Goal: Navigation & Orientation: Understand site structure

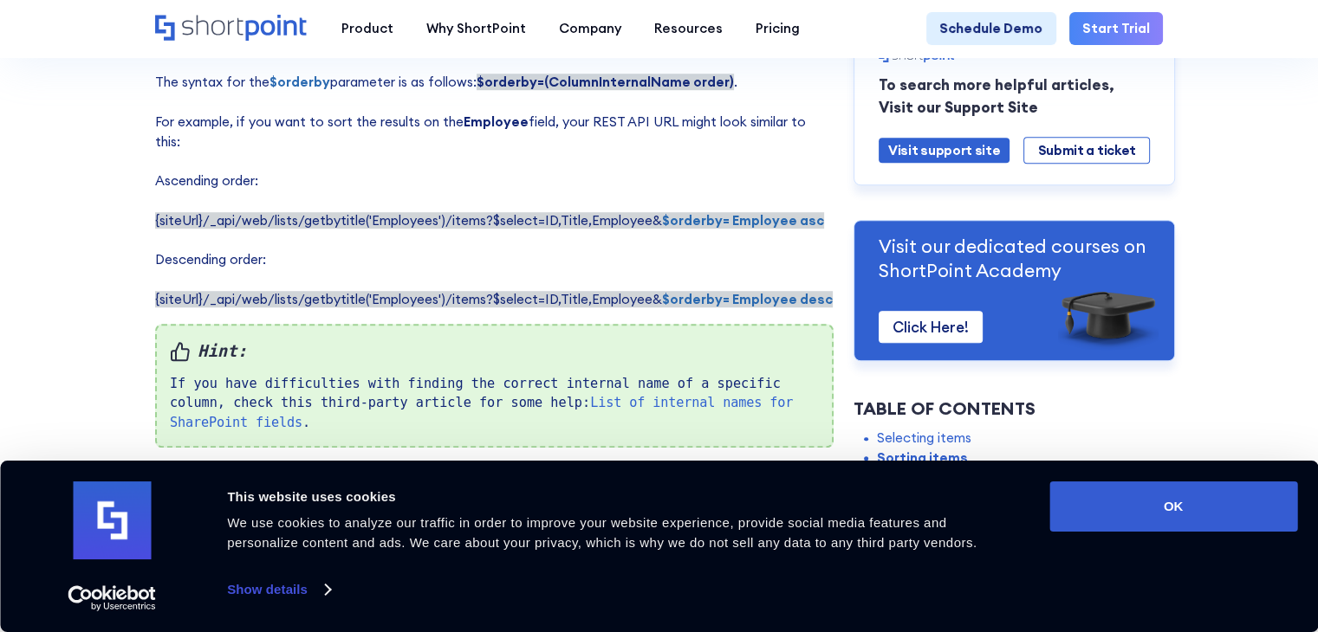
scroll to position [1270, 0]
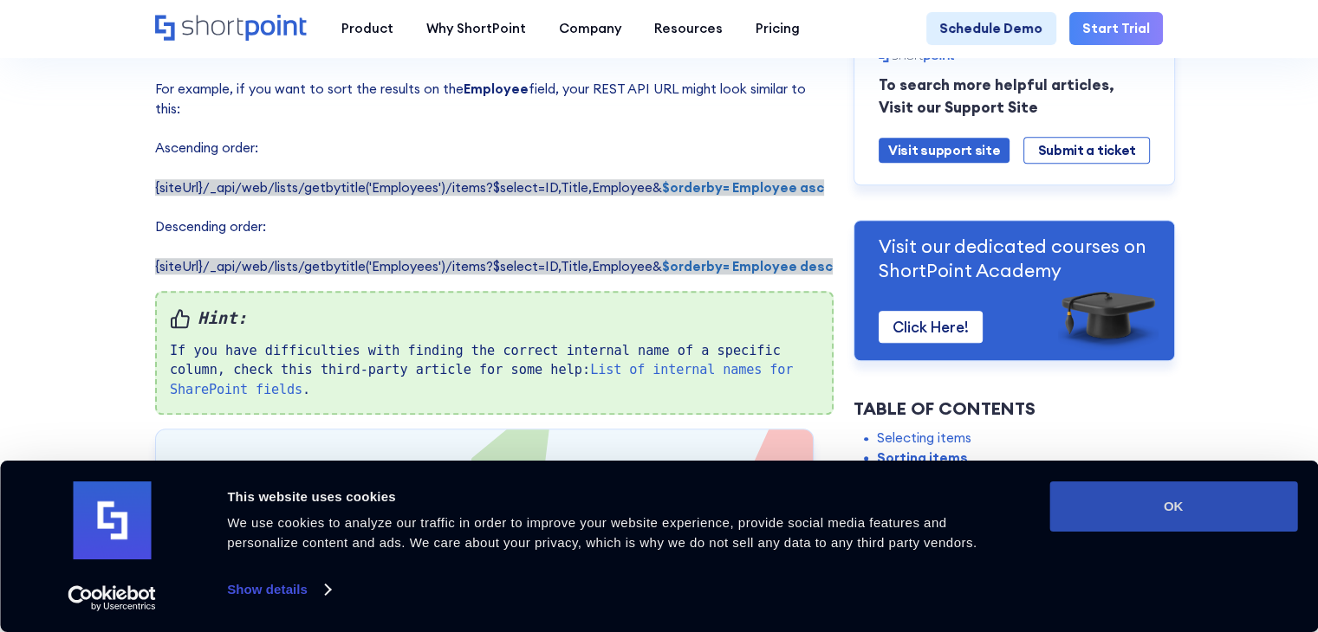
click at [1155, 524] on button "OK" at bounding box center [1173, 507] width 248 height 50
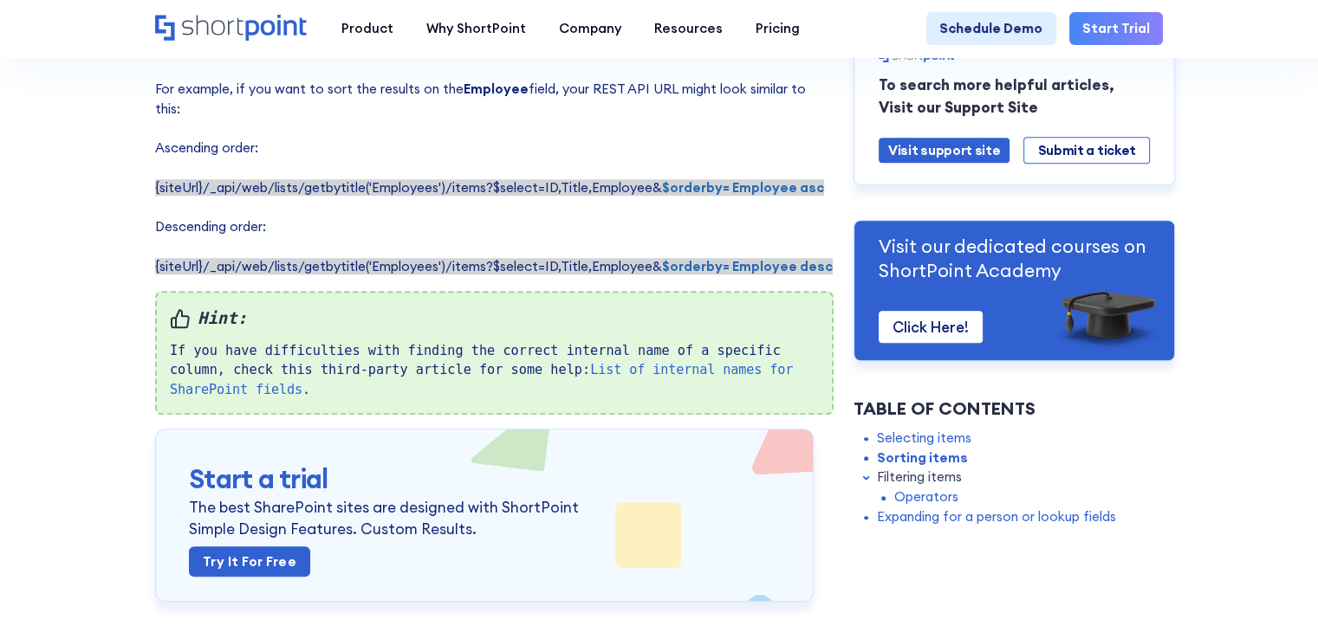
scroll to position [0, 0]
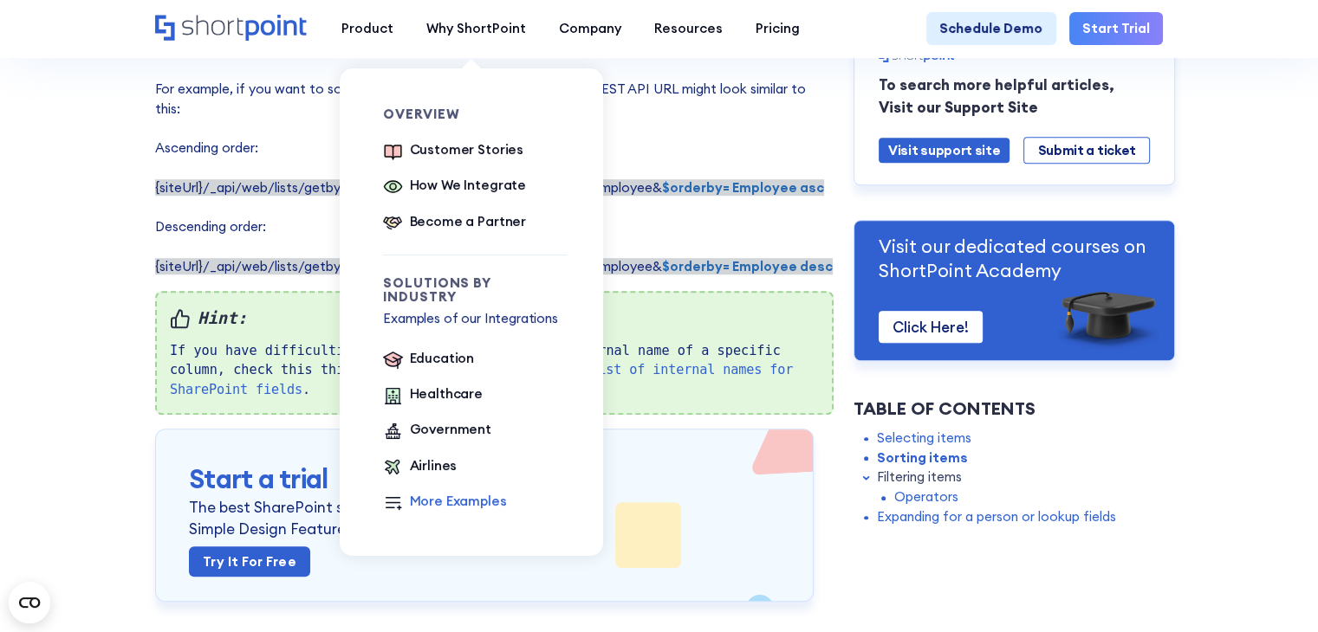
click at [468, 493] on div "More Examples" at bounding box center [458, 502] width 97 height 20
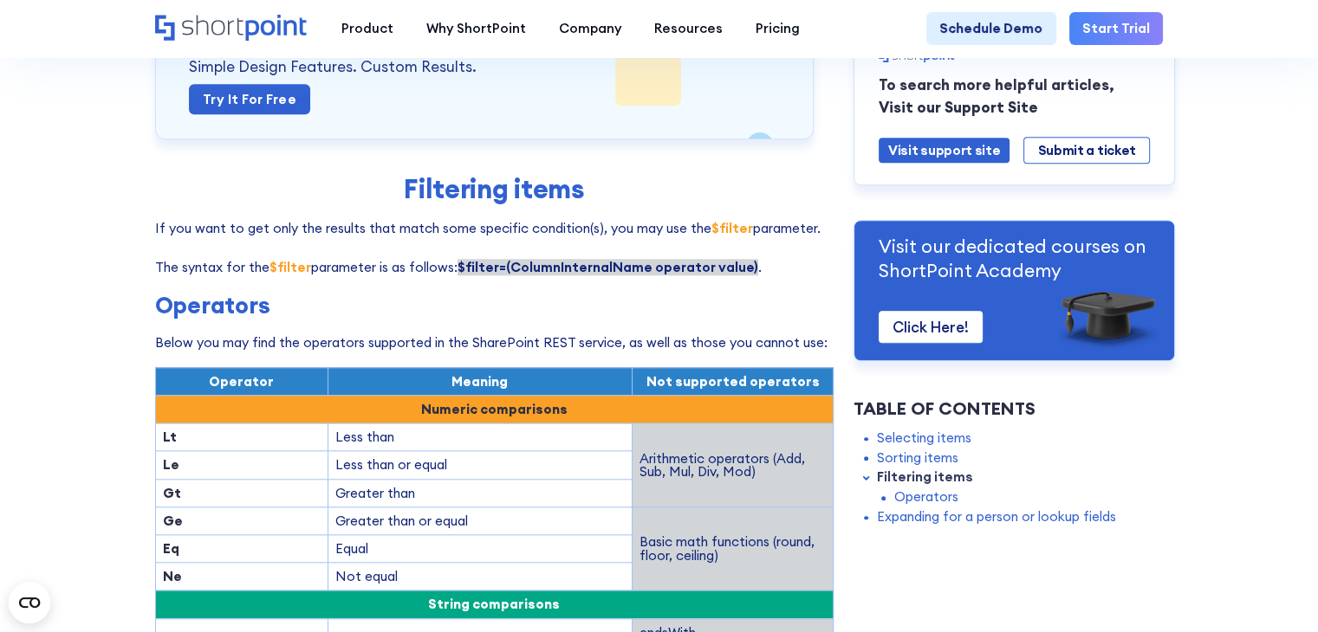
scroll to position [1963, 0]
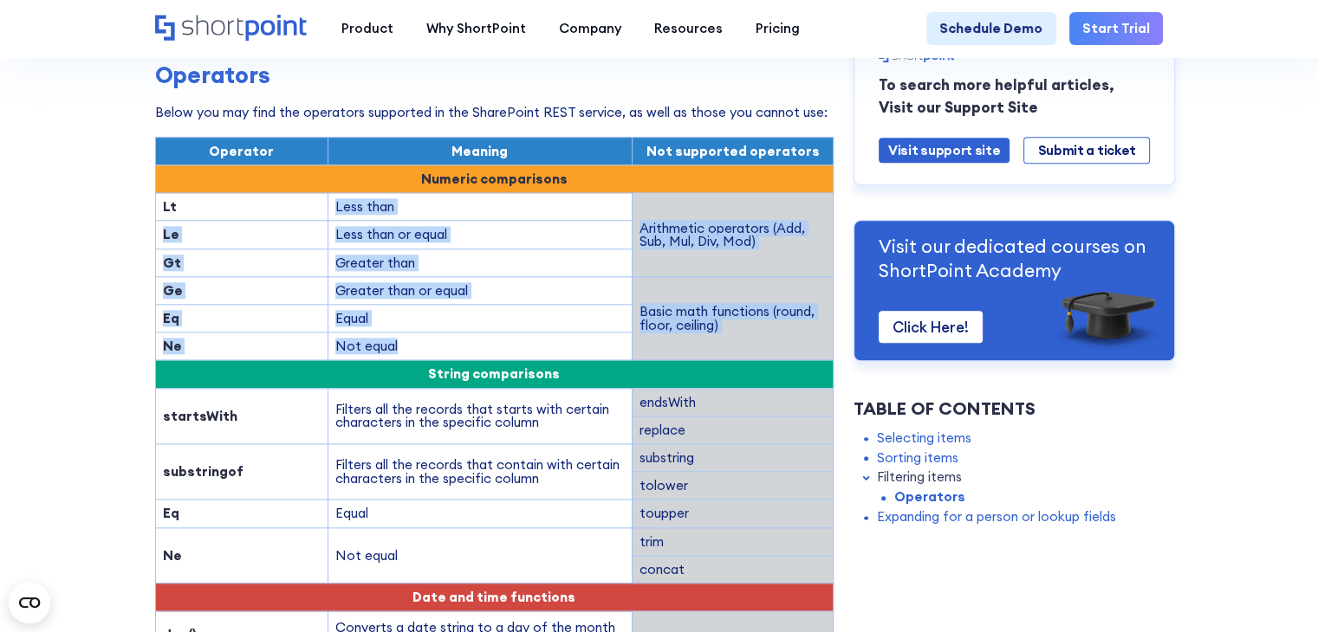
drag, startPoint x: 326, startPoint y: 191, endPoint x: 416, endPoint y: 334, distance: 168.3
click at [416, 334] on tbody "Operator Meaning Not supported operators Numeric comparisons Lt Less than Arith…" at bounding box center [494, 509] width 678 height 744
click at [473, 333] on td "Not equal" at bounding box center [480, 347] width 304 height 28
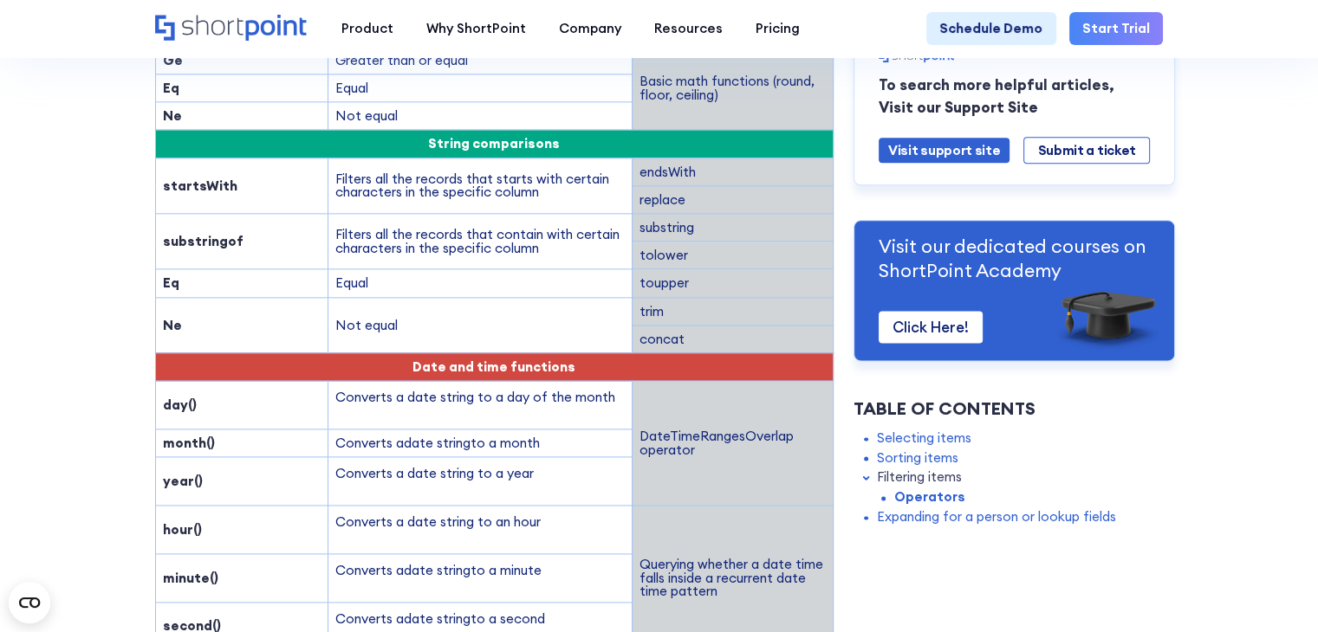
scroll to position [2195, 0]
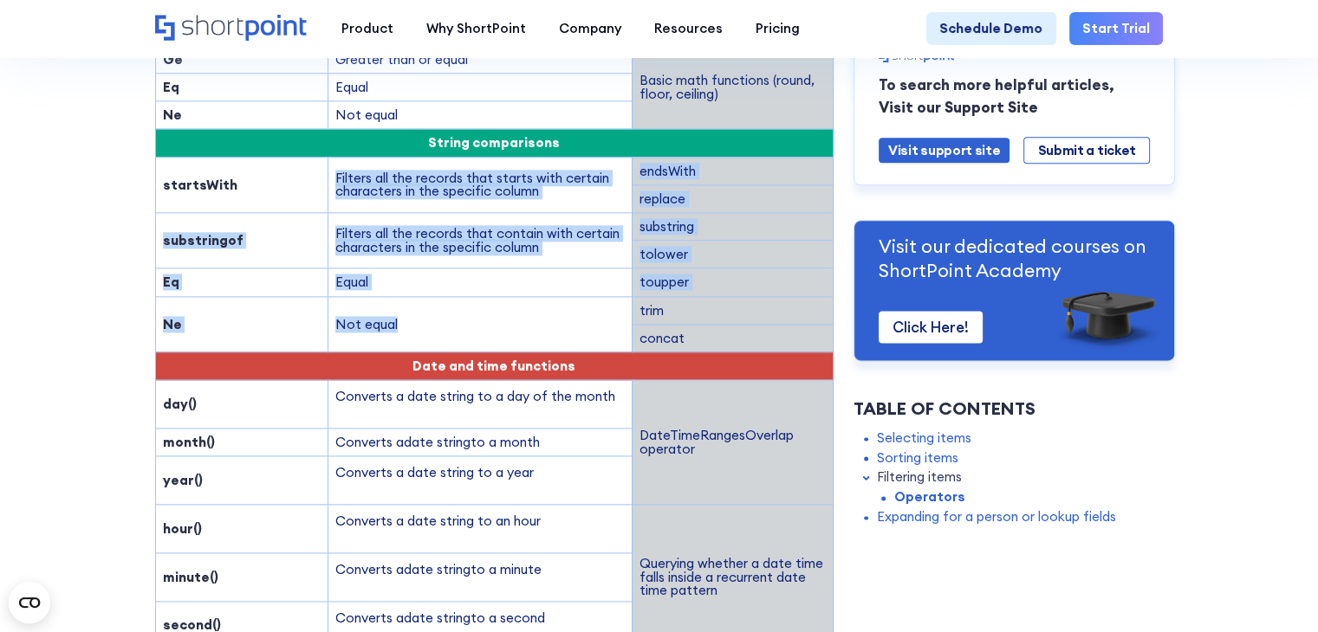
drag, startPoint x: 328, startPoint y: 174, endPoint x: 426, endPoint y: 320, distance: 175.9
click at [422, 323] on tbody "Operator Meaning Not supported operators Numeric comparisons Lt Less than Arith…" at bounding box center [494, 278] width 678 height 744
click at [468, 315] on td "Not equal" at bounding box center [480, 323] width 304 height 55
drag, startPoint x: 331, startPoint y: 169, endPoint x: 727, endPoint y: 337, distance: 430.2
click at [727, 337] on tbody "Operator Meaning Not supported operators Numeric comparisons Lt Less than Arith…" at bounding box center [494, 278] width 678 height 744
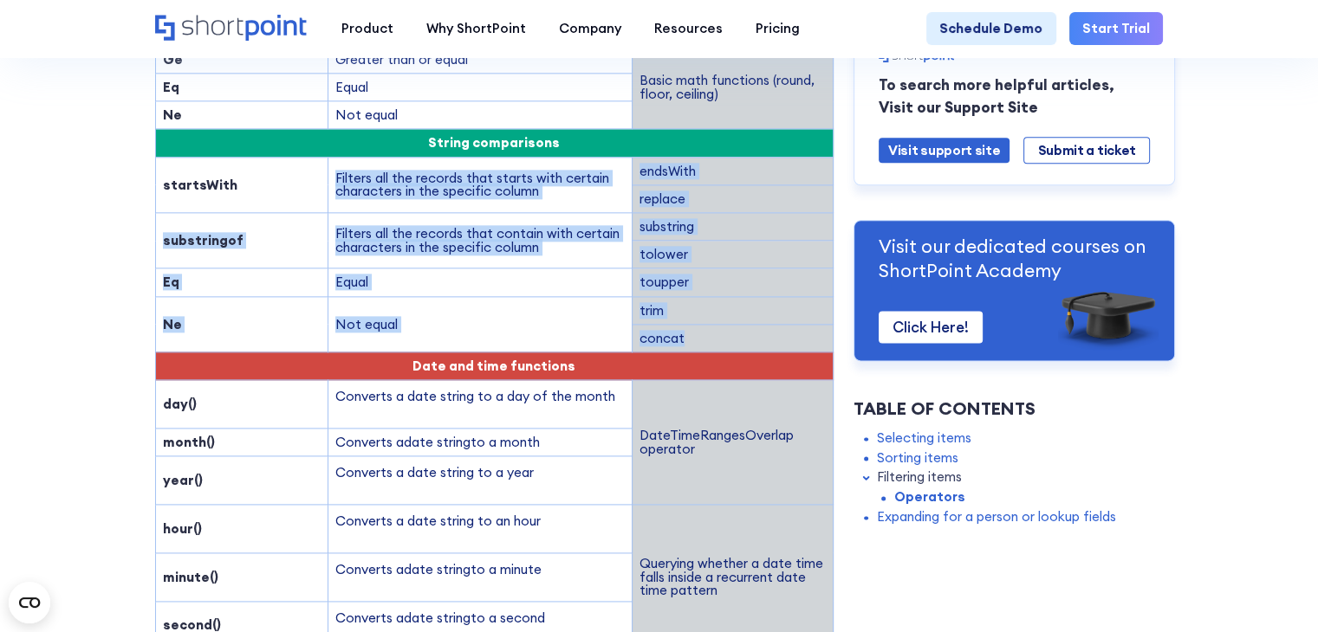
click at [521, 330] on td "Not equal" at bounding box center [480, 323] width 304 height 55
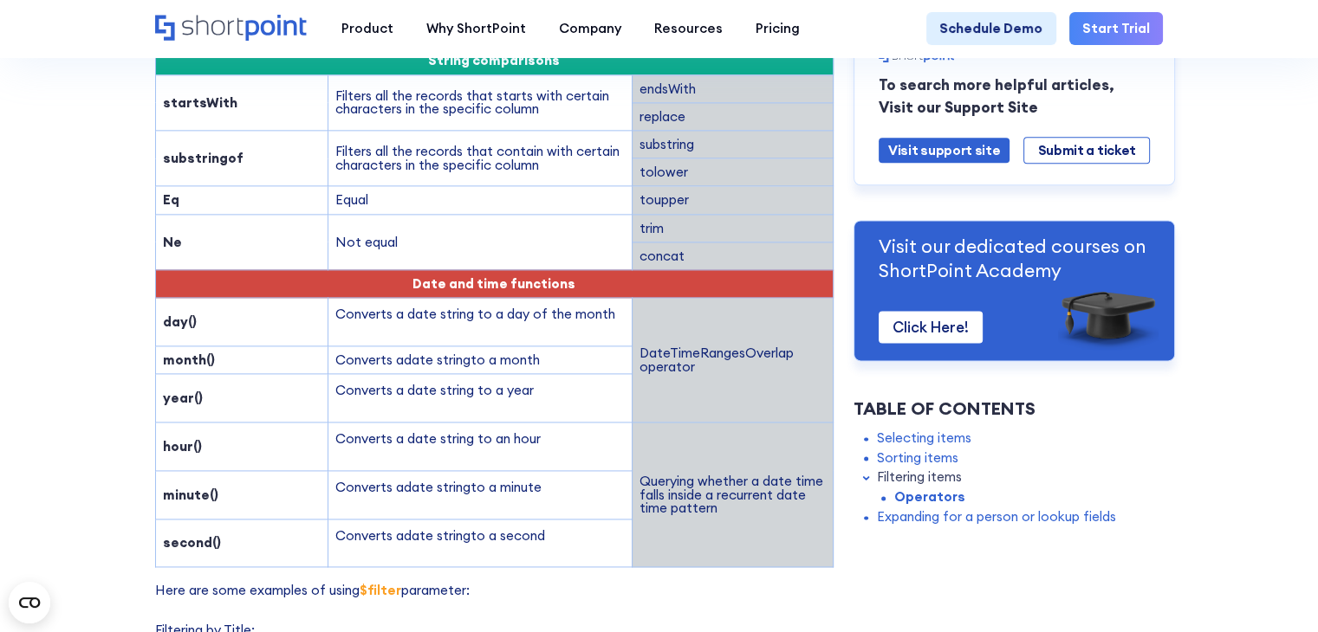
scroll to position [2310, 0]
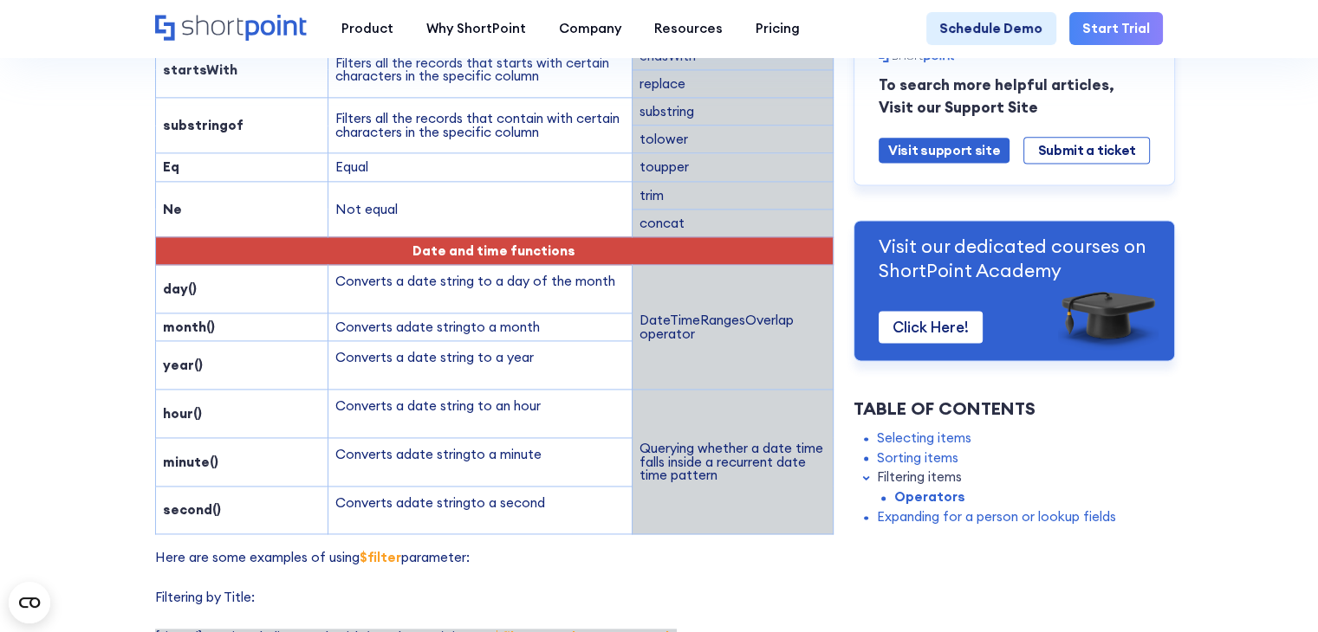
drag, startPoint x: 334, startPoint y: 275, endPoint x: 626, endPoint y: 506, distance: 373.2
click at [626, 506] on tbody "Operator Meaning Not supported operators Numeric comparisons Lt Less than Arith…" at bounding box center [494, 162] width 678 height 744
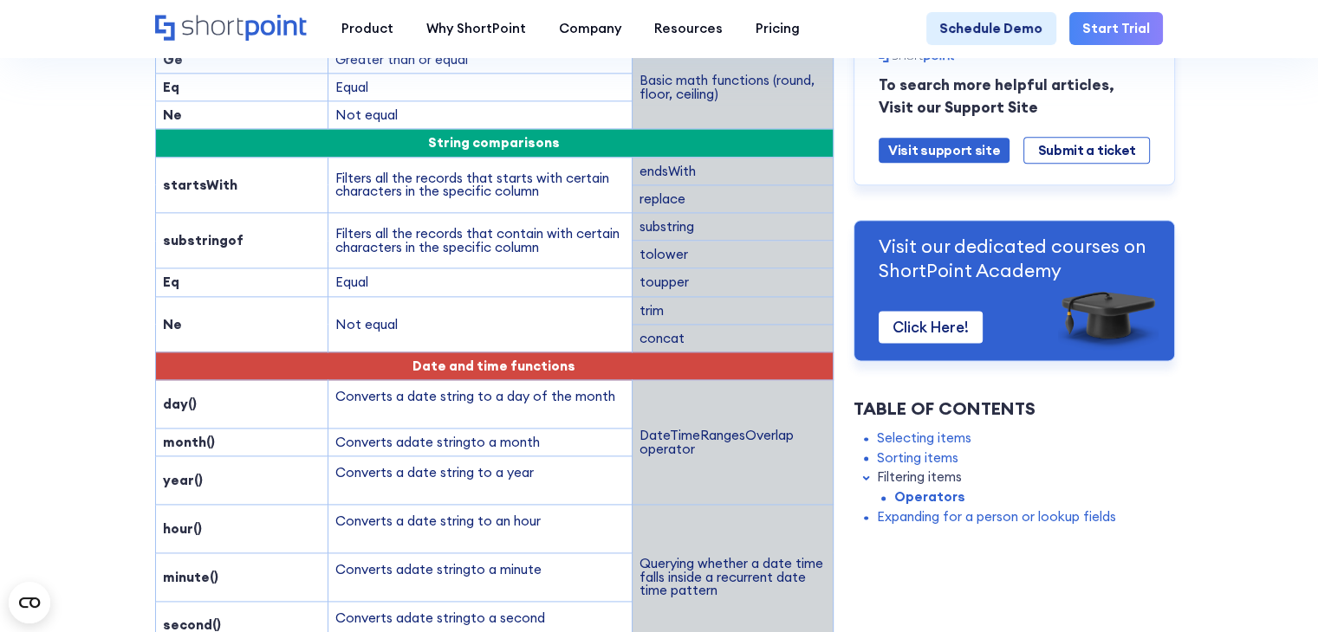
click at [646, 380] on td "DateTimeRangesOverlap operator" at bounding box center [732, 442] width 201 height 125
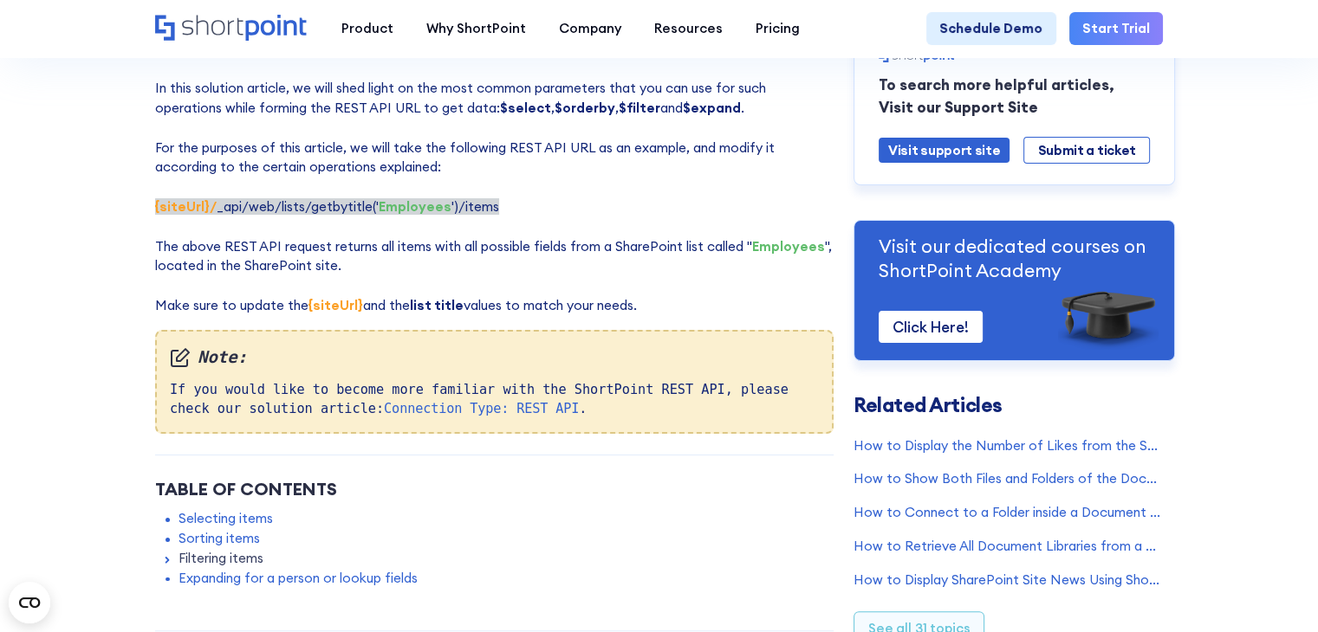
scroll to position [0, 0]
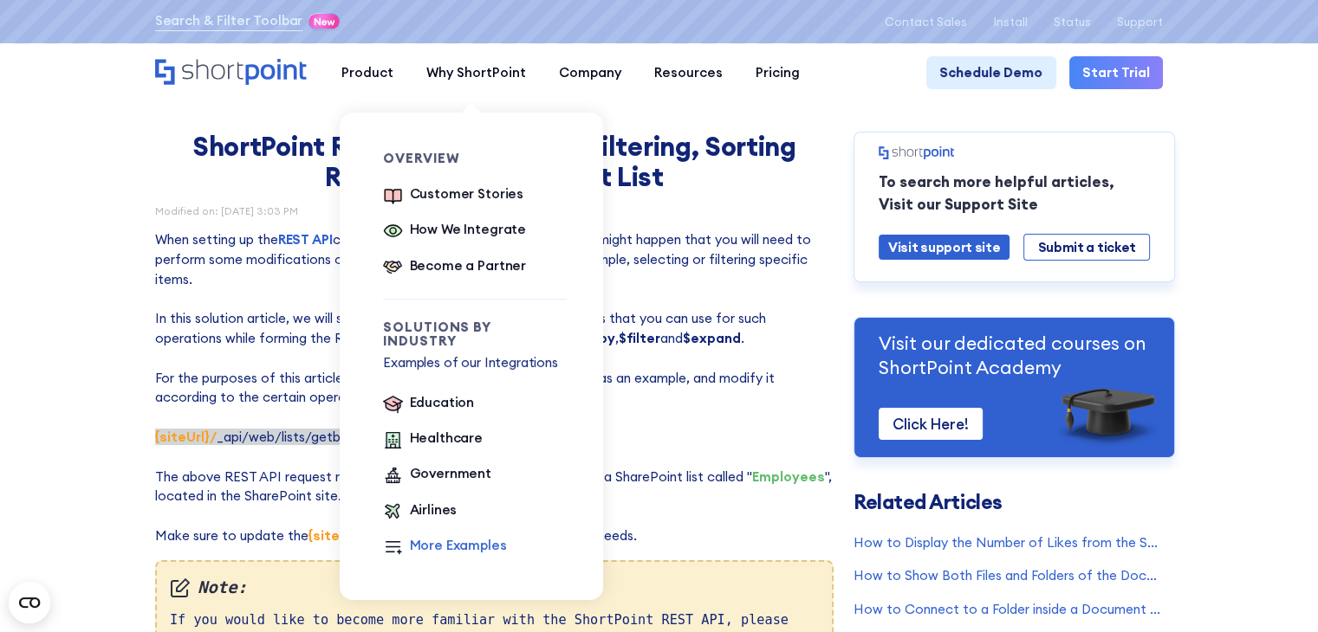
click at [432, 538] on div "More Examples" at bounding box center [458, 546] width 97 height 20
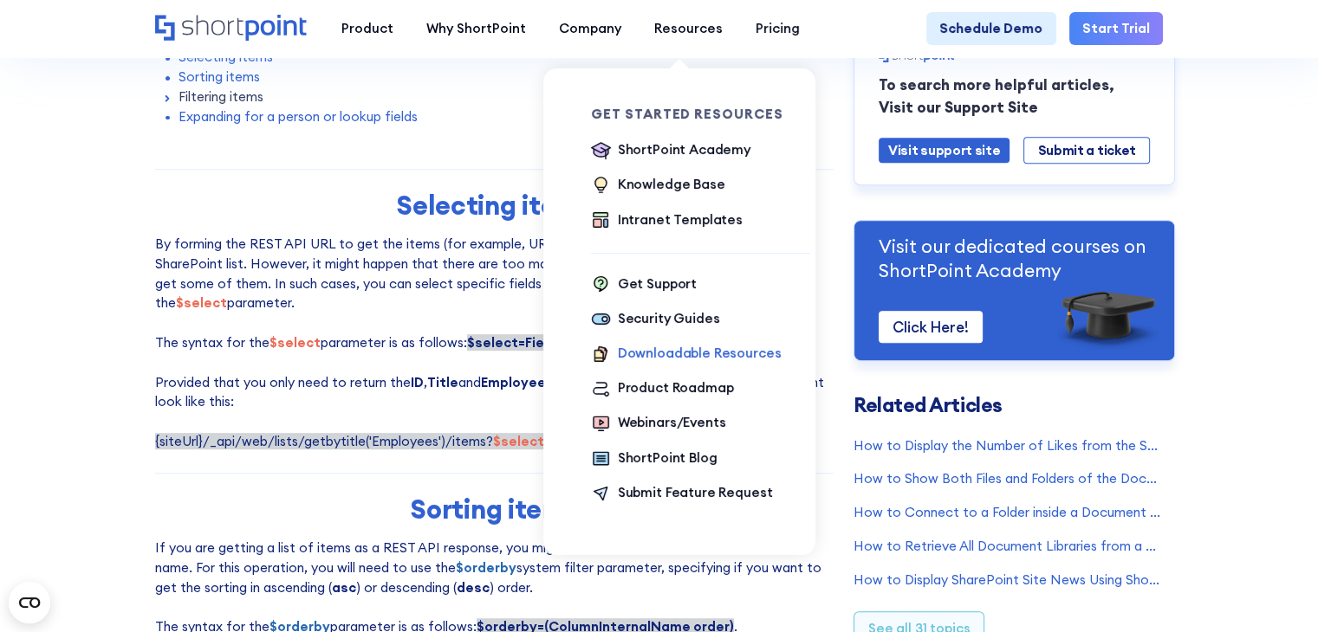
scroll to position [693, 0]
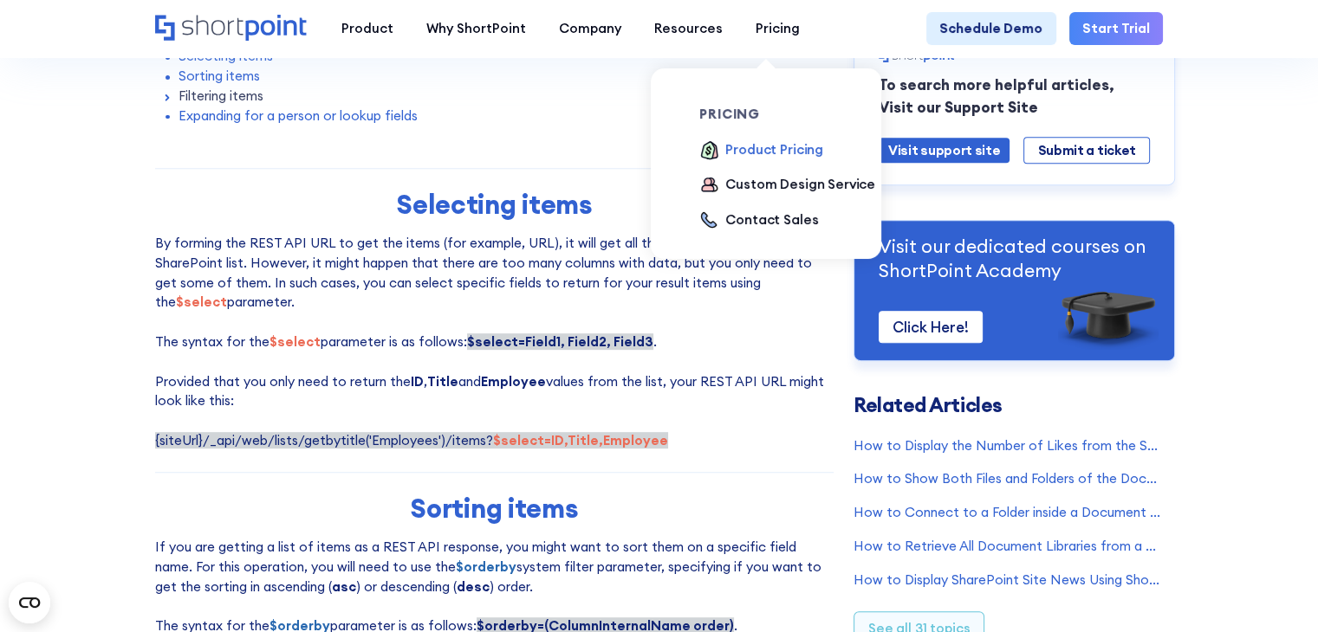
click at [769, 153] on div "Product Pricing" at bounding box center [774, 150] width 98 height 20
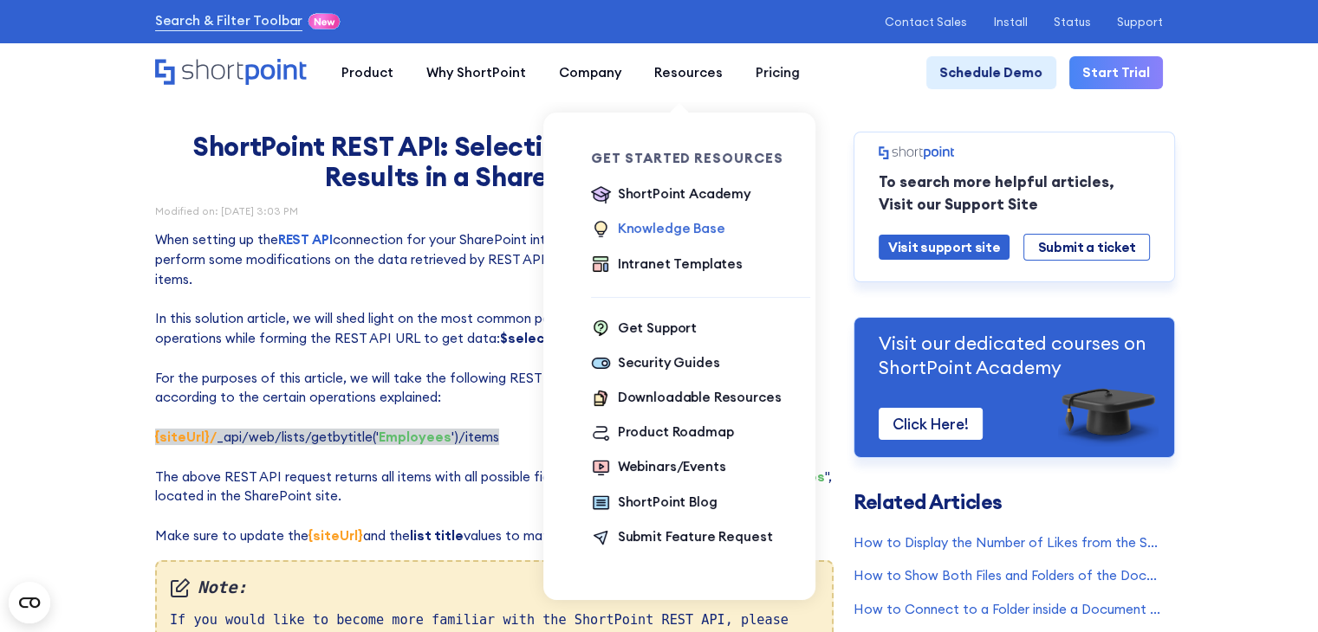
click at [653, 237] on div "Knowledge Base" at bounding box center [671, 229] width 107 height 20
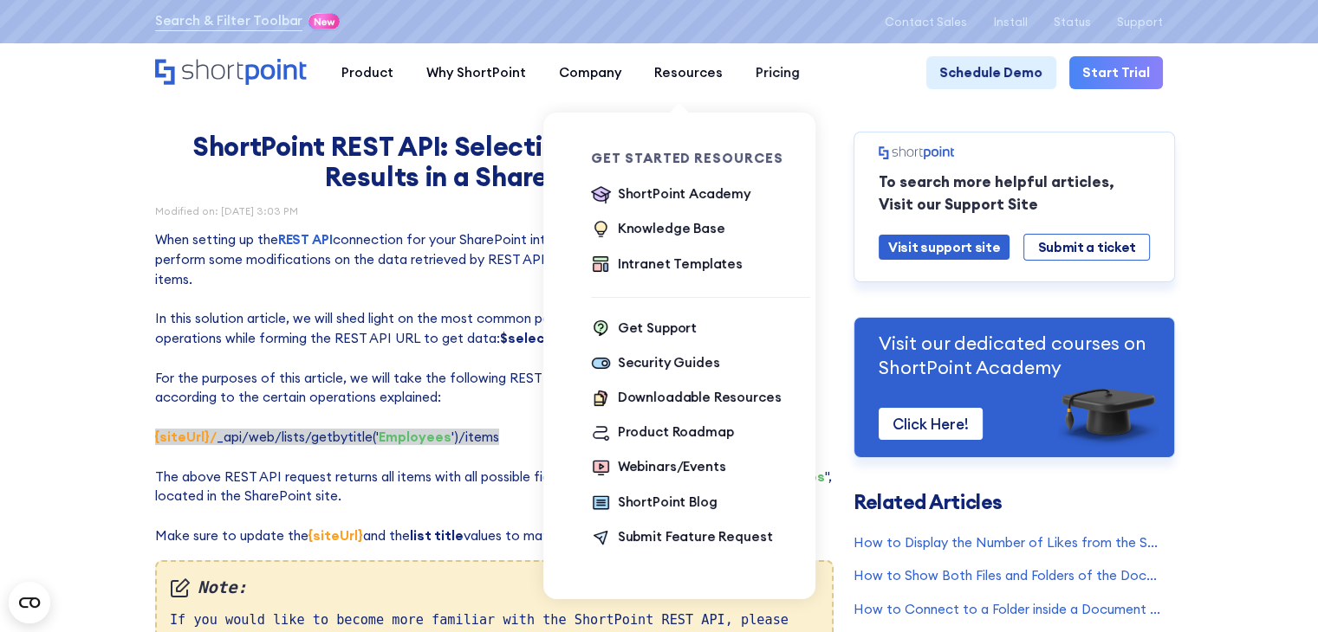
click at [676, 462] on ul "Get Support Security Guides Downloadable Resources Product Roadmap Webinars/Eve…" at bounding box center [700, 434] width 219 height 230
click at [665, 477] on div "Webinars/Events" at bounding box center [672, 467] width 108 height 20
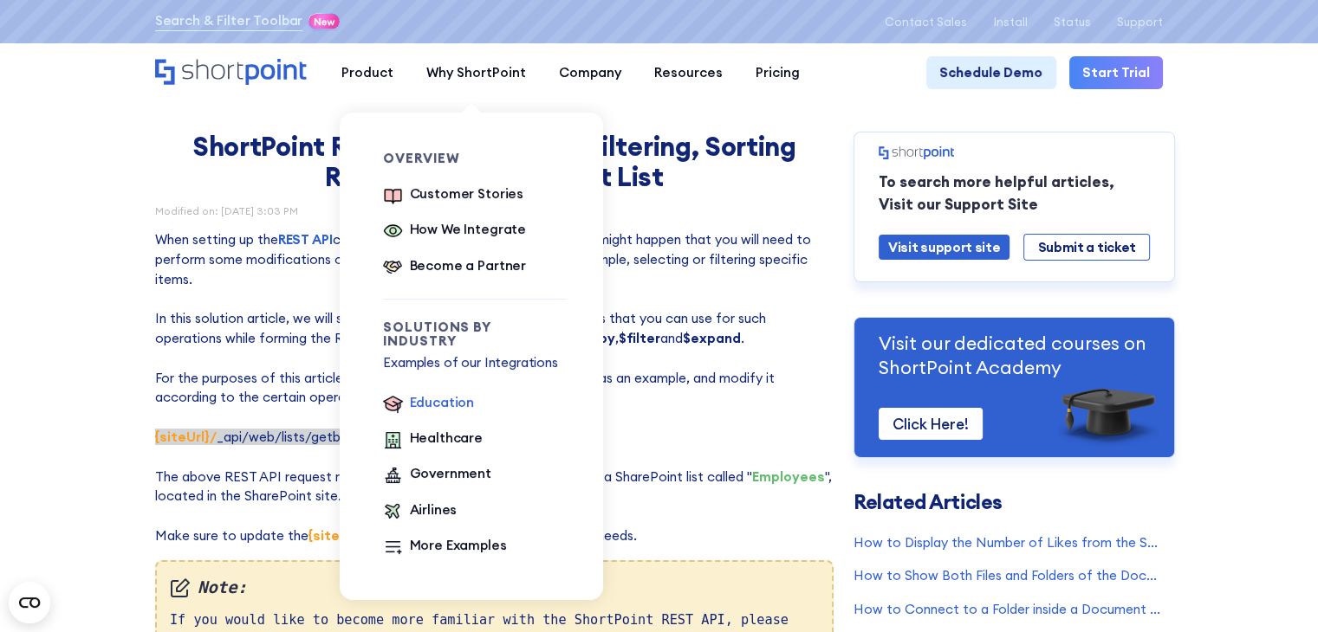
click at [436, 401] on div "Education" at bounding box center [442, 403] width 65 height 20
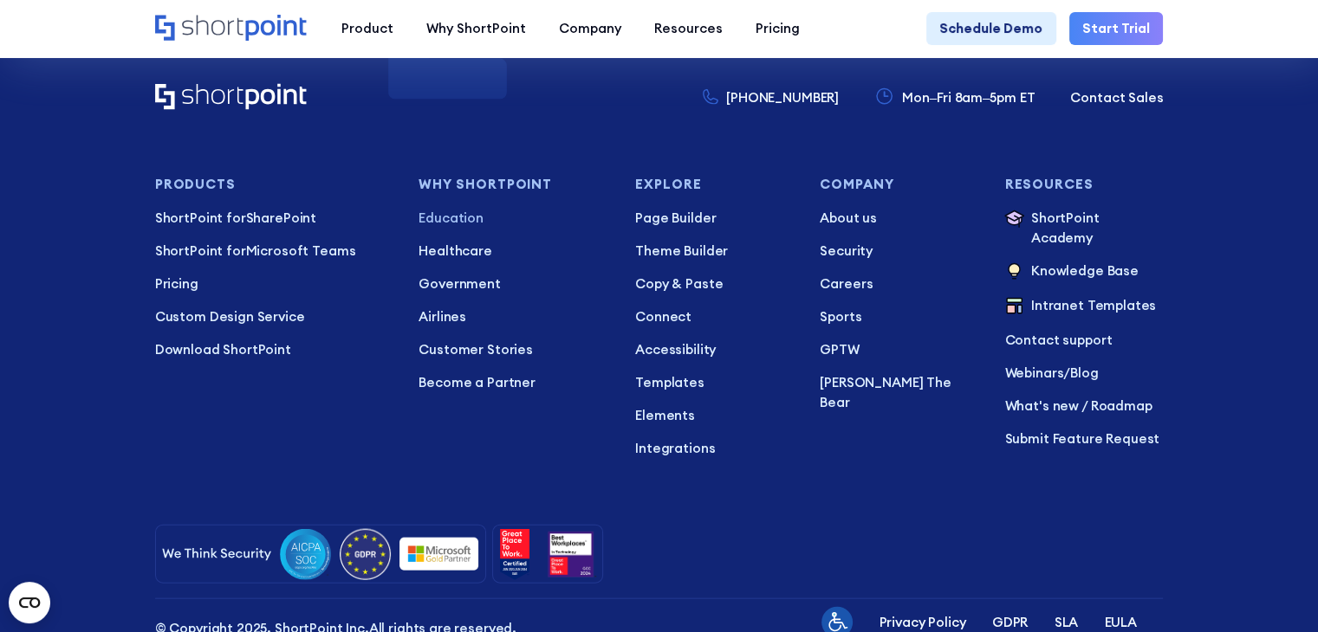
scroll to position [3899, 0]
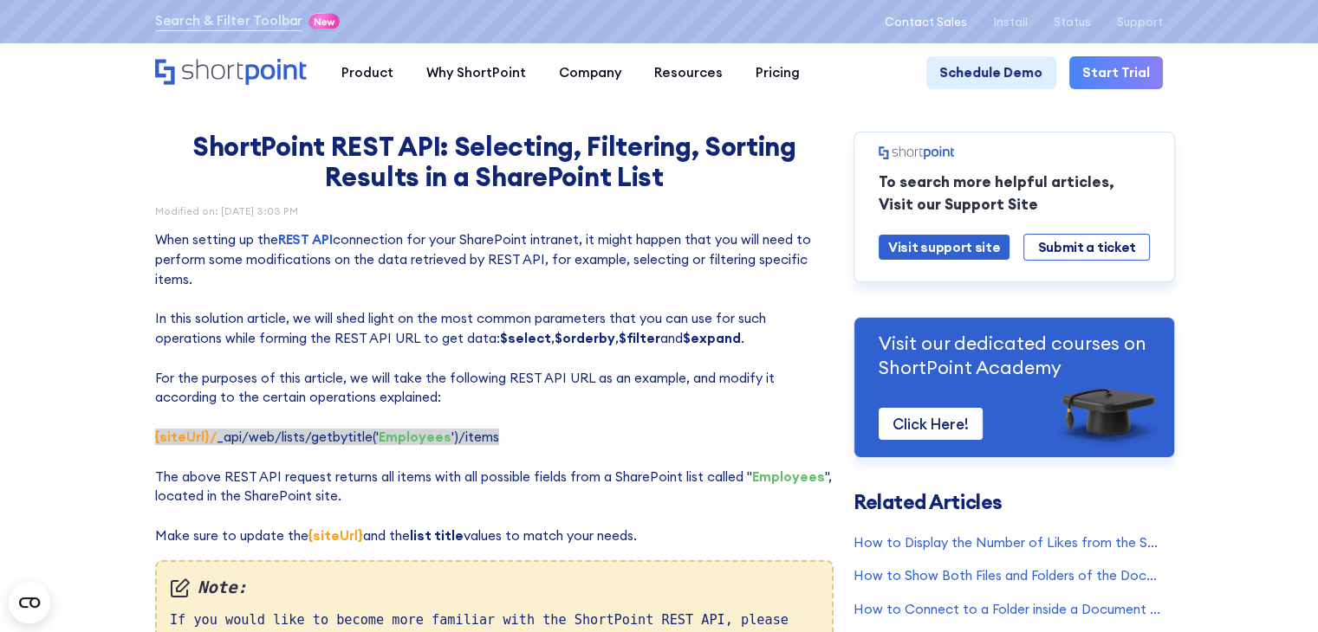
click at [929, 21] on p "Contact Sales" at bounding box center [926, 22] width 82 height 13
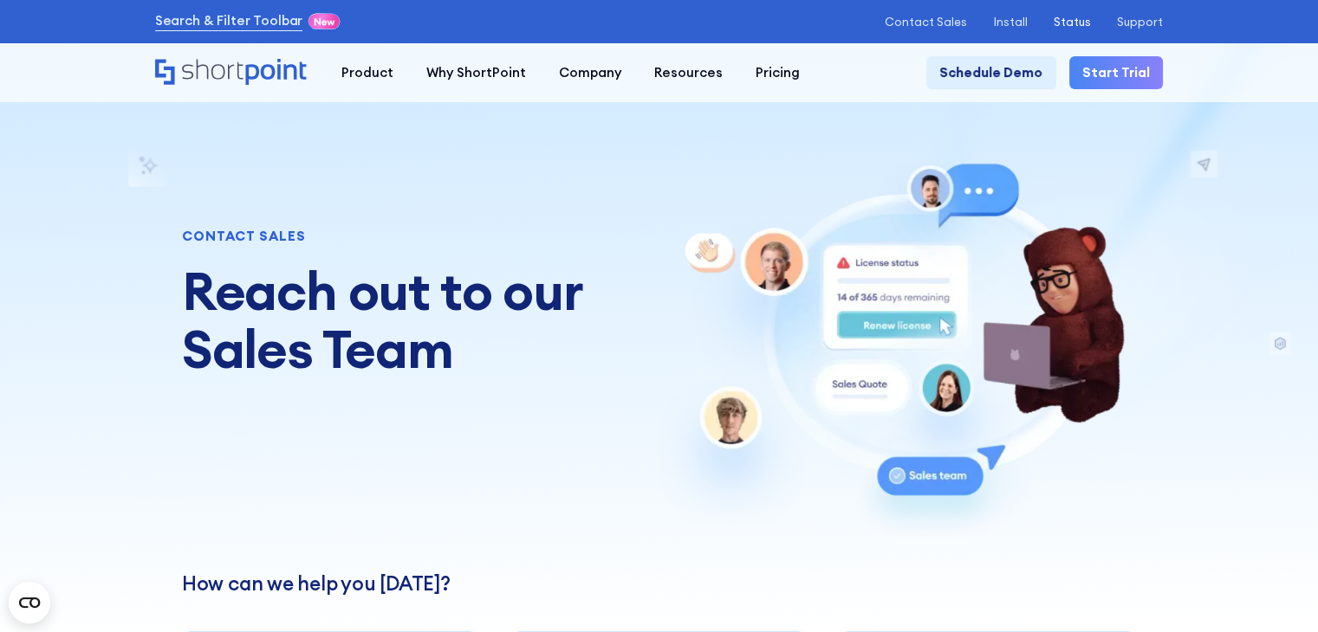
click at [1083, 27] on p "Status" at bounding box center [1072, 22] width 37 height 13
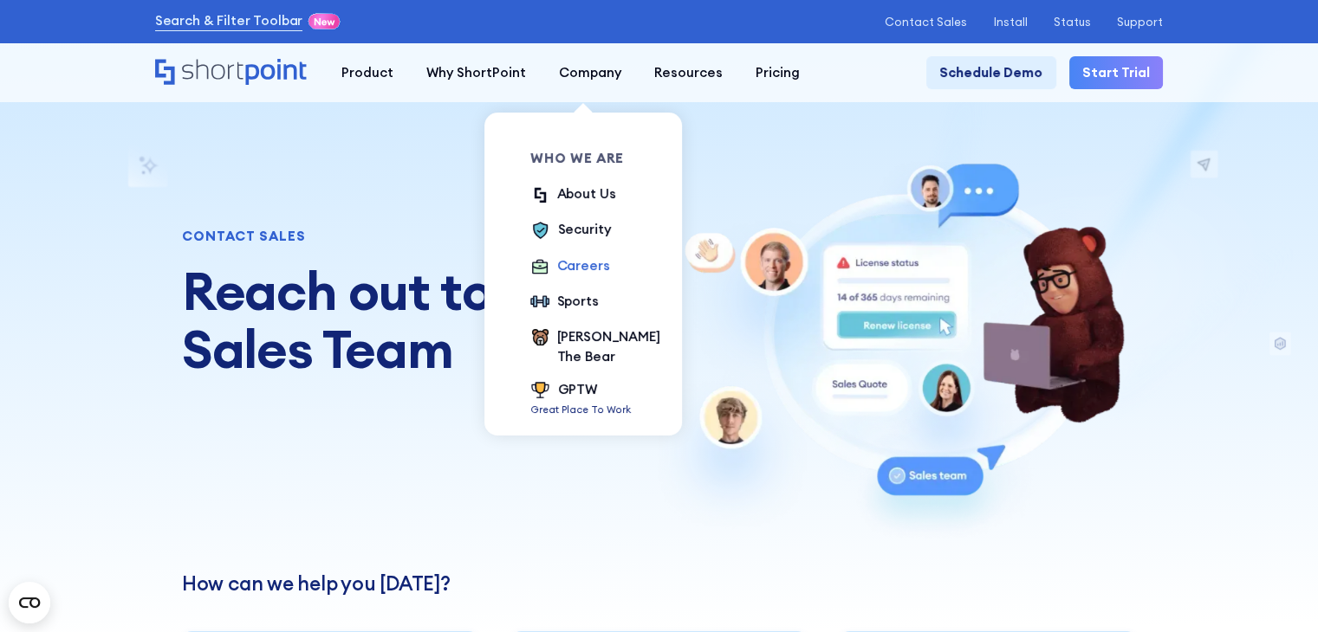
click at [579, 274] on div "Careers" at bounding box center [583, 266] width 53 height 20
click at [570, 380] on div "GPTW" at bounding box center [577, 390] width 39 height 20
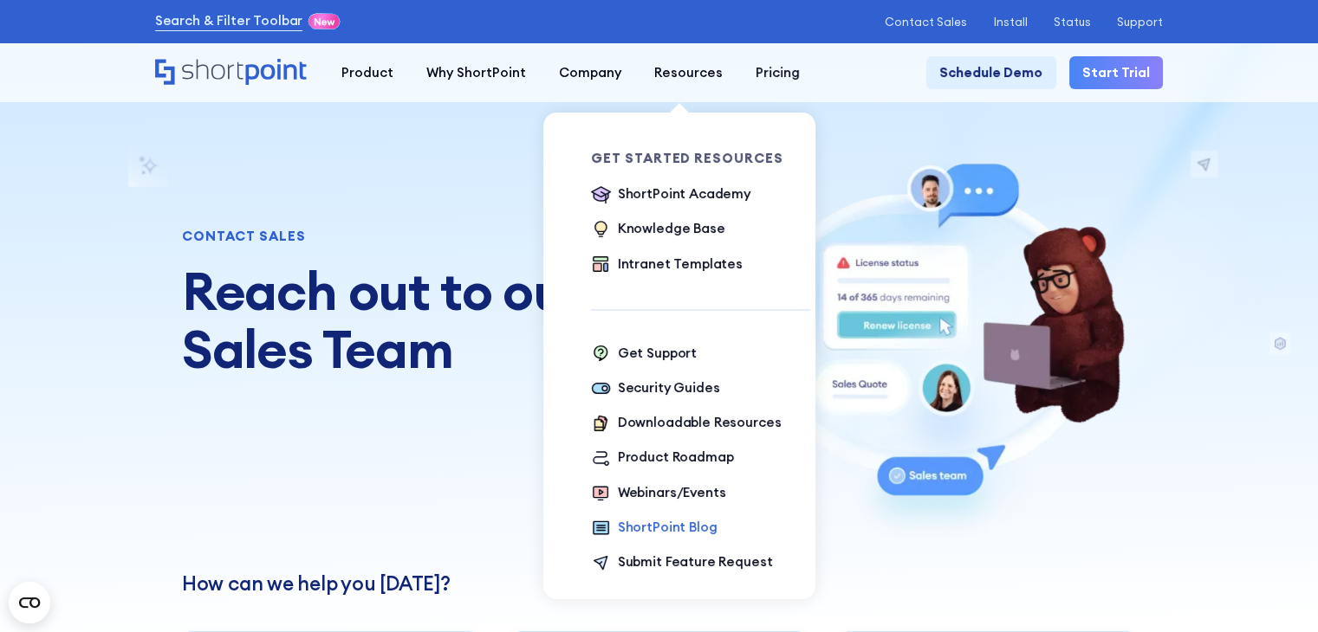
click at [665, 538] on div "ShortPoint Blog" at bounding box center [668, 528] width 100 height 20
click at [658, 214] on ul "ShortPoint Academy The Basics Beginner Exercises Knowledge Base Intranet Templa…" at bounding box center [700, 230] width 219 height 91
click at [755, 191] on ul "ShortPoint Academy The Basics Beginner Exercises Knowledge Base Intranet Templa…" at bounding box center [700, 230] width 219 height 91
click at [632, 353] on div "Get Support" at bounding box center [657, 354] width 79 height 20
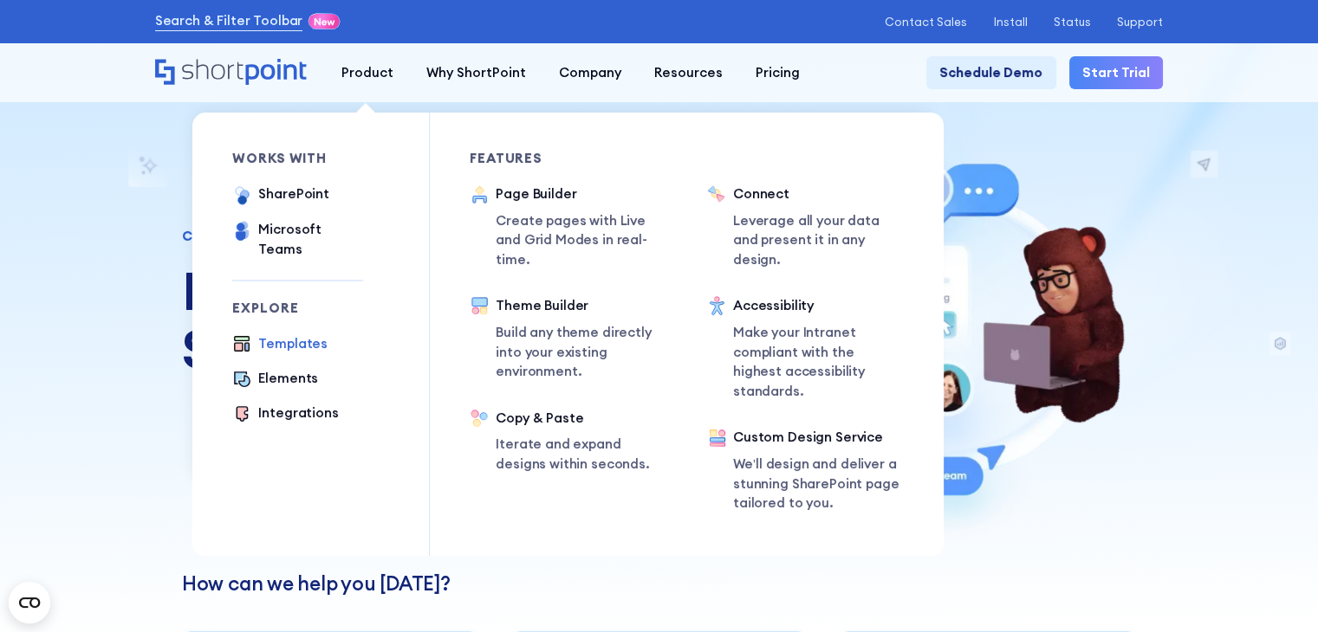
click at [282, 335] on div "Templates" at bounding box center [292, 344] width 69 height 20
click at [307, 373] on div "Elements" at bounding box center [288, 379] width 60 height 20
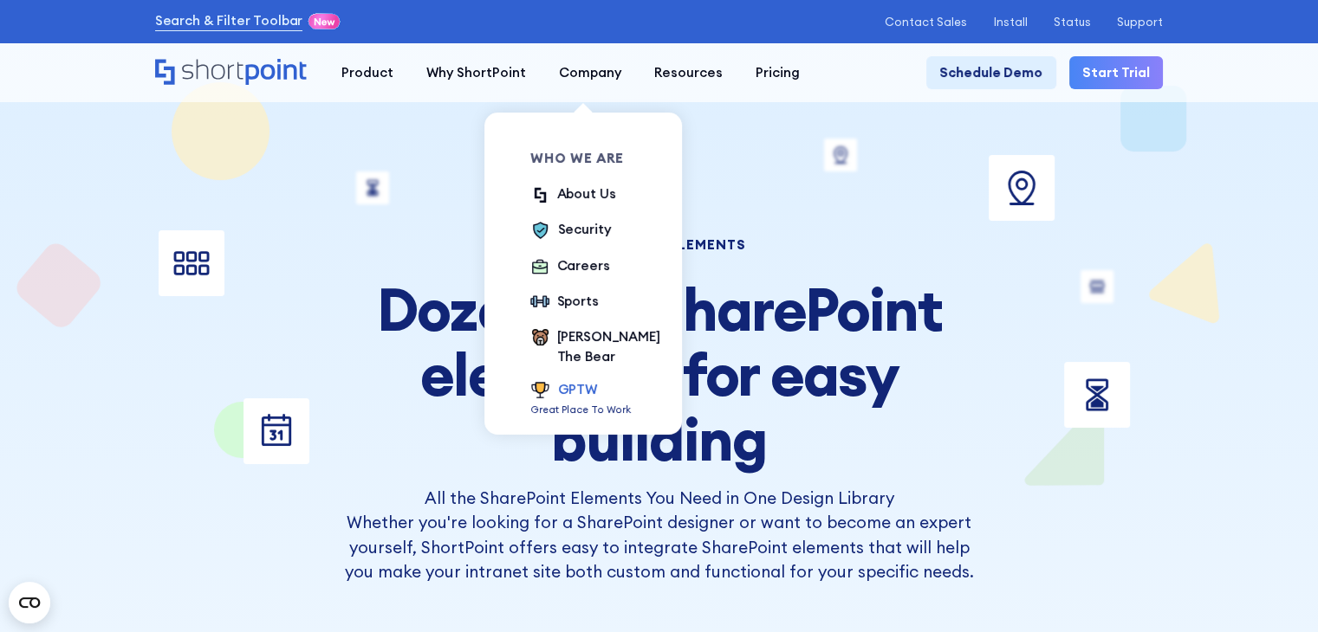
click at [558, 380] on div "GPTW" at bounding box center [577, 390] width 39 height 20
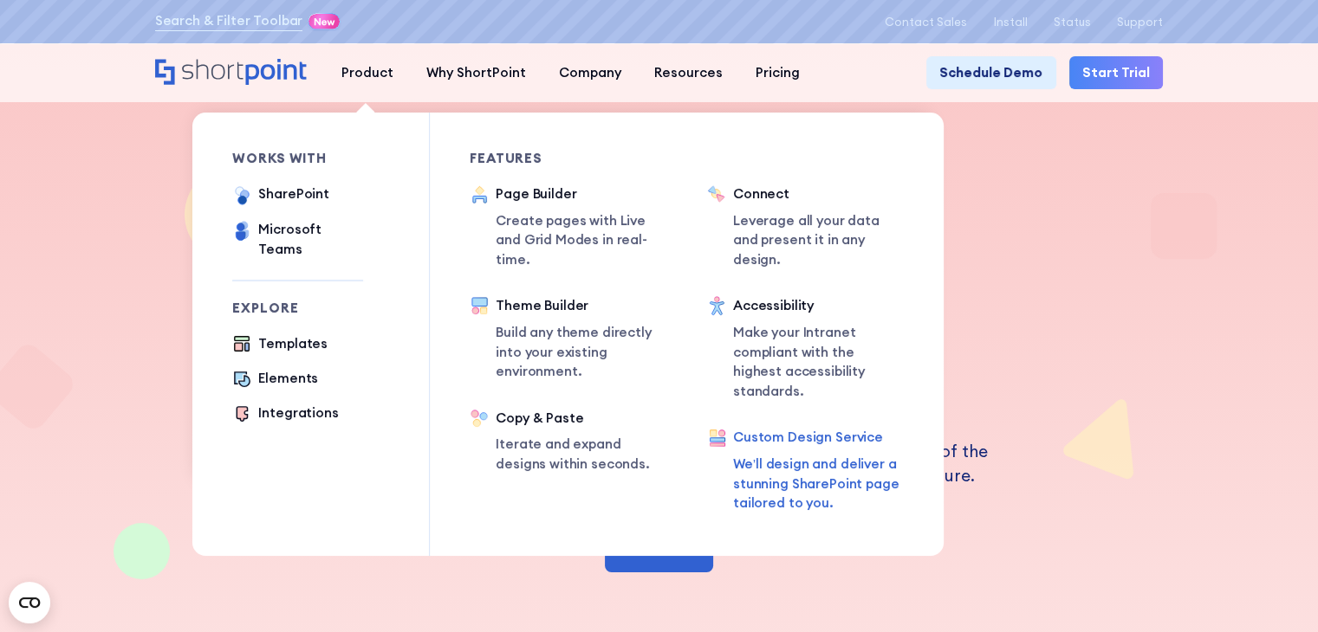
click at [798, 455] on p "We’ll design and deliver a stunning SharePoint page tailored to you." at bounding box center [819, 484] width 172 height 59
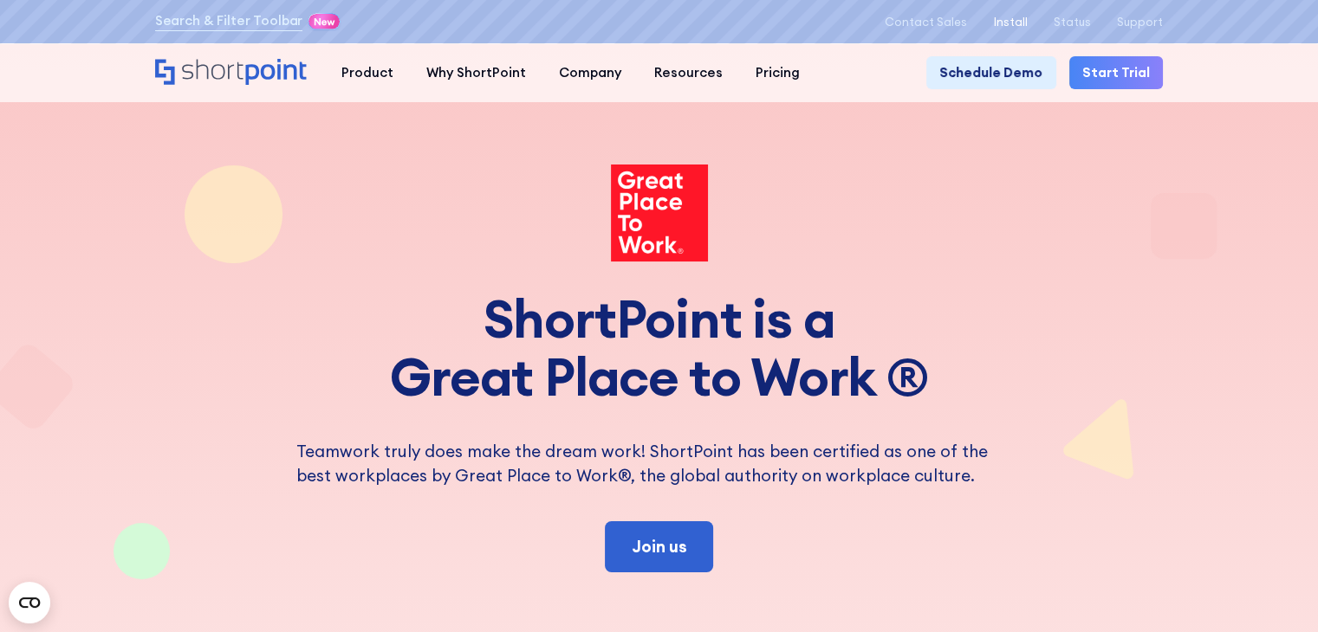
click at [1012, 25] on p "Install" at bounding box center [1010, 22] width 34 height 13
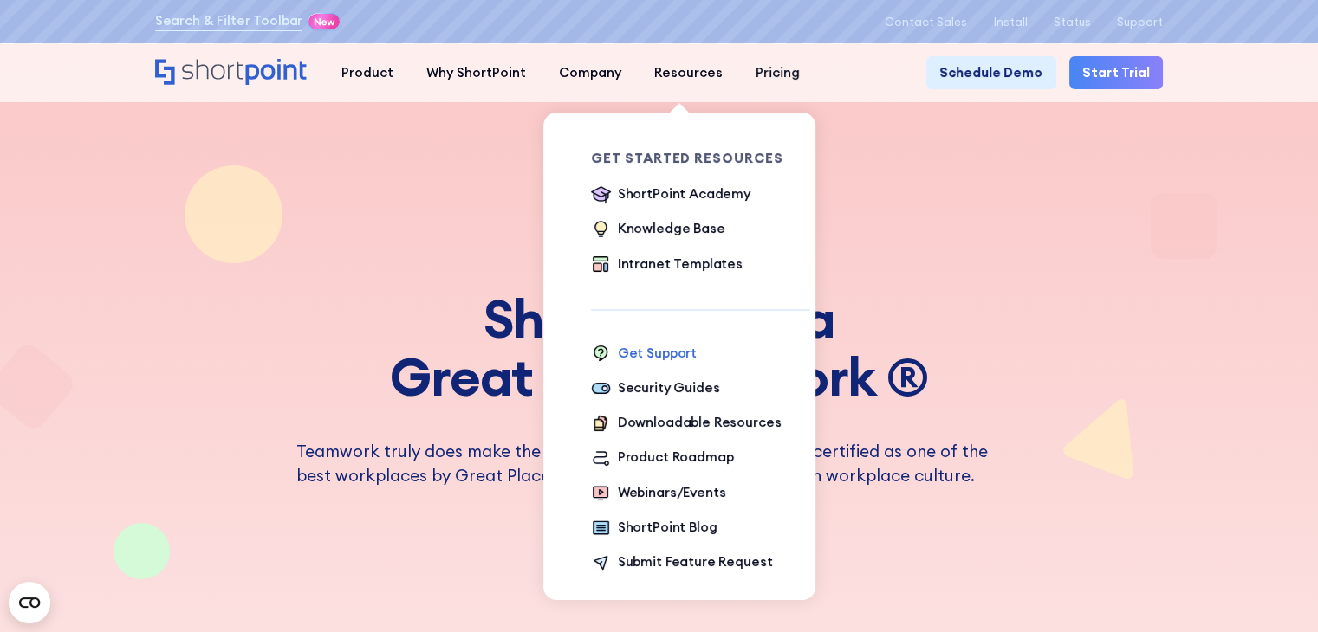
click at [665, 361] on div "Get Support" at bounding box center [657, 354] width 79 height 20
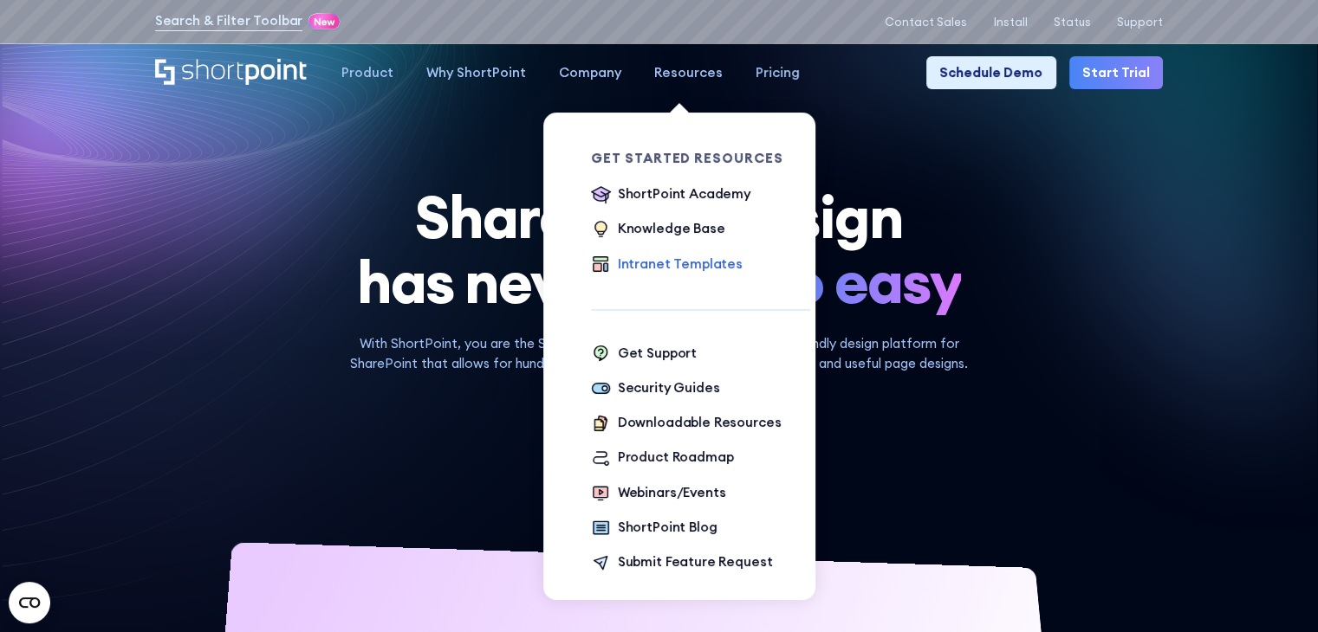
click at [665, 271] on div "Intranet Templates" at bounding box center [680, 265] width 125 height 20
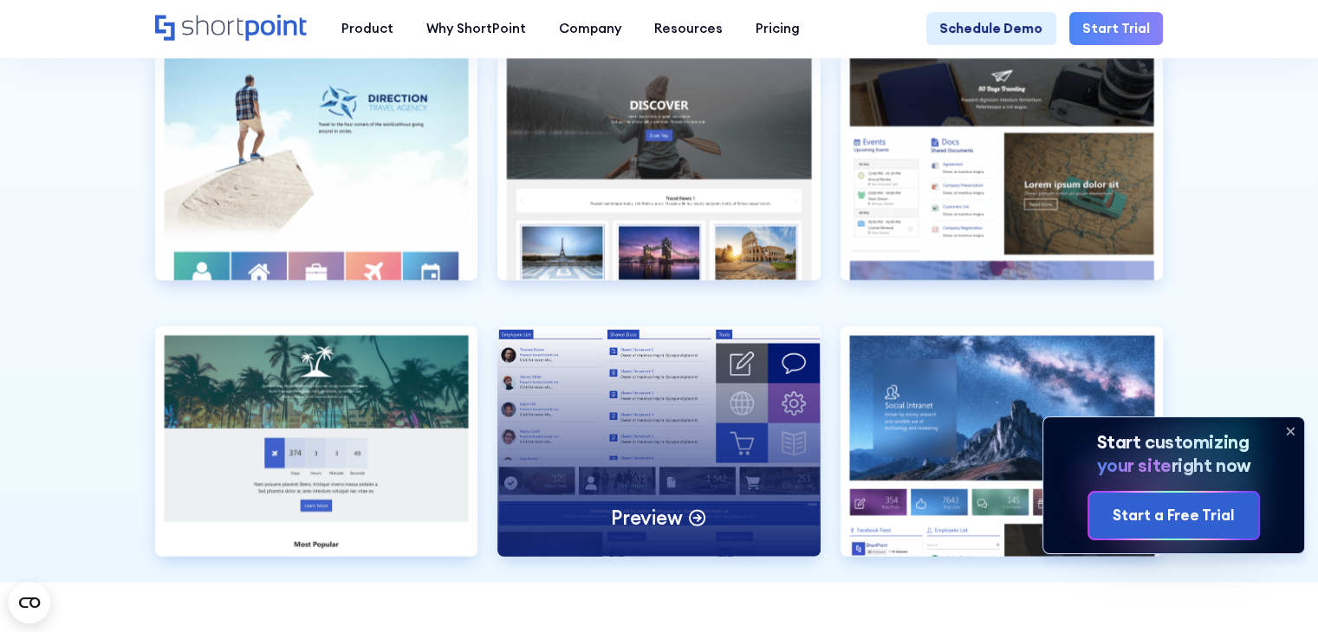
scroll to position [4505, 0]
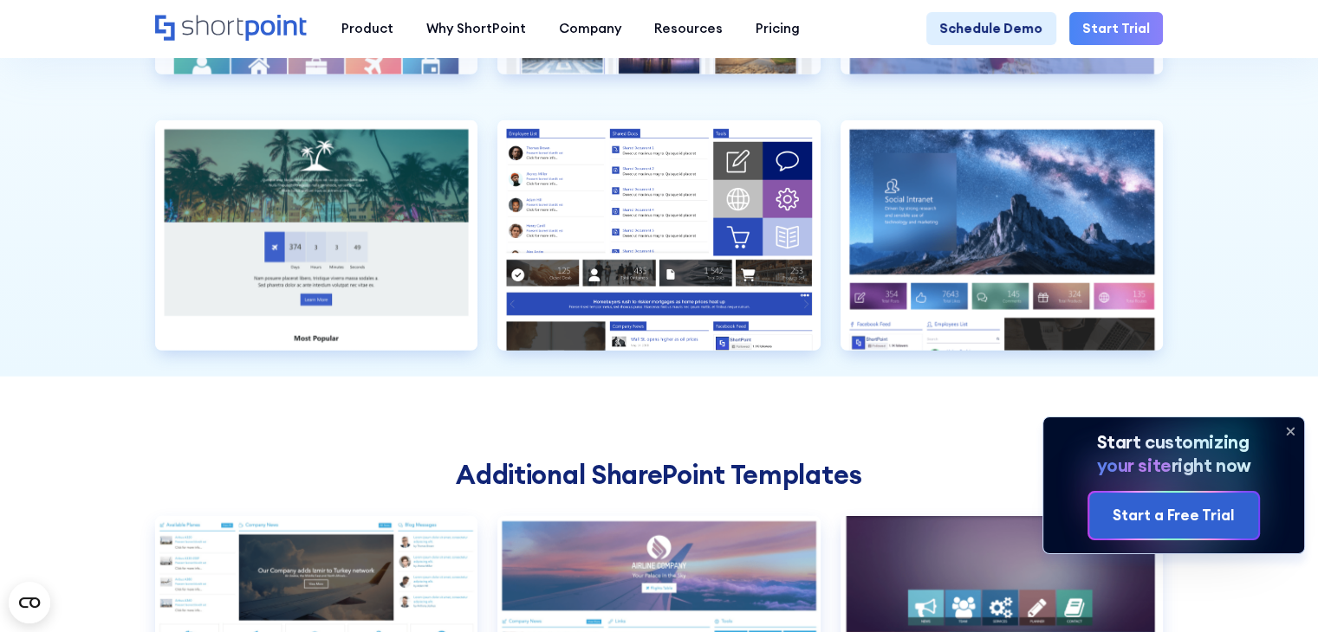
click at [1296, 427] on icon at bounding box center [1290, 432] width 28 height 28
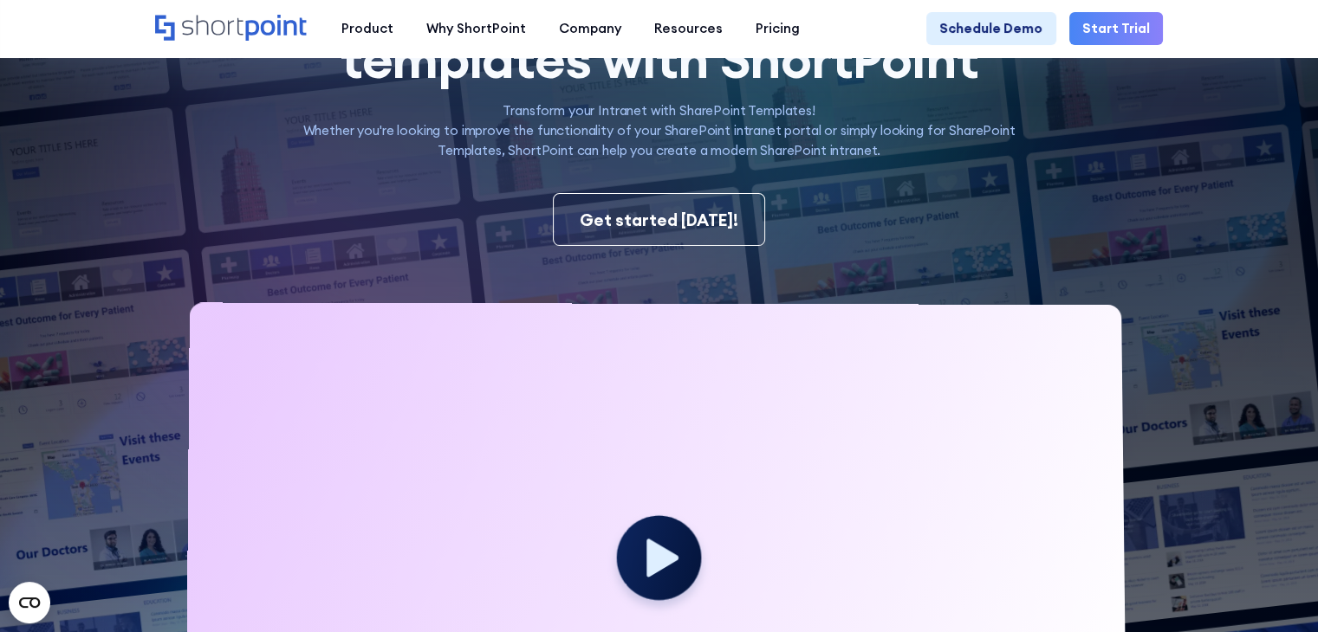
scroll to position [0, 0]
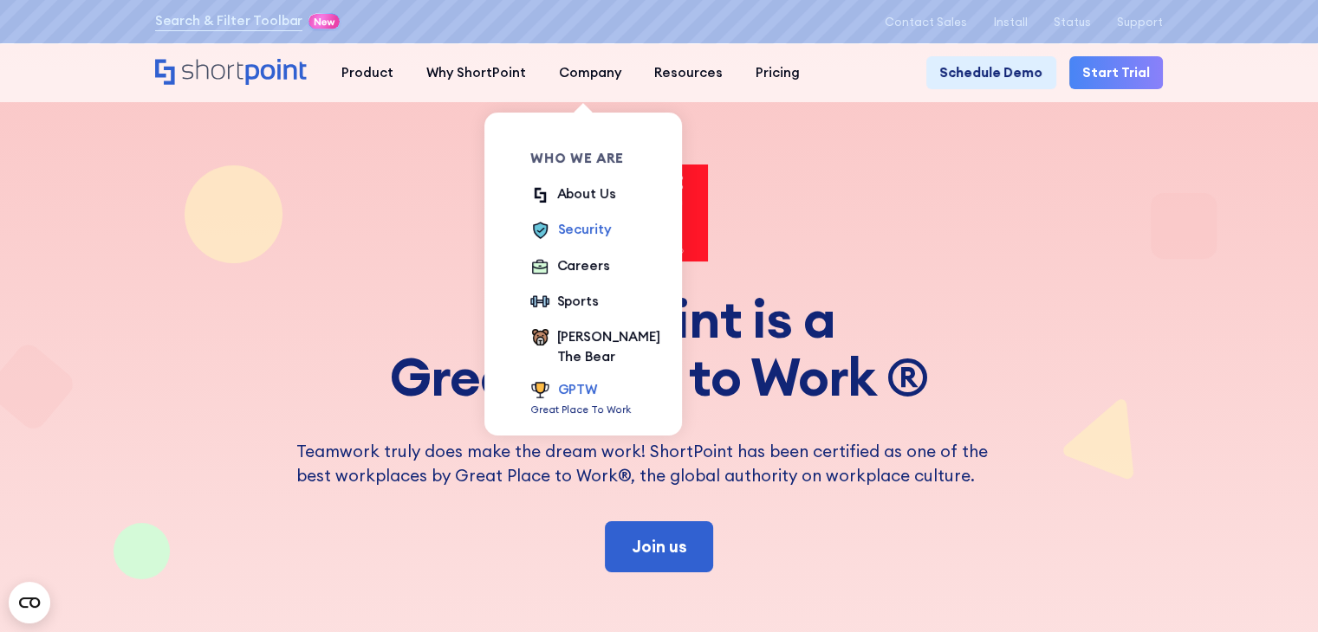
click at [578, 230] on div "Security" at bounding box center [584, 230] width 53 height 20
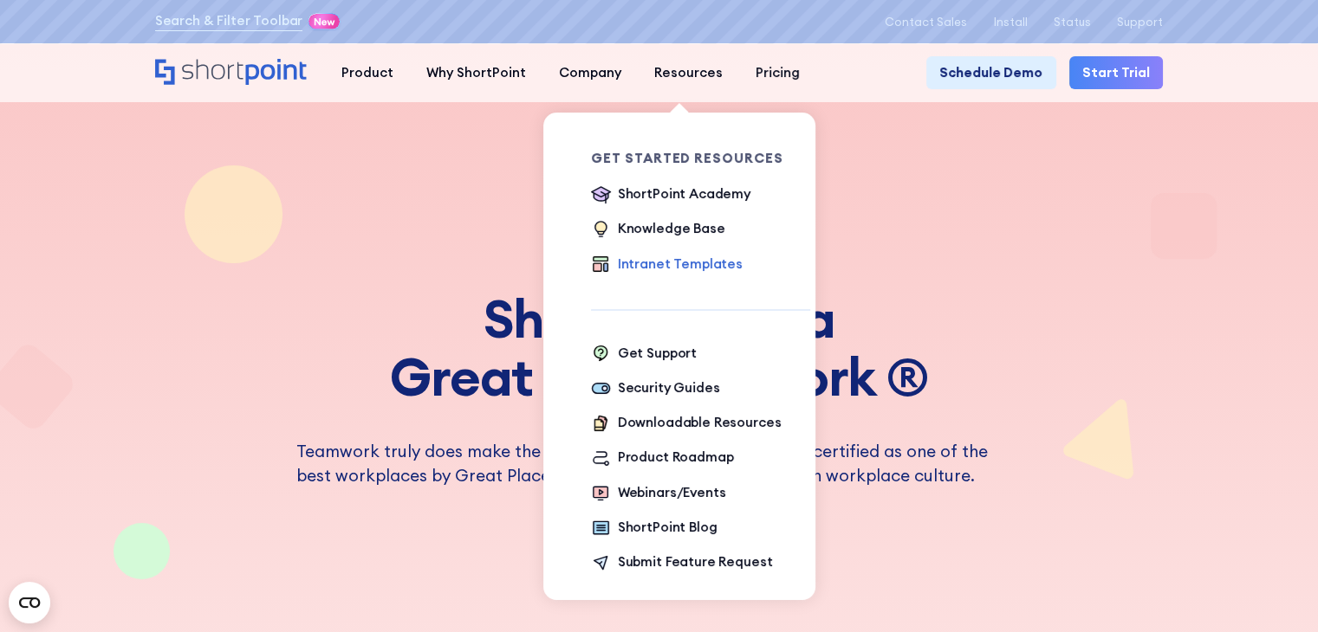
click at [688, 263] on div "Intranet Templates" at bounding box center [680, 265] width 125 height 20
drag, startPoint x: 577, startPoint y: 157, endPoint x: 785, endPoint y: 159, distance: 208.0
click at [785, 159] on div "Get Started Resources ShortPoint Academy The Basics Beginner Exercises Knowledg…" at bounding box center [688, 364] width 272 height 502
click at [769, 161] on div "Get Started Resources" at bounding box center [700, 158] width 219 height 13
drag, startPoint x: 769, startPoint y: 161, endPoint x: 574, endPoint y: 157, distance: 195.0
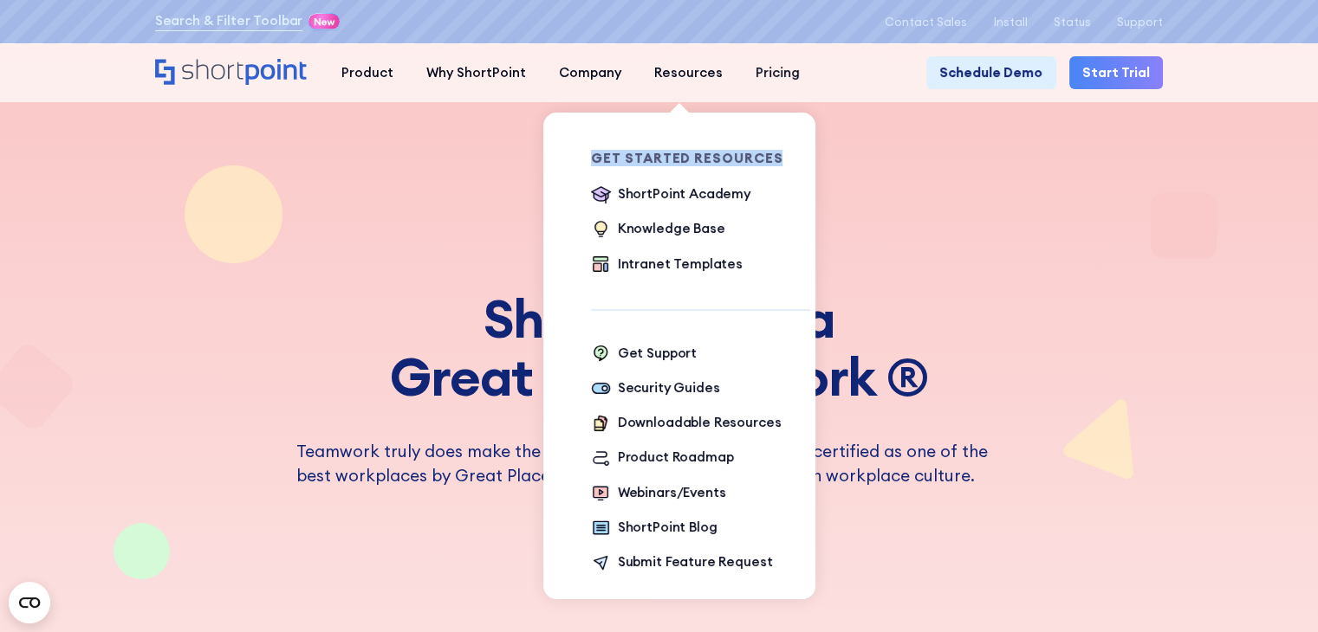
click at [574, 157] on div "Get Started Resources ShortPoint Academy The Basics Beginner Exercises Knowledg…" at bounding box center [688, 364] width 272 height 502
click at [716, 290] on div "Get Started Resources ShortPoint Academy The Basics Beginner Exercises Knowledg…" at bounding box center [700, 364] width 219 height 502
click at [581, 165] on div "Get Started Resources ShortPoint Academy The Basics Beginner Exercises Knowledg…" at bounding box center [688, 364] width 272 height 502
drag, startPoint x: 581, startPoint y: 165, endPoint x: 619, endPoint y: 159, distance: 38.5
click at [591, 164] on div "Get Started Resources ShortPoint Academy The Basics Beginner Exercises Knowledg…" at bounding box center [688, 364] width 272 height 502
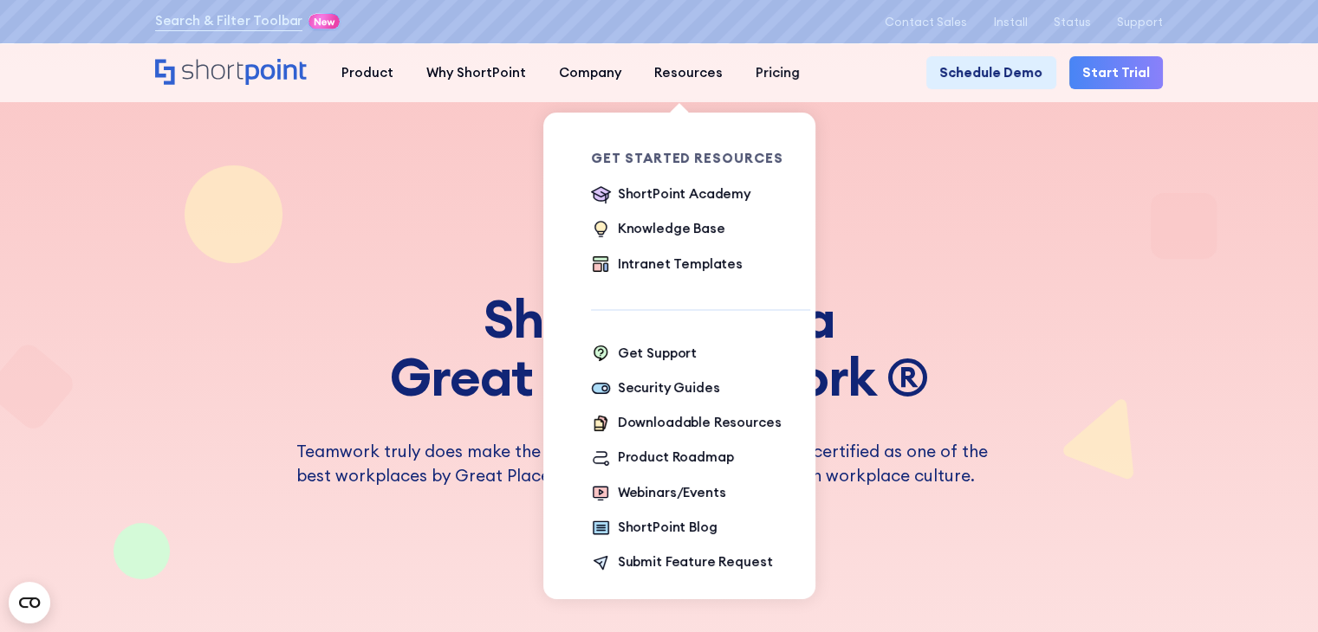
click at [688, 160] on div "Get Started Resources" at bounding box center [700, 158] width 219 height 13
drag, startPoint x: 774, startPoint y: 162, endPoint x: 575, endPoint y: 159, distance: 198.4
click at [575, 159] on div "Get Started Resources ShortPoint Academy The Basics Beginner Exercises Knowledg…" at bounding box center [688, 364] width 272 height 502
click at [704, 291] on div "Get Started Resources ShortPoint Academy The Basics Beginner Exercises Knowledg…" at bounding box center [700, 364] width 219 height 502
drag, startPoint x: 581, startPoint y: 159, endPoint x: 783, endPoint y: 162, distance: 201.9
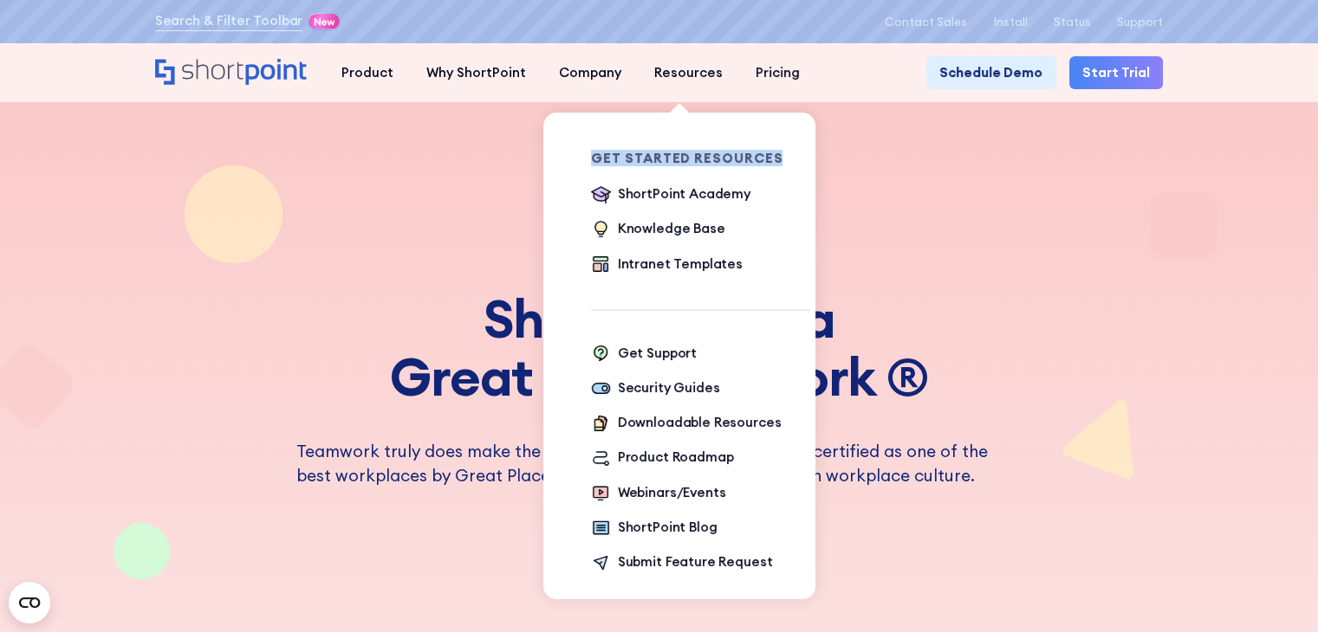
click at [783, 162] on div "Get Started Resources ShortPoint Academy The Basics Beginner Exercises Knowledg…" at bounding box center [688, 364] width 272 height 502
click at [752, 250] on ul "ShortPoint Academy The Basics Beginner Exercises Knowledge Base Intranet Templa…" at bounding box center [700, 230] width 219 height 91
click at [672, 94] on div "Get Started Resources ShortPoint Academy The Basics Beginner Exercises Knowledg…" at bounding box center [688, 351] width 272 height 525
drag, startPoint x: 578, startPoint y: 159, endPoint x: 799, endPoint y: 161, distance: 221.0
click at [799, 161] on div "Get Started Resources ShortPoint Academy The Basics Beginner Exercises Knowledg…" at bounding box center [688, 364] width 272 height 502
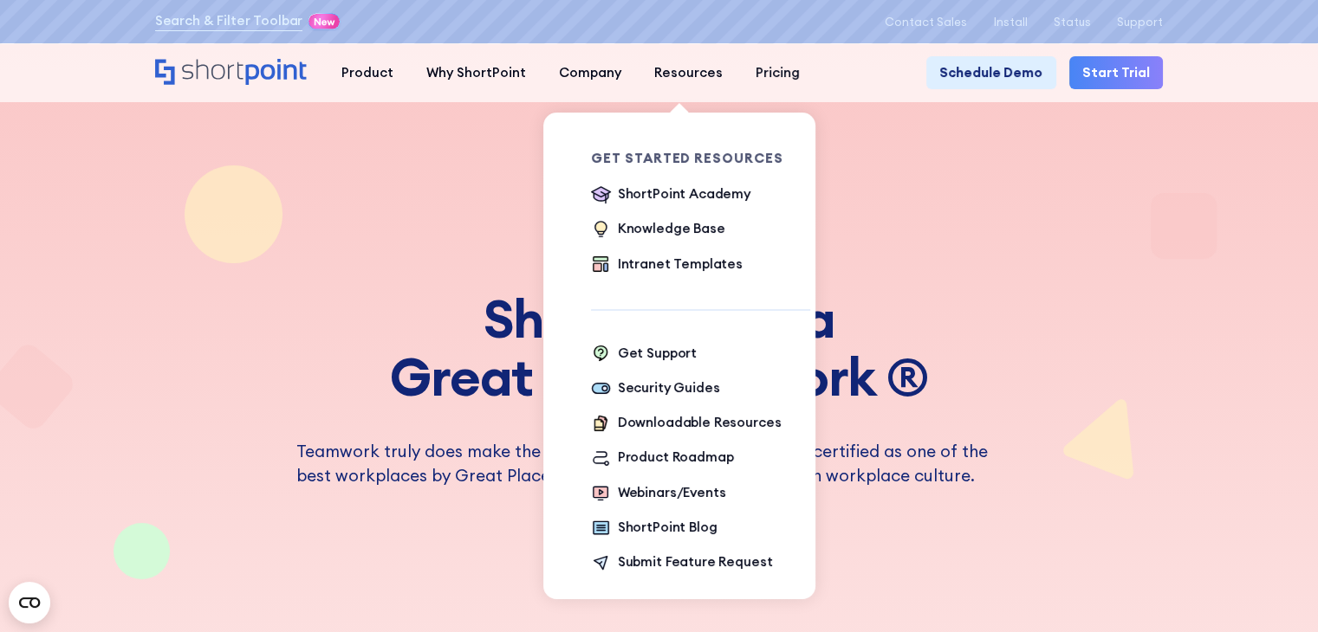
click at [773, 177] on div "Get Started Resources ShortPoint Academy The Basics Beginner Exercises Knowledg…" at bounding box center [700, 214] width 219 height 124
click at [671, 63] on div "Resources" at bounding box center [688, 73] width 68 height 20
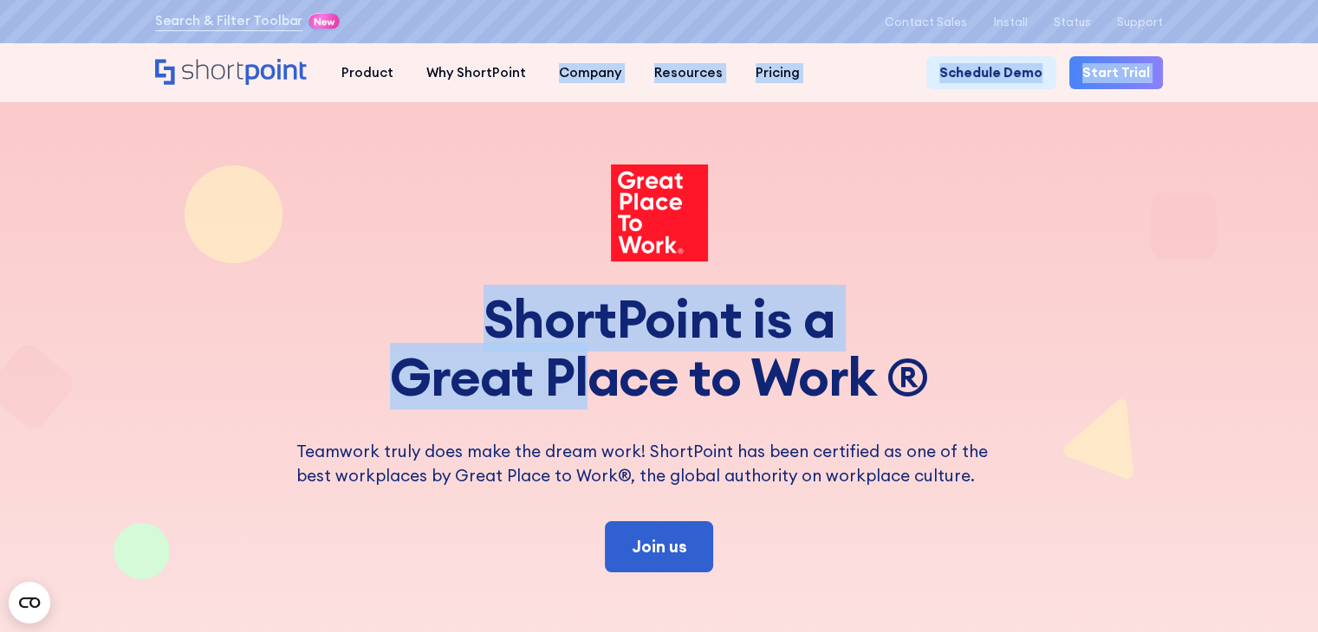
drag, startPoint x: 379, startPoint y: 354, endPoint x: 589, endPoint y: 347, distance: 210.7
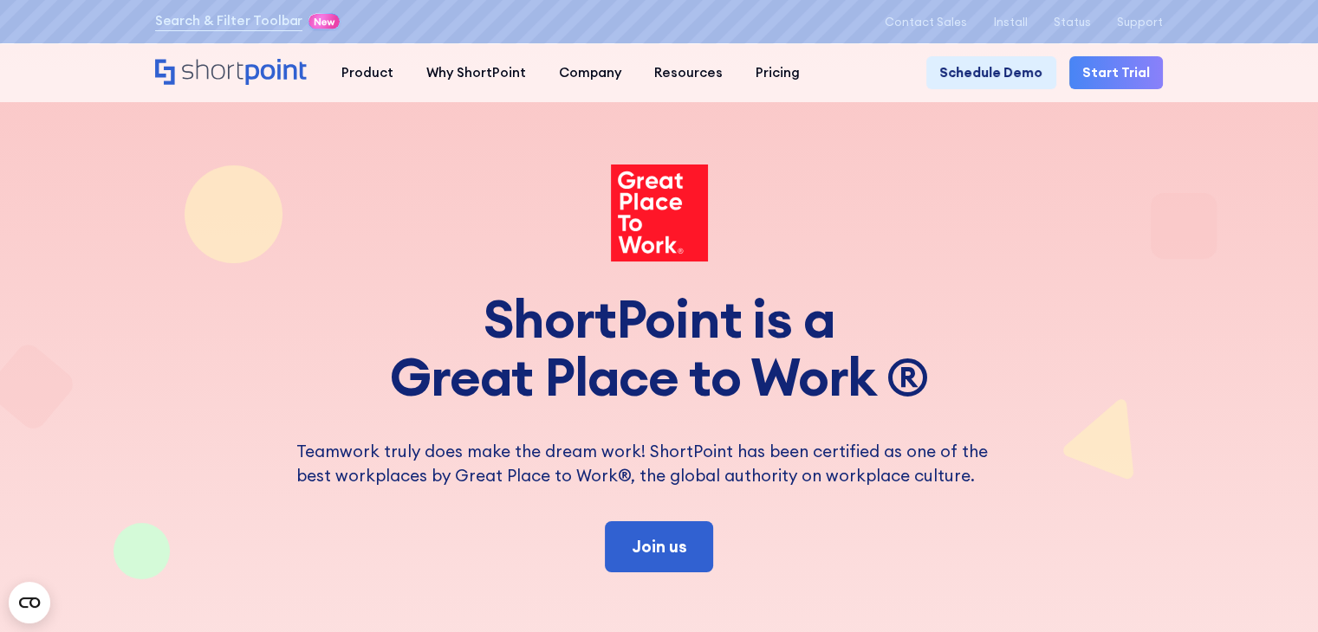
click at [731, 406] on h1 "ShortPoint is a Great Place to Work ®" at bounding box center [659, 348] width 1009 height 116
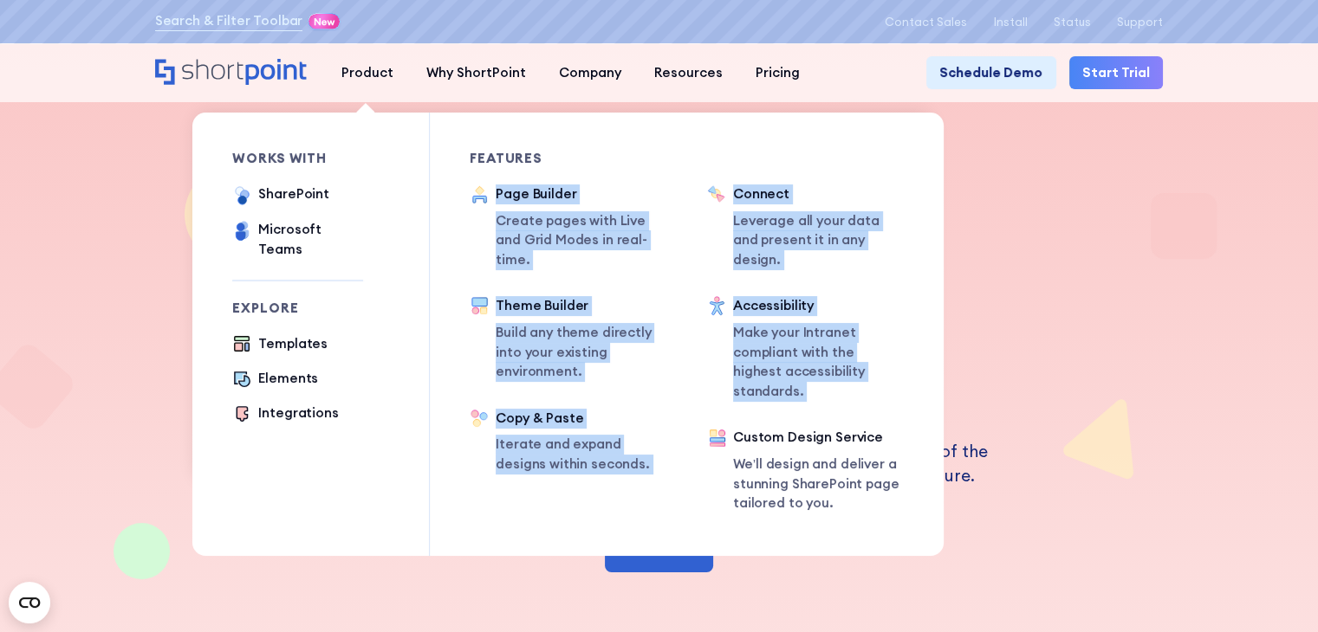
drag, startPoint x: 461, startPoint y: 194, endPoint x: 677, endPoint y: 446, distance: 331.8
click at [677, 446] on div "works with SharePoint Microsoft Teams SAP Explore Templates Elements Integratio…" at bounding box center [567, 335] width 751 height 444
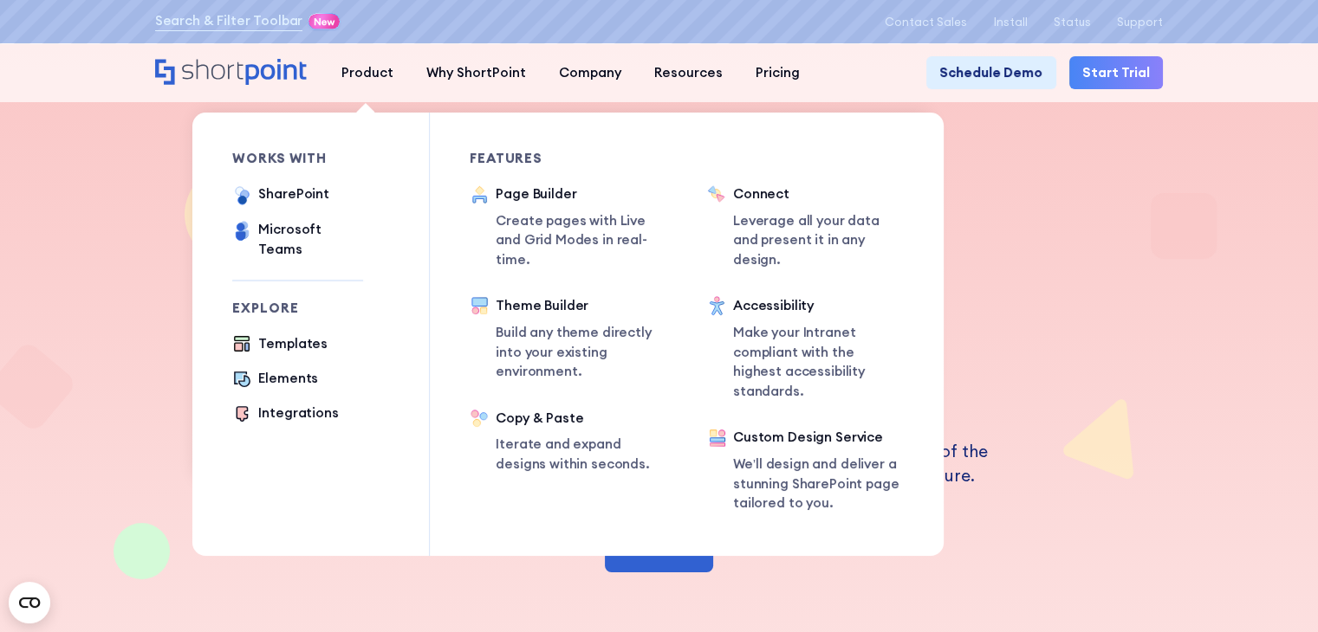
click at [872, 502] on div "Features Connect Leverage all your data and present it in any design. Accessibi…" at bounding box center [785, 335] width 237 height 444
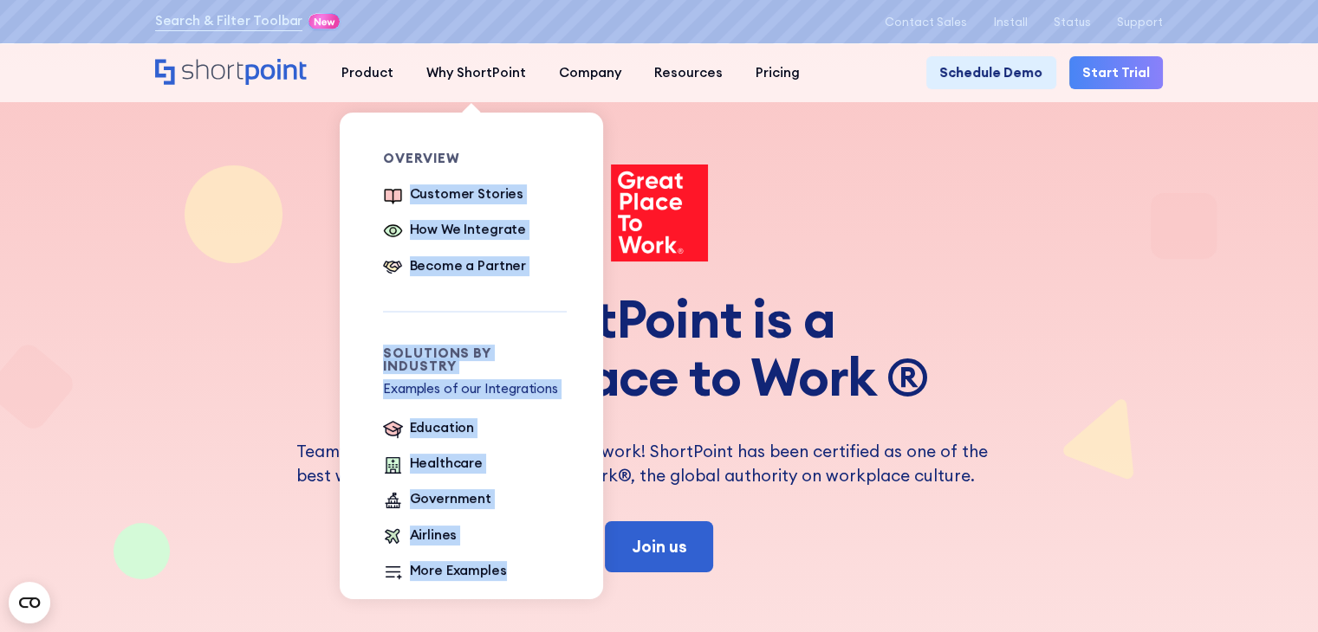
drag, startPoint x: 367, startPoint y: 190, endPoint x: 507, endPoint y: 583, distance: 417.4
click at [507, 583] on div "Overview Customer Stories How We Integrate Become a Partner Solutions by Indust…" at bounding box center [461, 368] width 237 height 511
click at [541, 579] on div "Overview Customer Stories How We Integrate Become a Partner Solutions by Indust…" at bounding box center [475, 368] width 184 height 511
click at [539, 533] on ul "Education Healthcare Government Airlines More Examples" at bounding box center [475, 500] width 184 height 165
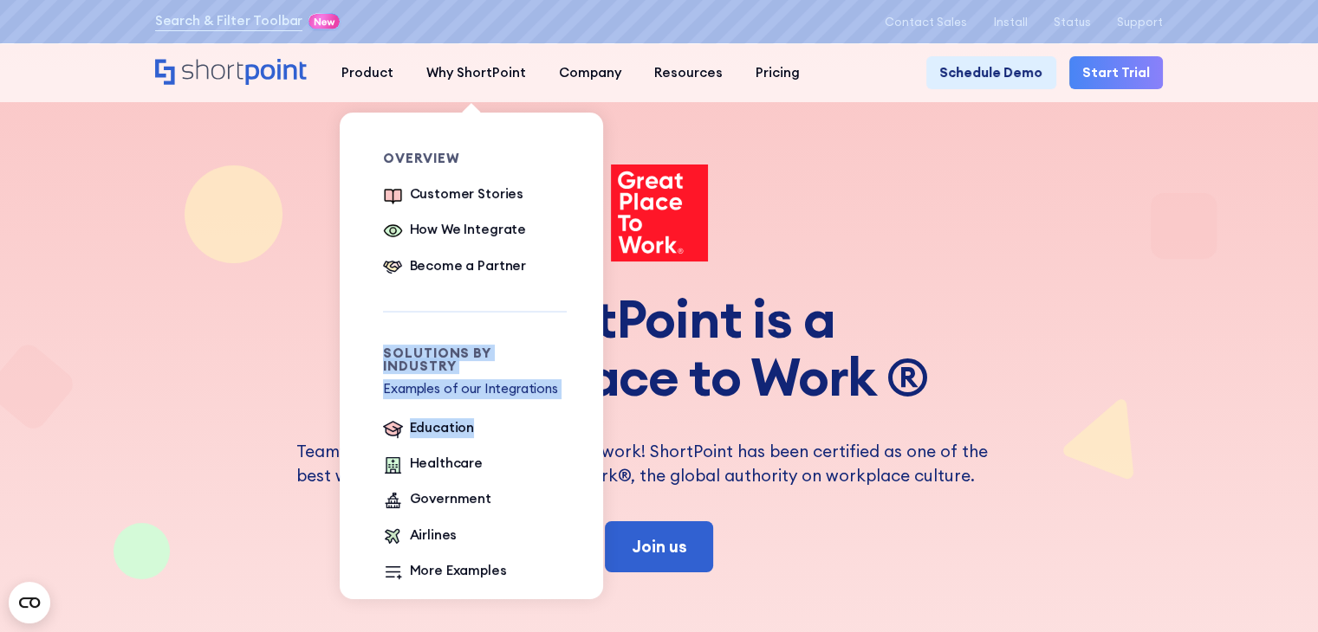
drag, startPoint x: 370, startPoint y: 352, endPoint x: 561, endPoint y: 382, distance: 193.0
click at [560, 386] on div "Overview Customer Stories How We Integrate Become a Partner Solutions by Indust…" at bounding box center [461, 368] width 237 height 511
click at [560, 485] on ul "Education Healthcare Government Airlines More Examples" at bounding box center [475, 500] width 184 height 165
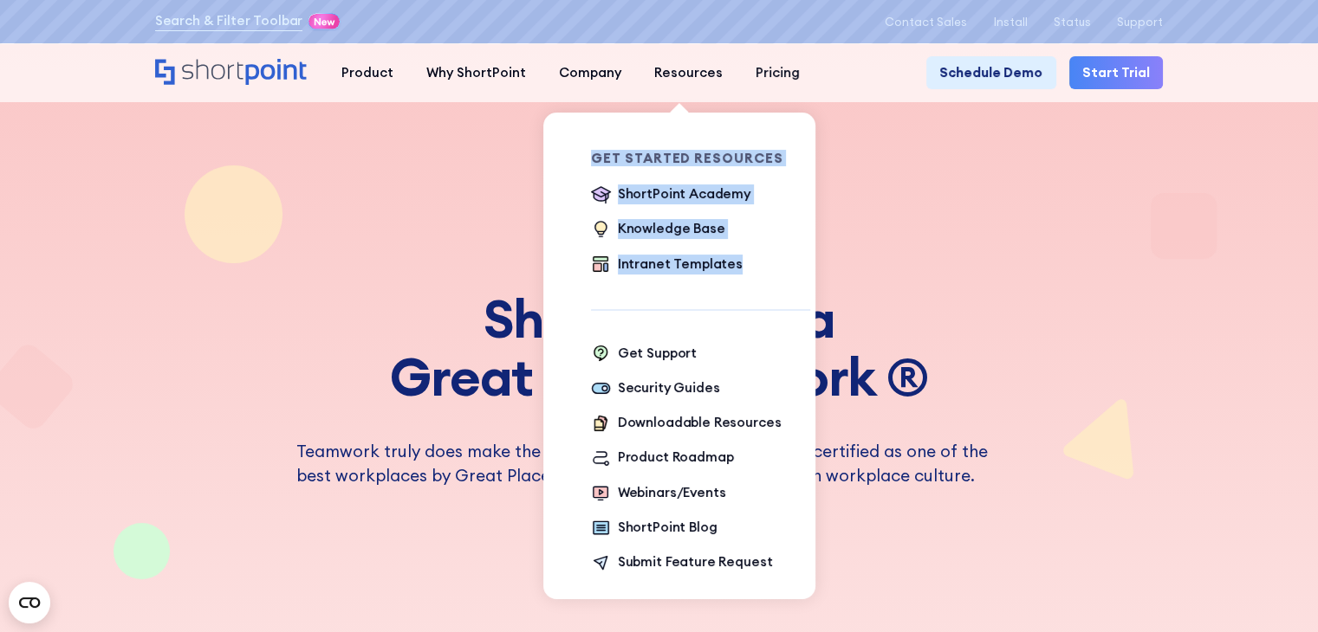
drag, startPoint x: 582, startPoint y: 155, endPoint x: 749, endPoint y: 282, distance: 210.2
click at [749, 282] on div "Get Started Resources ShortPoint Academy The Basics Beginner Exercises Knowledg…" at bounding box center [700, 364] width 219 height 502
click at [750, 272] on ul "ShortPoint Academy The Basics Beginner Exercises Knowledge Base Intranet Templa…" at bounding box center [700, 230] width 219 height 91
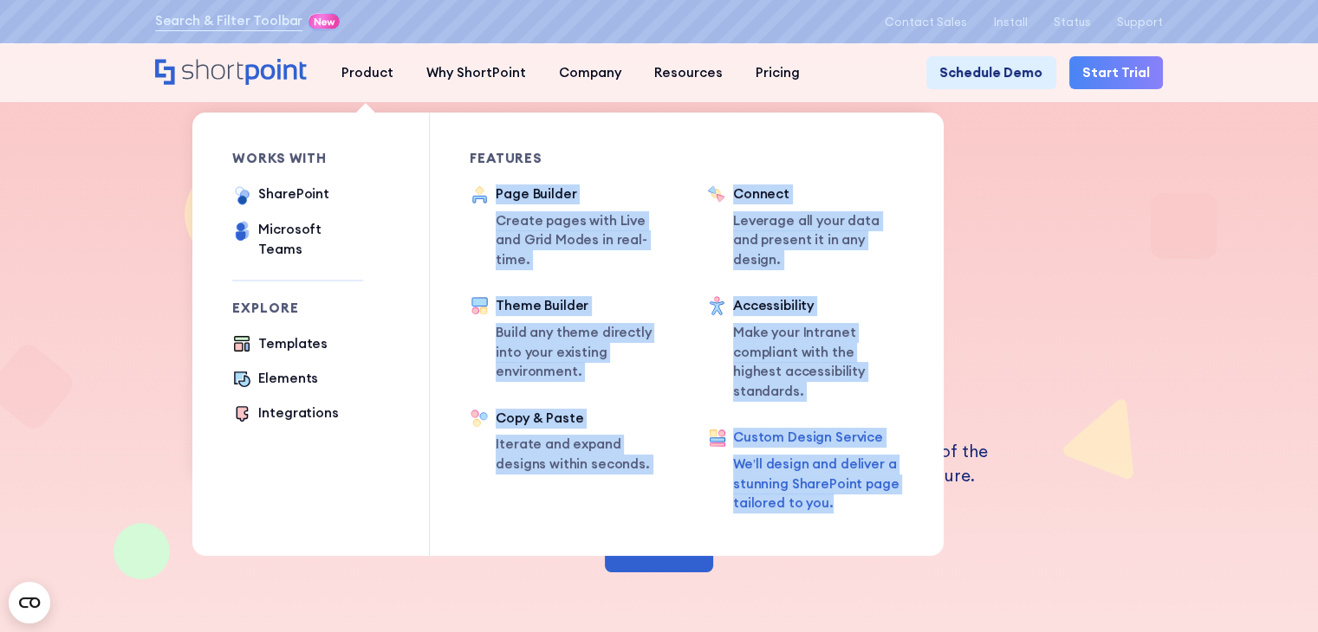
drag, startPoint x: 454, startPoint y: 202, endPoint x: 849, endPoint y: 477, distance: 481.7
click at [848, 477] on div "works with SharePoint Microsoft Teams SAP Explore Templates Elements Integratio…" at bounding box center [567, 335] width 751 height 444
click at [839, 478] on p "We’ll design and deliver a stunning SharePoint page tailored to you." at bounding box center [819, 484] width 172 height 59
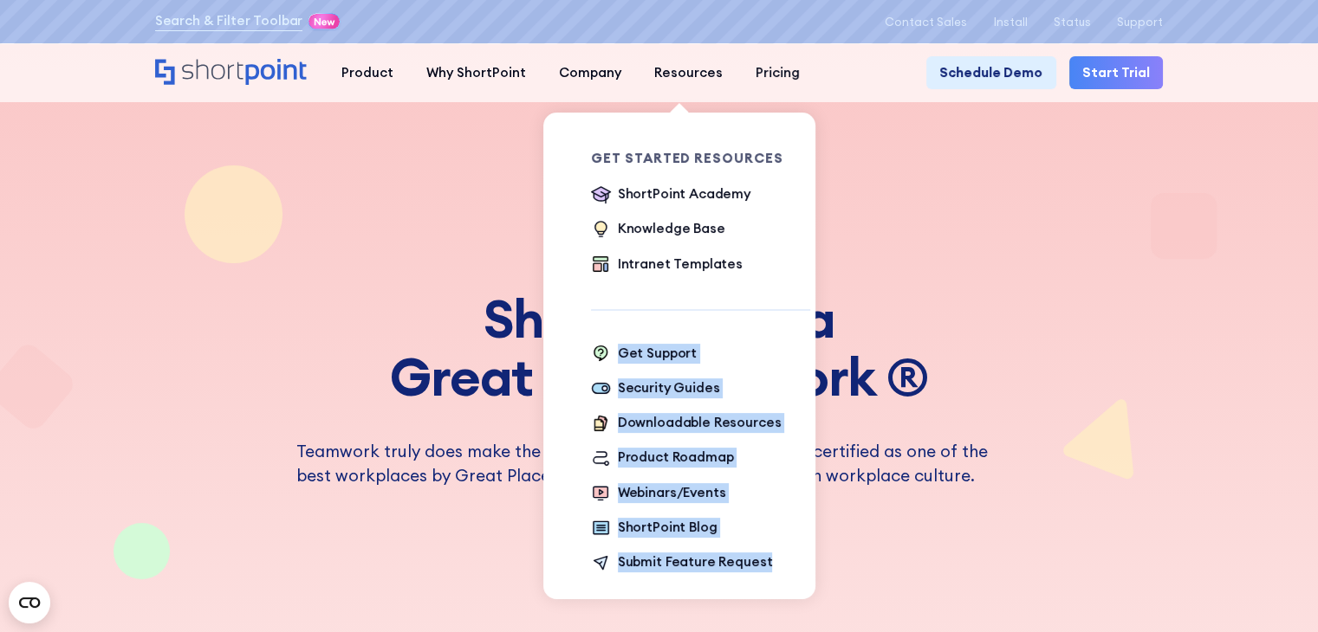
drag, startPoint x: 568, startPoint y: 363, endPoint x: 783, endPoint y: 587, distance: 310.7
click at [783, 587] on div "Get Started Resources ShortPoint Academy The Basics Beginner Exercises Knowledg…" at bounding box center [688, 364] width 272 height 502
click at [803, 375] on ul "Get Support Security Guides Downloadable Resources Product Roadmap Webinars/Eve…" at bounding box center [700, 459] width 219 height 230
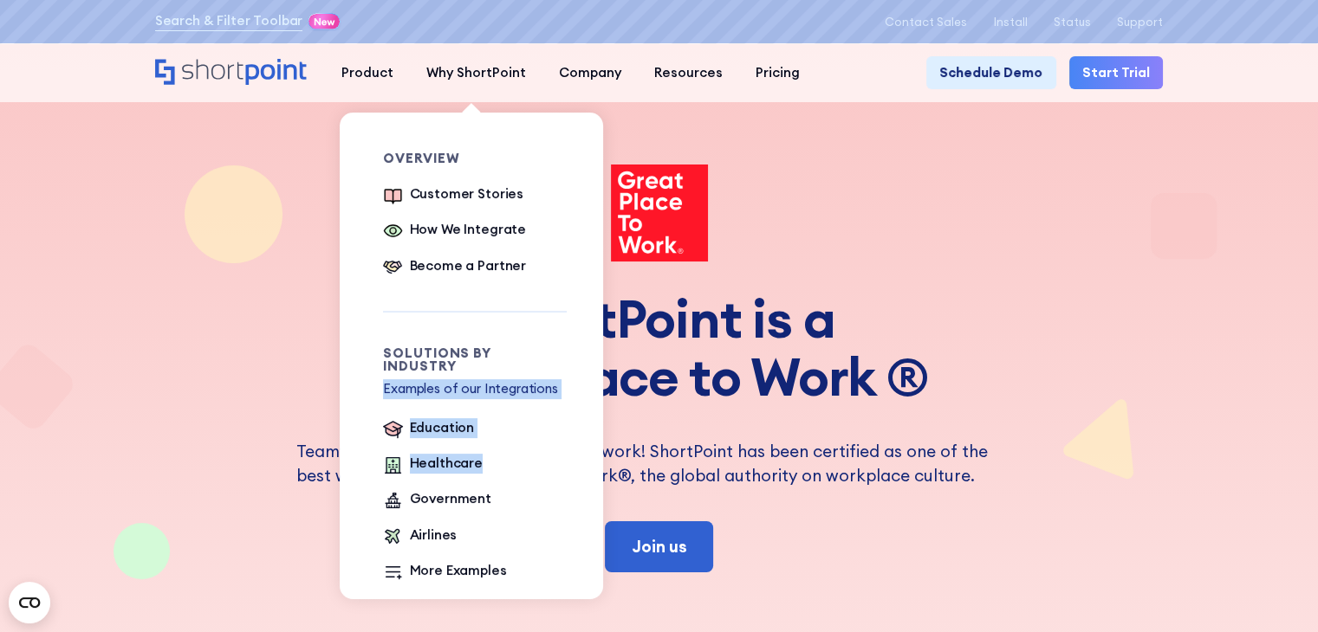
drag, startPoint x: 370, startPoint y: 377, endPoint x: 516, endPoint y: 427, distance: 154.0
click at [516, 427] on div "Overview Customer Stories How We Integrate Become a Partner Solutions by Indust…" at bounding box center [461, 368] width 237 height 511
click at [569, 375] on div "Overview Customer Stories How We Integrate Become a Partner Solutions by Indust…" at bounding box center [461, 368] width 237 height 511
drag, startPoint x: 561, startPoint y: 378, endPoint x: 365, endPoint y: 347, distance: 198.1
click at [365, 347] on div "Overview Customer Stories How We Integrate Become a Partner Solutions by Indust…" at bounding box center [461, 368] width 237 height 511
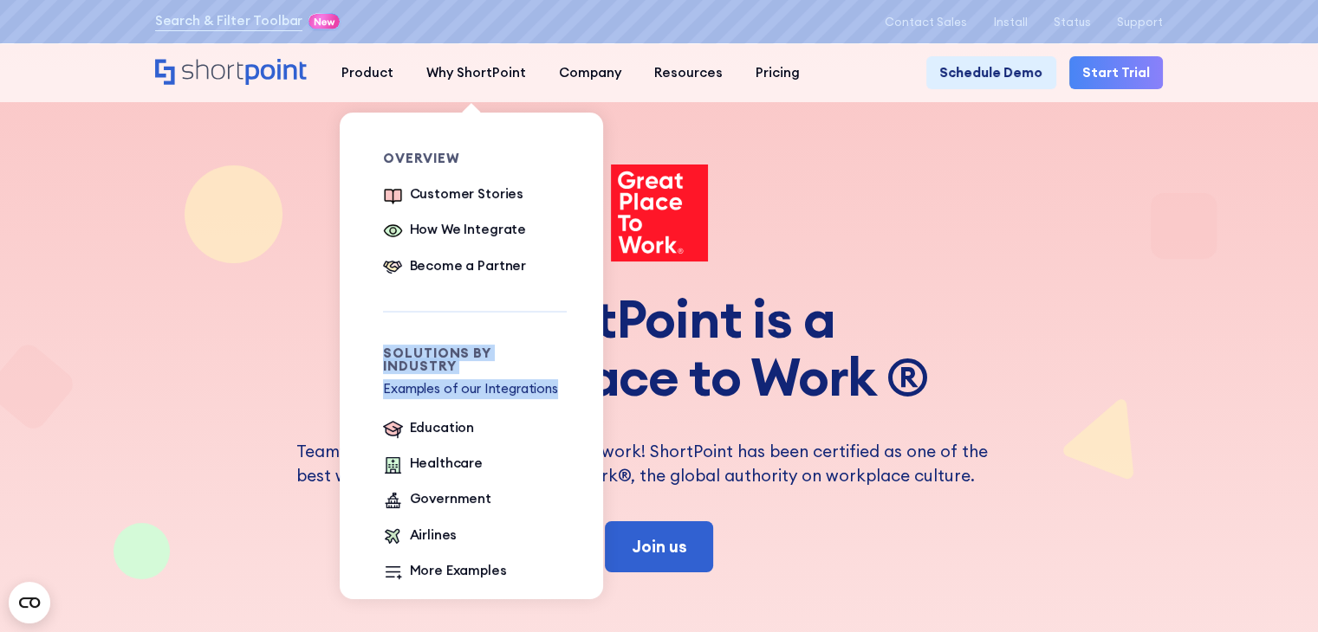
click at [490, 323] on div "Overview Customer Stories How We Integrate Become a Partner Solutions by Indust…" at bounding box center [475, 368] width 184 height 511
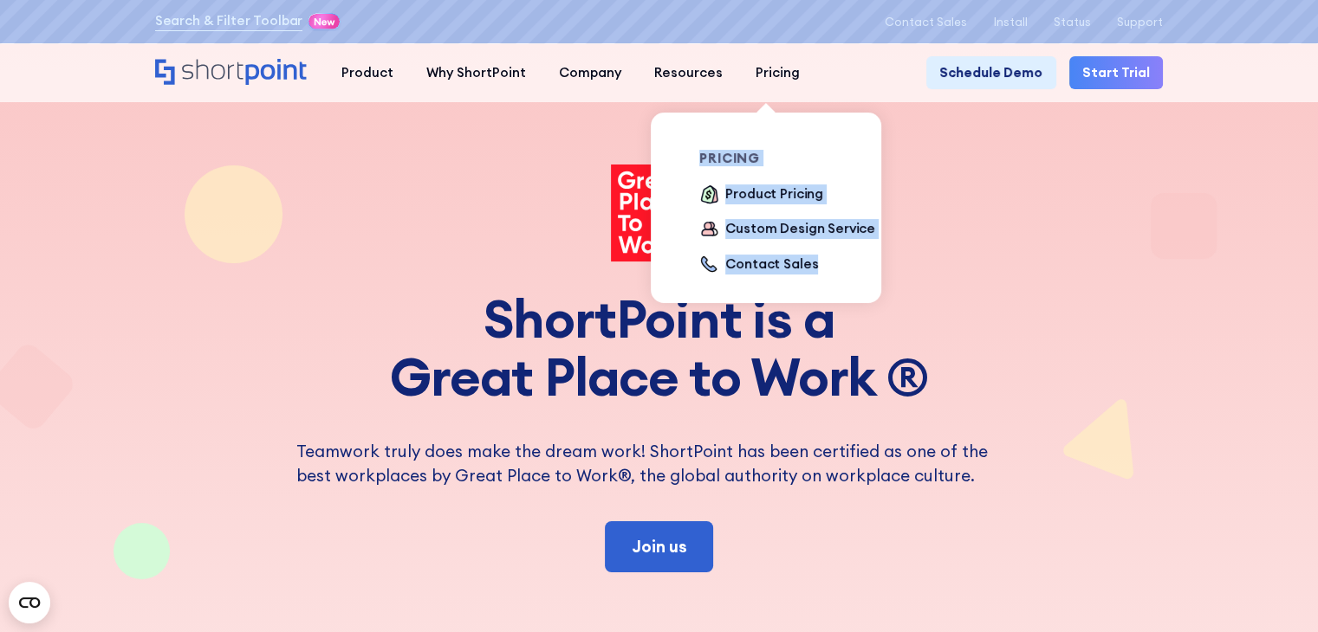
drag, startPoint x: 672, startPoint y: 164, endPoint x: 836, endPoint y: 289, distance: 206.4
click at [836, 289] on div "pricing Product Pricing Custom Design Service Contact Sales" at bounding box center [777, 215] width 237 height 204
click at [844, 276] on ul "Product Pricing Custom Design Service Contact Sales" at bounding box center [791, 230] width 185 height 91
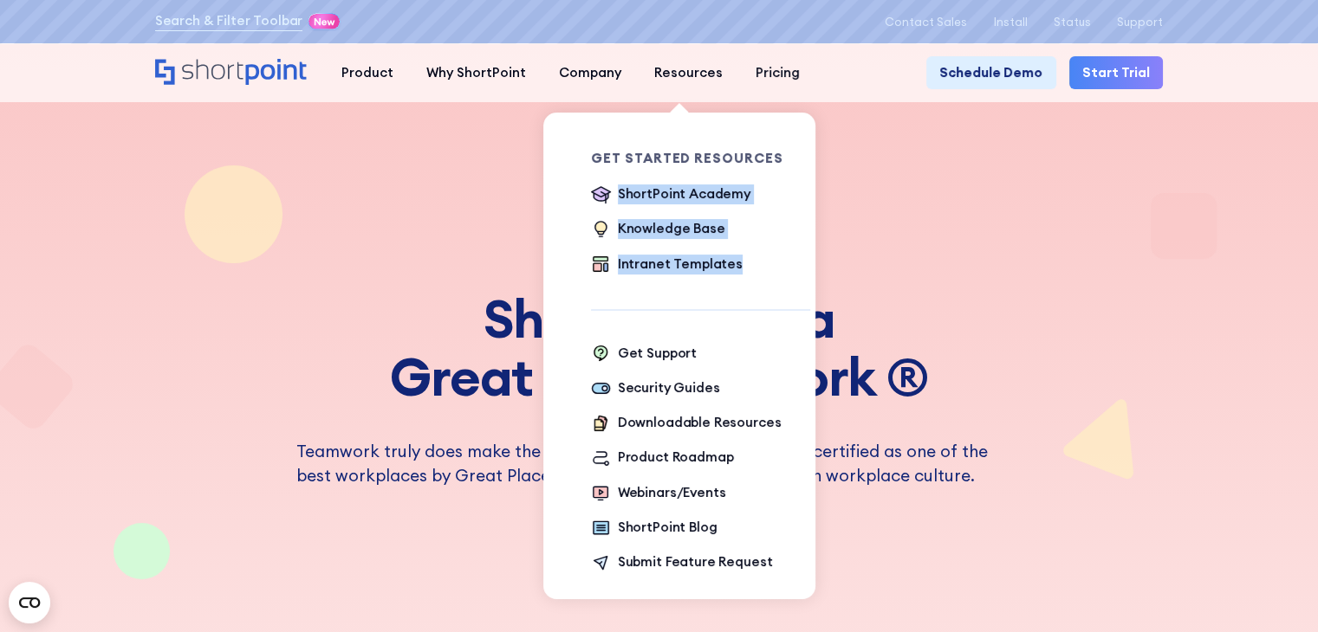
drag, startPoint x: 580, startPoint y: 167, endPoint x: 752, endPoint y: 296, distance: 215.4
click at [695, 289] on div "Get Started Resources ShortPoint Academy The Basics Beginner Exercises Knowledg…" at bounding box center [688, 364] width 272 height 502
click at [782, 298] on div "Get Started Resources ShortPoint Academy The Basics Beginner Exercises Knowledg…" at bounding box center [700, 364] width 219 height 502
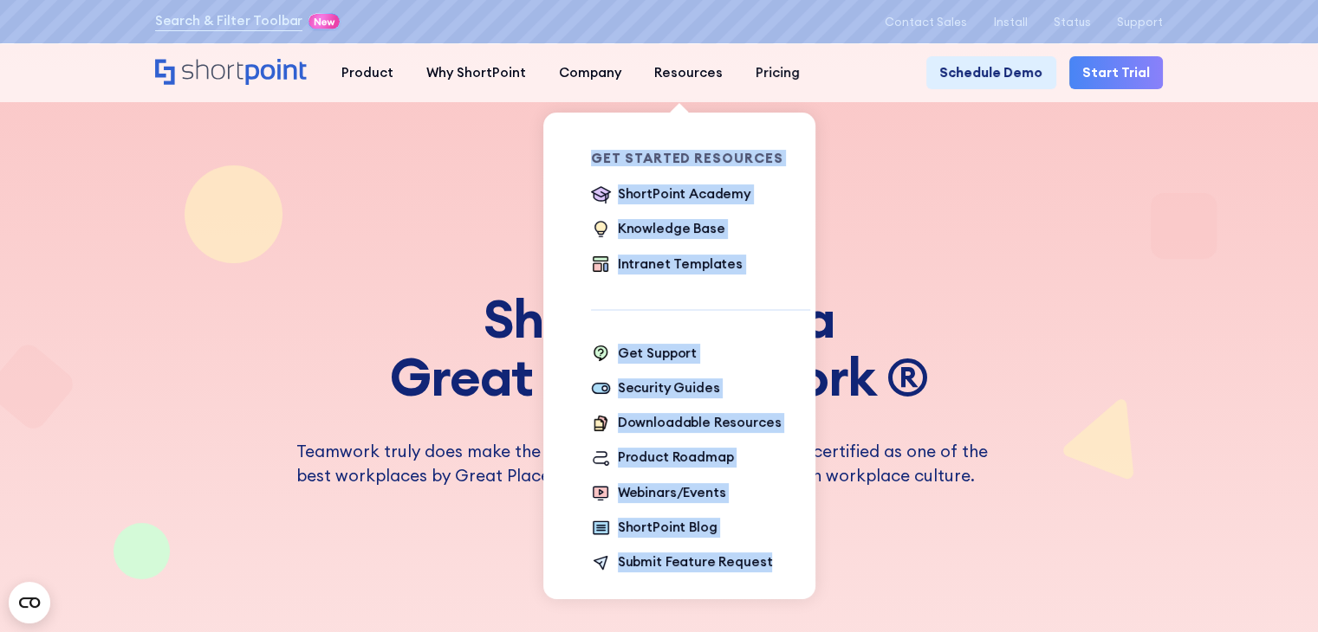
drag, startPoint x: 569, startPoint y: 157, endPoint x: 760, endPoint y: 552, distance: 438.7
click at [760, 552] on div "Get Started Resources ShortPoint Academy The Basics Beginner Exercises Knowledg…" at bounding box center [688, 364] width 272 height 502
click at [794, 356] on ul "Get Support Security Guides Downloadable Resources Product Roadmap Webinars/Eve…" at bounding box center [700, 459] width 219 height 230
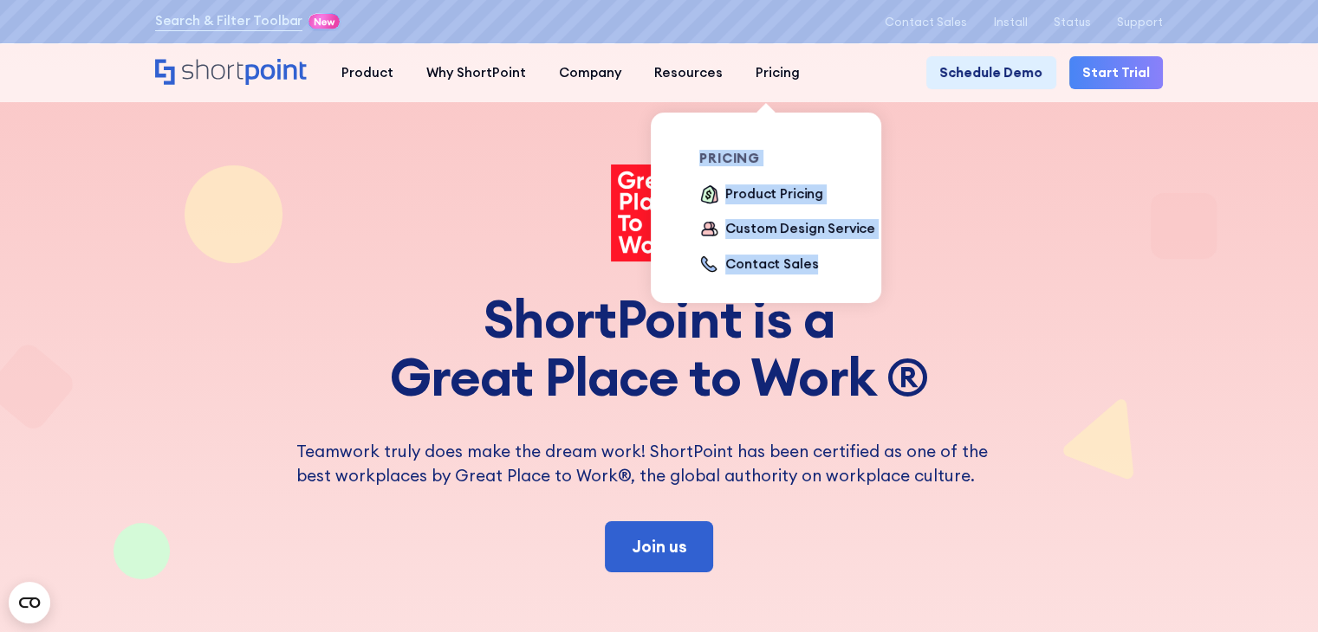
drag, startPoint x: 666, startPoint y: 158, endPoint x: 823, endPoint y: 266, distance: 190.6
click at [823, 266] on div "pricing Product Pricing Custom Design Service Contact Sales" at bounding box center [777, 215] width 237 height 204
click at [811, 266] on ul "Product Pricing Custom Design Service Contact Sales" at bounding box center [791, 230] width 185 height 91
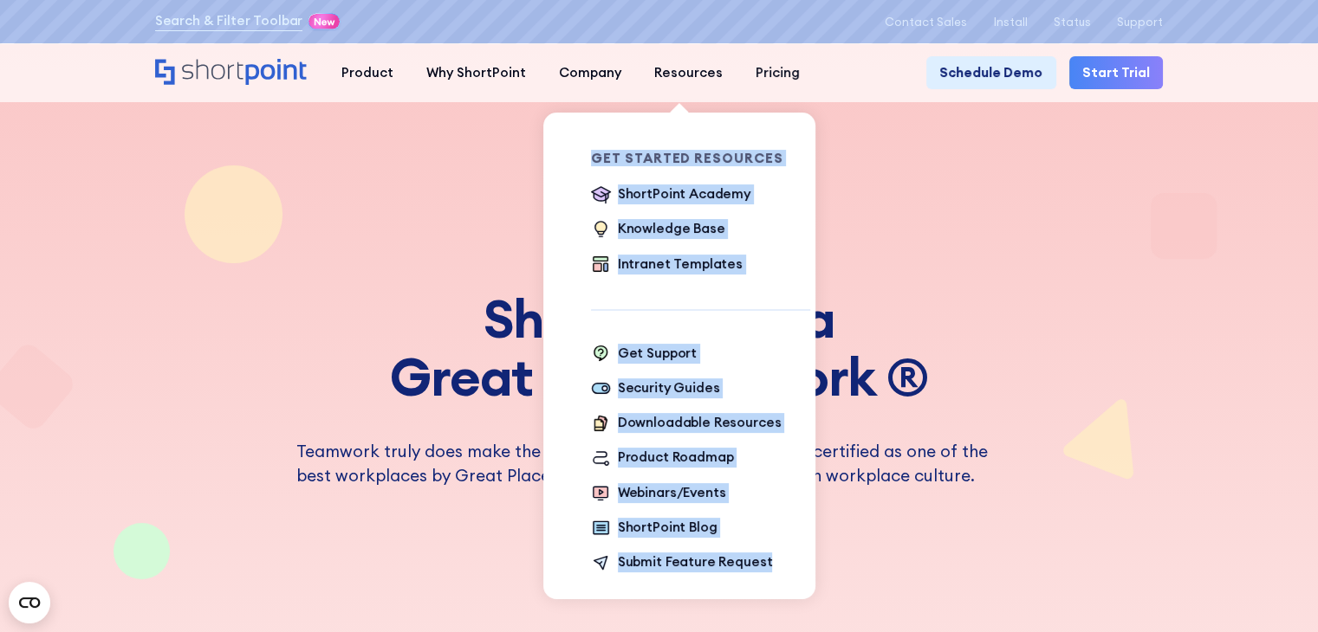
drag, startPoint x: 577, startPoint y: 157, endPoint x: 769, endPoint y: 536, distance: 425.5
click at [760, 553] on div "Get Started Resources ShortPoint Academy The Basics Beginner Exercises Knowledg…" at bounding box center [688, 364] width 272 height 502
click at [769, 379] on ul "Get Support Security Guides Downloadable Resources Product Roadmap Webinars/Eve…" at bounding box center [700, 459] width 219 height 230
drag, startPoint x: 773, startPoint y: 583, endPoint x: 579, endPoint y: 146, distance: 477.9
click at [579, 146] on div "Get Started Resources ShortPoint Academy The Basics Beginner Exercises Knowledg…" at bounding box center [688, 364] width 272 height 502
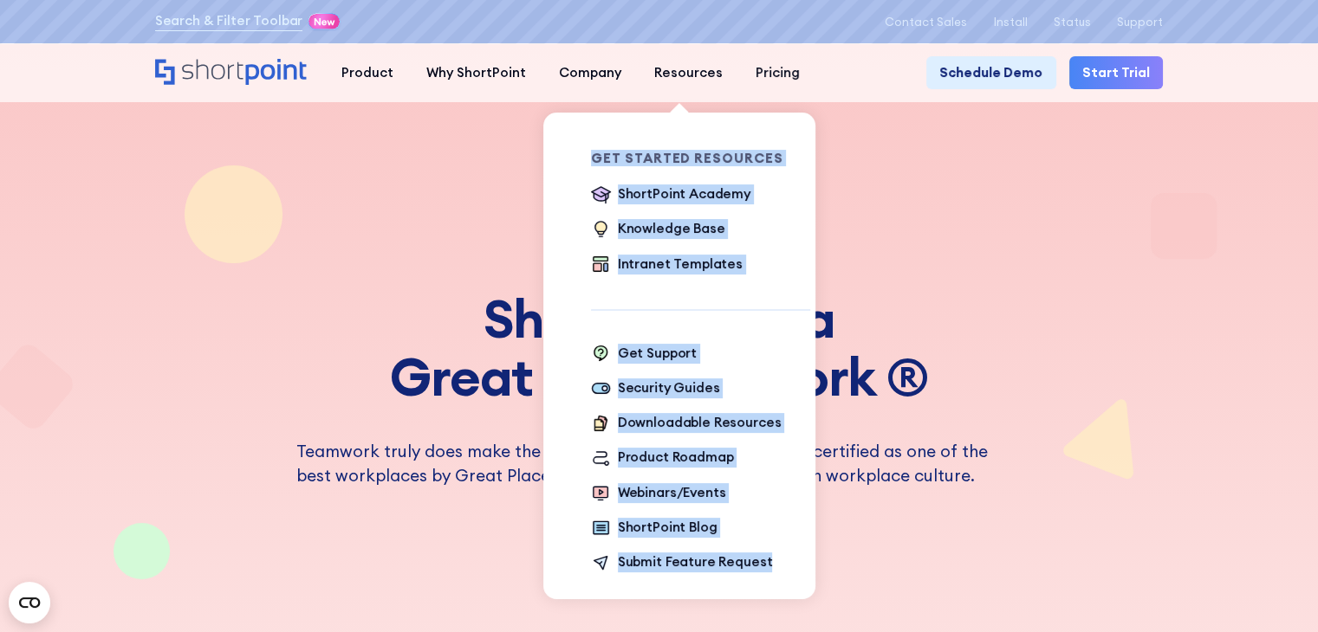
click at [728, 318] on div "Get Started Resources ShortPoint Academy The Basics Beginner Exercises Knowledg…" at bounding box center [700, 364] width 219 height 502
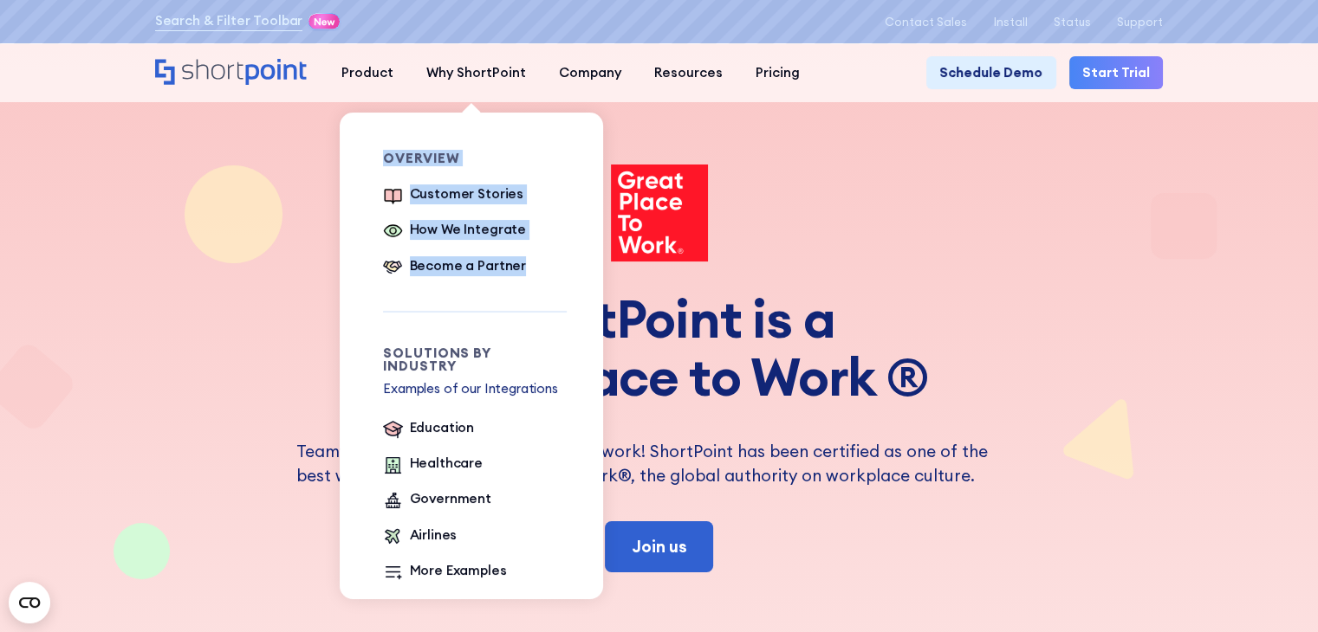
drag, startPoint x: 367, startPoint y: 157, endPoint x: 536, endPoint y: 263, distance: 199.3
click at [536, 263] on div "Overview Customer Stories How We Integrate Become a Partner Solutions by Indust…" at bounding box center [461, 368] width 237 height 511
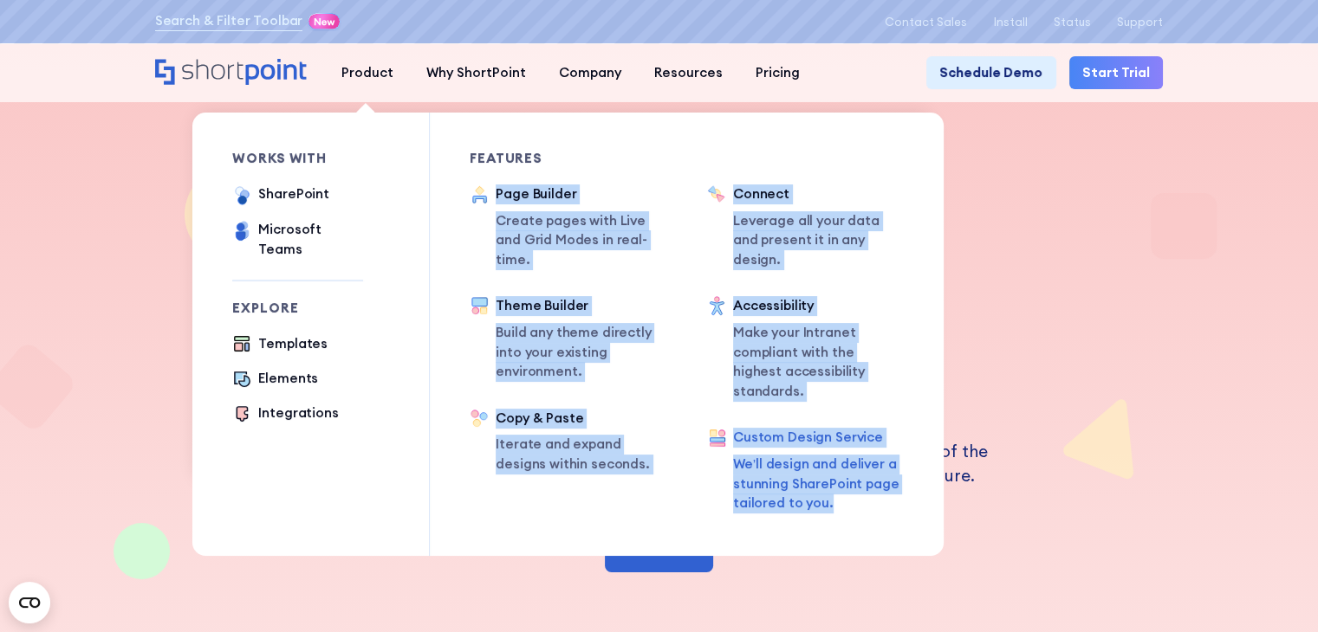
drag, startPoint x: 461, startPoint y: 182, endPoint x: 890, endPoint y: 458, distance: 510.2
click at [909, 472] on div "works with SharePoint Microsoft Teams SAP Explore Templates Elements Integratio…" at bounding box center [567, 335] width 751 height 444
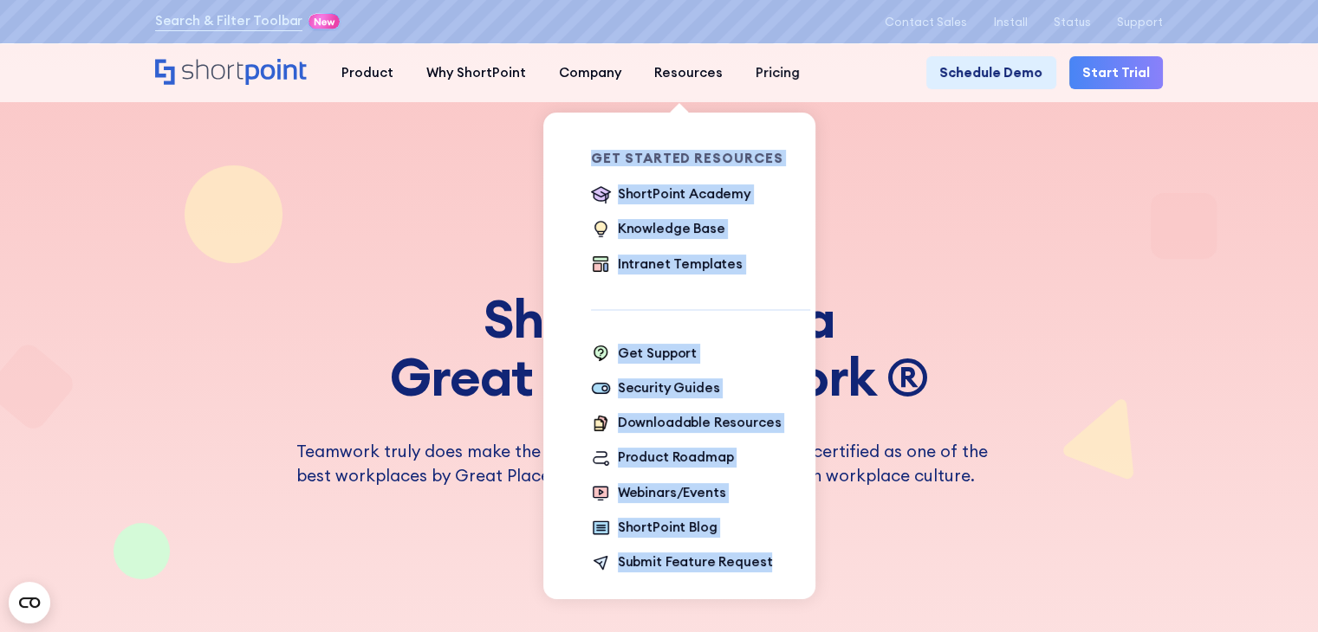
drag, startPoint x: 568, startPoint y: 152, endPoint x: 778, endPoint y: 531, distance: 432.8
click at [778, 531] on div "Get Started Resources ShortPoint Academy The Basics Beginner Exercises Knowledg…" at bounding box center [688, 364] width 272 height 502
click at [723, 309] on div "Get Started Resources ShortPoint Academy The Basics Beginner Exercises Knowledg…" at bounding box center [700, 364] width 219 height 502
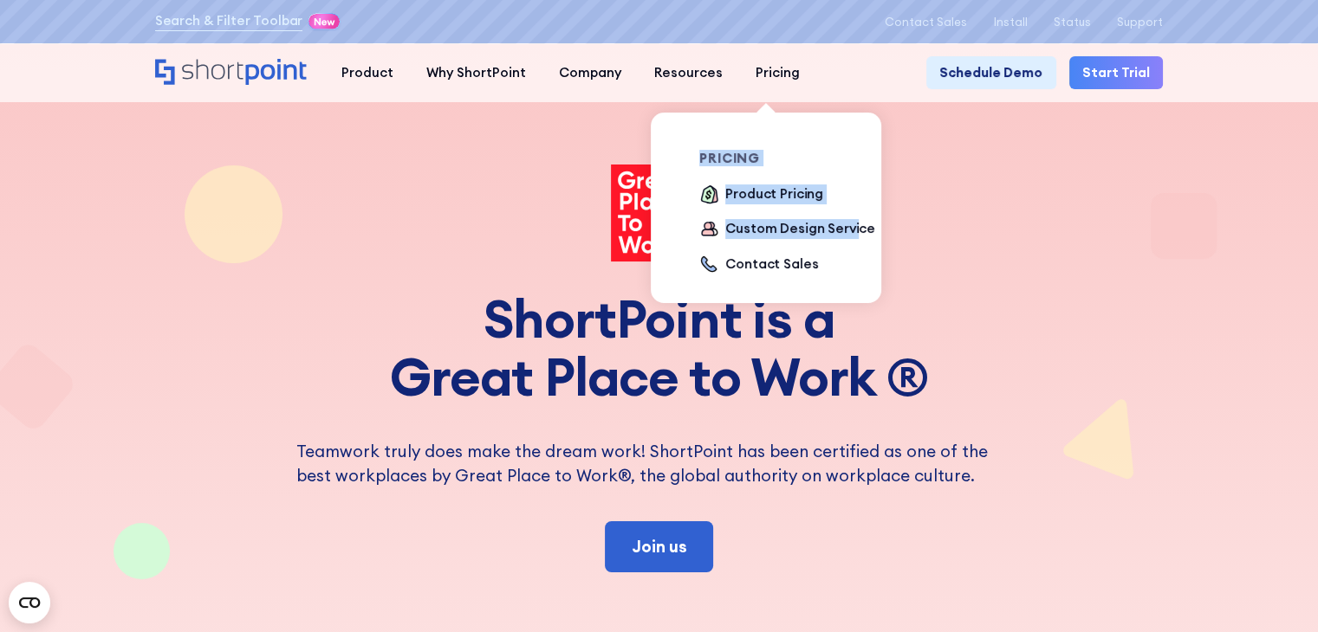
drag, startPoint x: 691, startPoint y: 159, endPoint x: 845, endPoint y: 280, distance: 195.0
click at [845, 276] on div "pricing Product Pricing Custom Design Service Contact Sales" at bounding box center [791, 214] width 185 height 124
click at [820, 275] on ul "Product Pricing Custom Design Service Contact Sales" at bounding box center [791, 230] width 185 height 91
drag, startPoint x: 679, startPoint y: 160, endPoint x: 836, endPoint y: 289, distance: 202.6
click at [836, 289] on div "pricing Product Pricing Custom Design Service Contact Sales" at bounding box center [777, 215] width 237 height 204
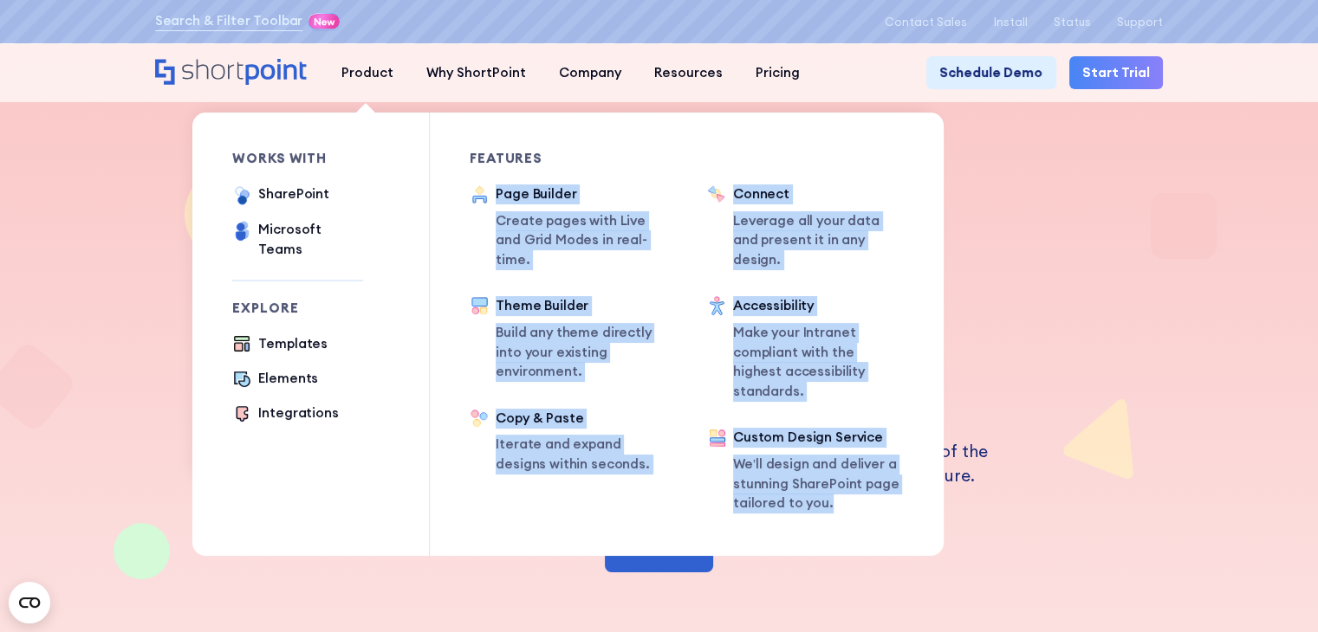
drag, startPoint x: 457, startPoint y: 199, endPoint x: 879, endPoint y: 501, distance: 518.6
click at [879, 501] on div "works with SharePoint Microsoft Teams SAP Explore Templates Elements Integratio…" at bounding box center [567, 335] width 751 height 444
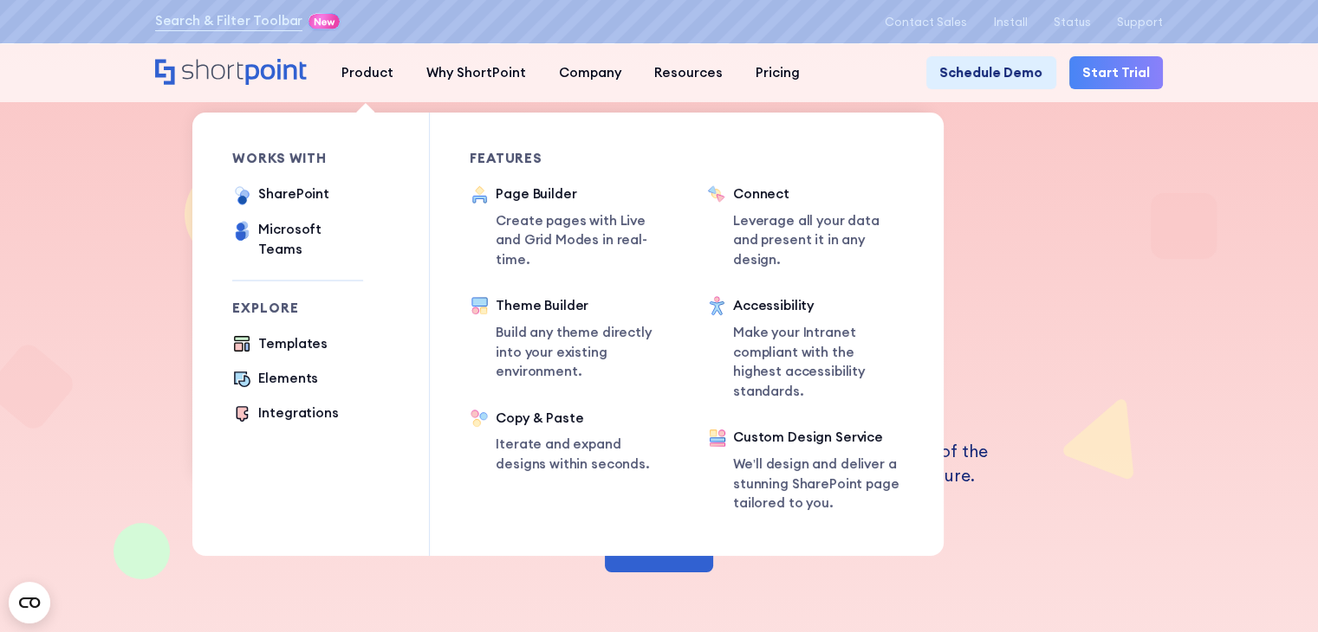
drag, startPoint x: 568, startPoint y: 147, endPoint x: 578, endPoint y: 147, distance: 9.5
click at [578, 147] on div "Features Page Builder Create pages with Live and Grid Modes in real-time. Theme…" at bounding box center [548, 335] width 237 height 444
click at [291, 369] on div "Elements" at bounding box center [288, 379] width 60 height 20
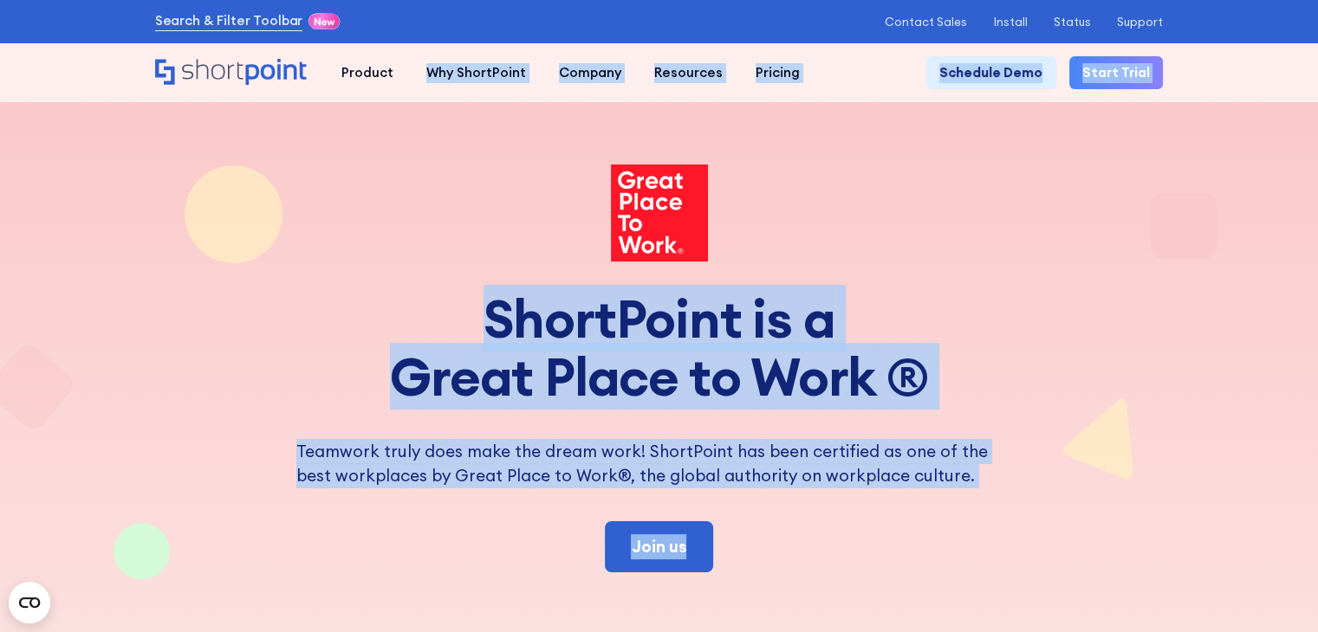
drag, startPoint x: 466, startPoint y: 155, endPoint x: 900, endPoint y: 538, distance: 578.9
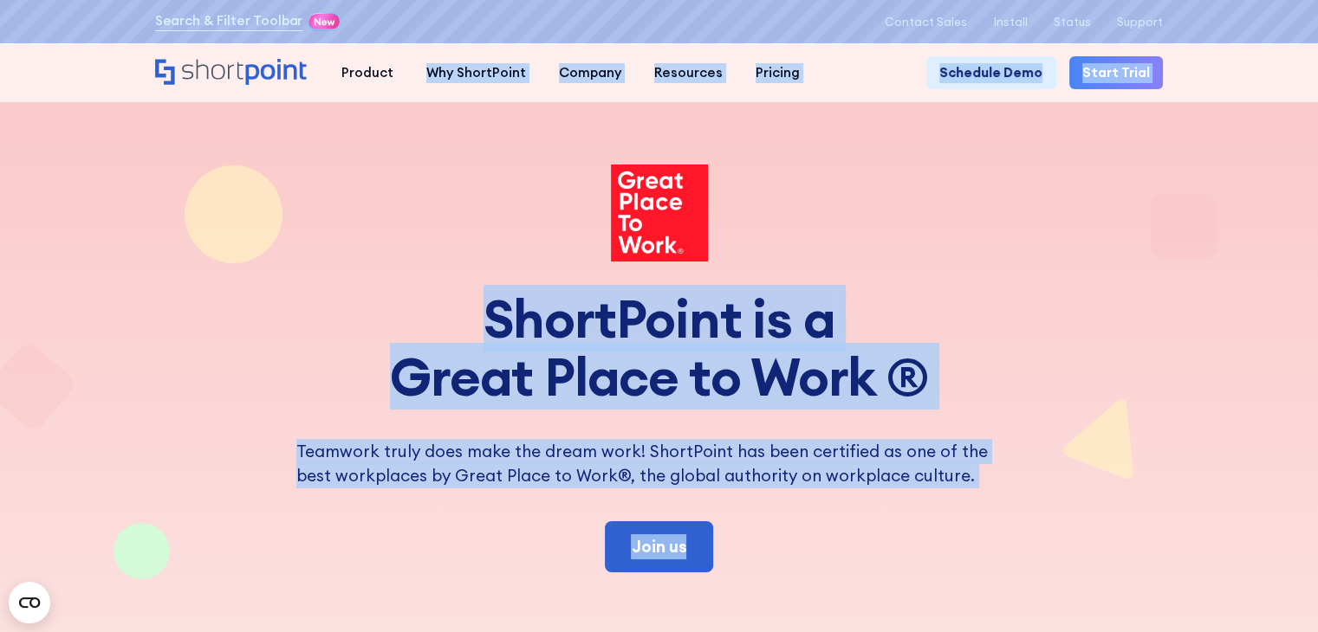
click at [901, 231] on div at bounding box center [659, 214] width 1009 height 99
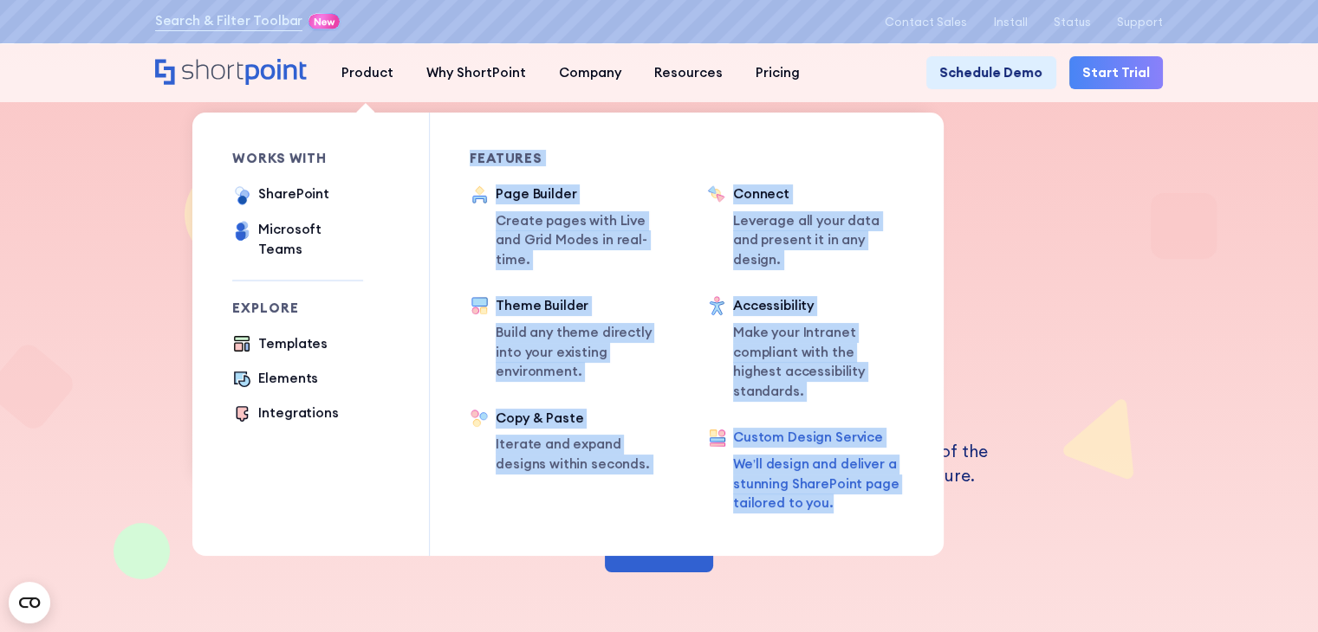
drag, startPoint x: 460, startPoint y: 160, endPoint x: 845, endPoint y: 476, distance: 497.5
click at [845, 476] on div "works with SharePoint Microsoft Teams SAP Explore Templates Elements Integratio…" at bounding box center [567, 335] width 751 height 444
click at [855, 476] on p "We’ll design and deliver a stunning SharePoint page tailored to you." at bounding box center [819, 484] width 172 height 59
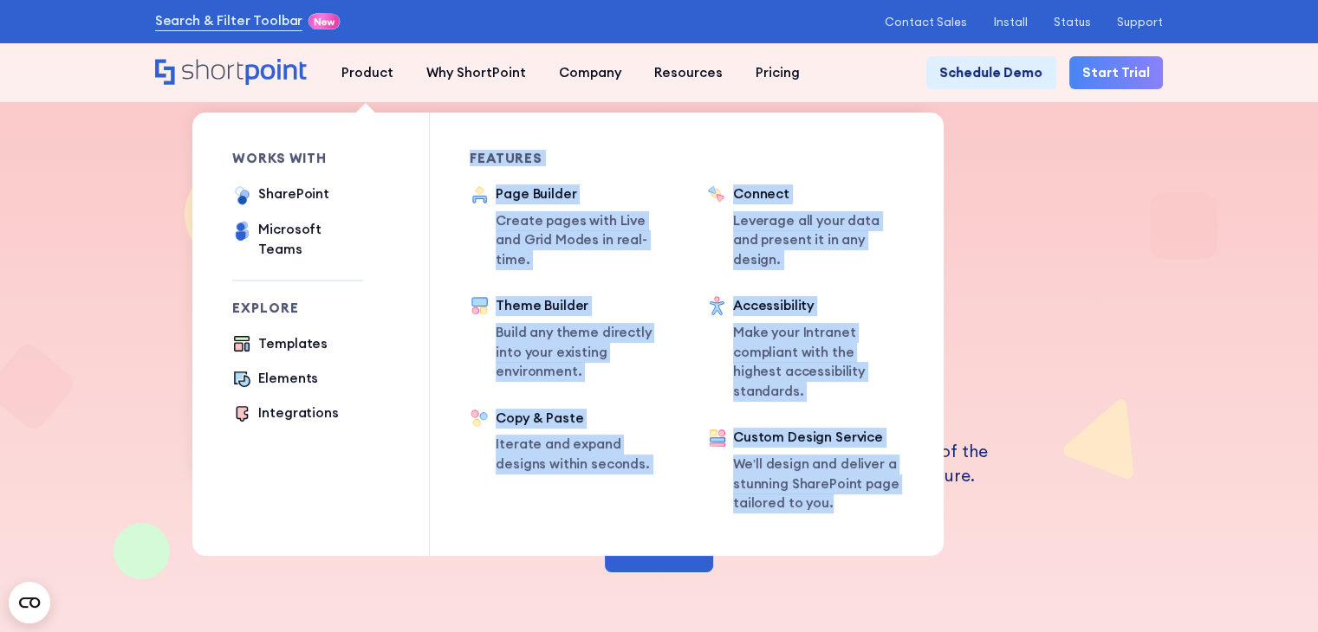
drag, startPoint x: 457, startPoint y: 158, endPoint x: 866, endPoint y: 490, distance: 526.7
click at [866, 490] on div "works with SharePoint Microsoft Teams SAP Explore Templates Elements Integratio…" at bounding box center [567, 335] width 751 height 444
click at [844, 490] on div "Features Connect Leverage all your data and present it in any design. Accessibi…" at bounding box center [785, 335] width 237 height 444
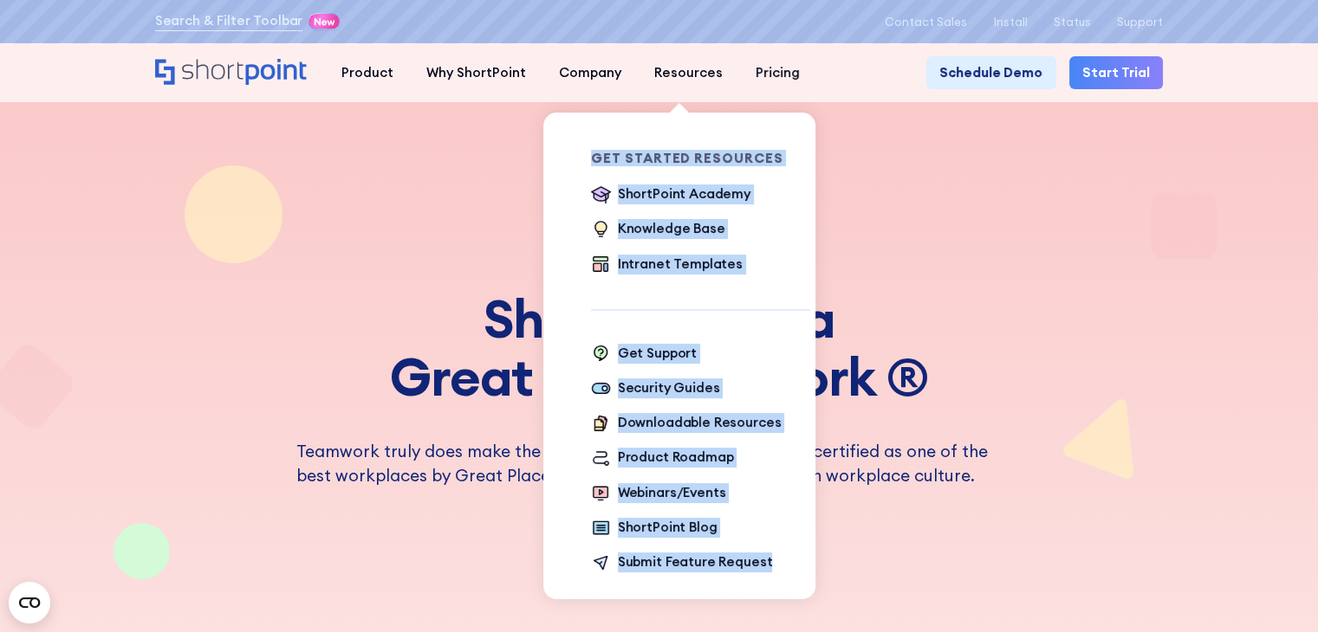
drag, startPoint x: 578, startPoint y: 152, endPoint x: 782, endPoint y: 555, distance: 451.4
click at [782, 555] on div "Get Started Resources ShortPoint Academy The Basics Beginner Exercises Knowledg…" at bounding box center [688, 364] width 272 height 502
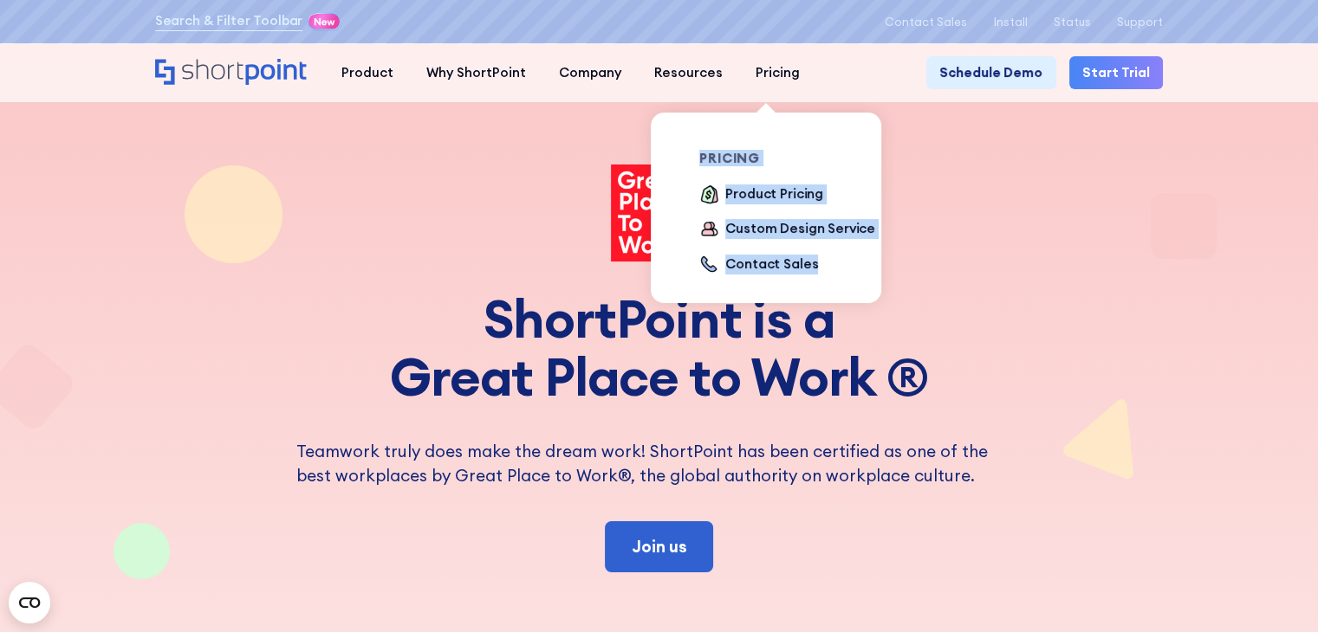
drag, startPoint x: 681, startPoint y: 153, endPoint x: 808, endPoint y: 271, distance: 173.5
click at [808, 271] on div "pricing Product Pricing Custom Design Service Contact Sales" at bounding box center [777, 215] width 237 height 204
click at [832, 269] on ul "Product Pricing Custom Design Service Contact Sales" at bounding box center [791, 230] width 185 height 91
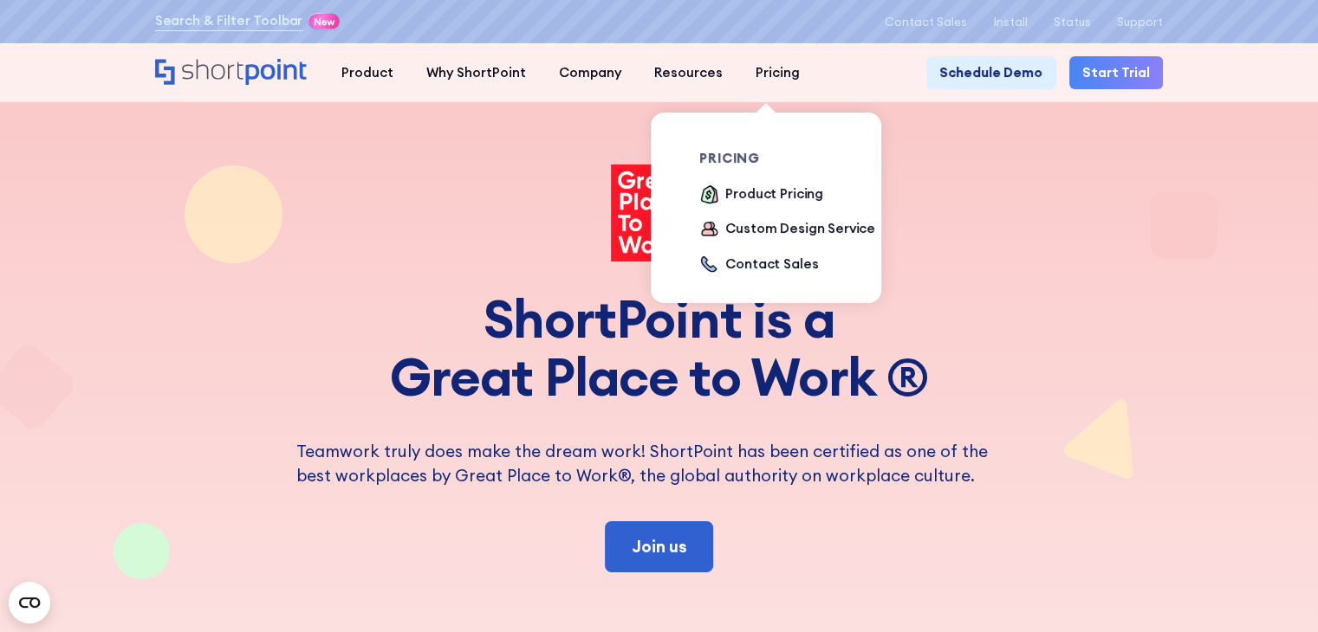
click at [856, 275] on ul "Product Pricing Custom Design Service Contact Sales" at bounding box center [791, 230] width 185 height 91
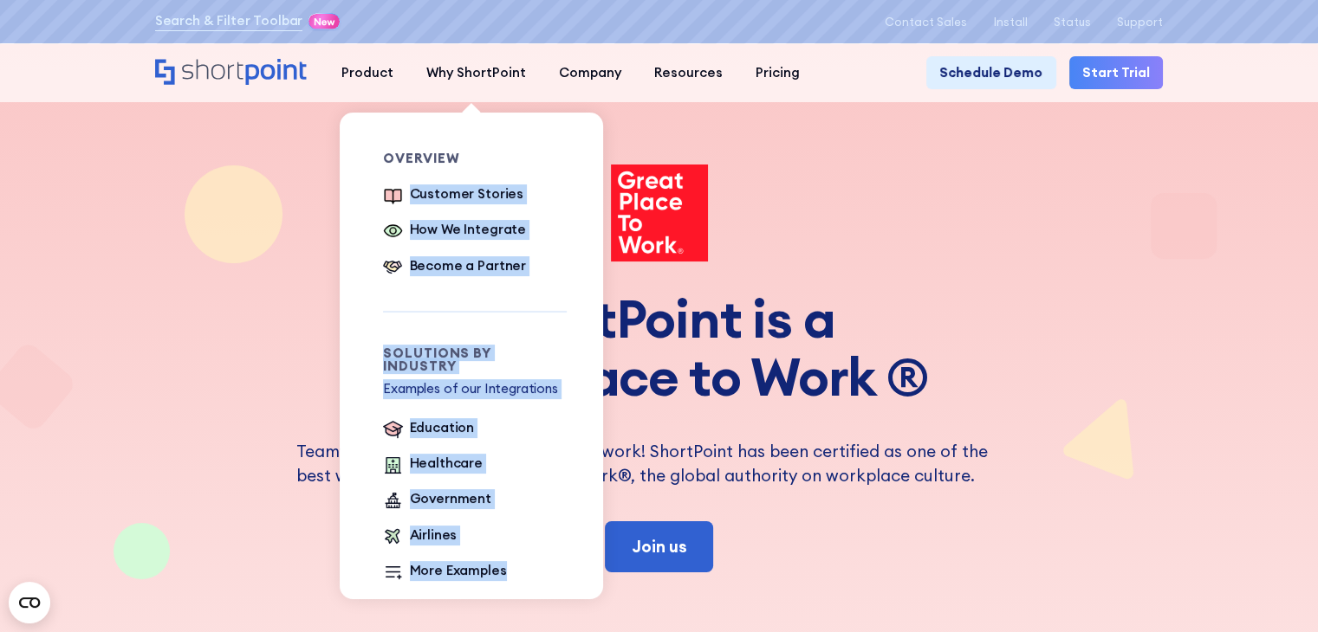
drag, startPoint x: 363, startPoint y: 208, endPoint x: 555, endPoint y: 537, distance: 381.3
click at [516, 571] on div "Overview Customer Stories How We Integrate Become a Partner Solutions by Indust…" at bounding box center [461, 368] width 237 height 511
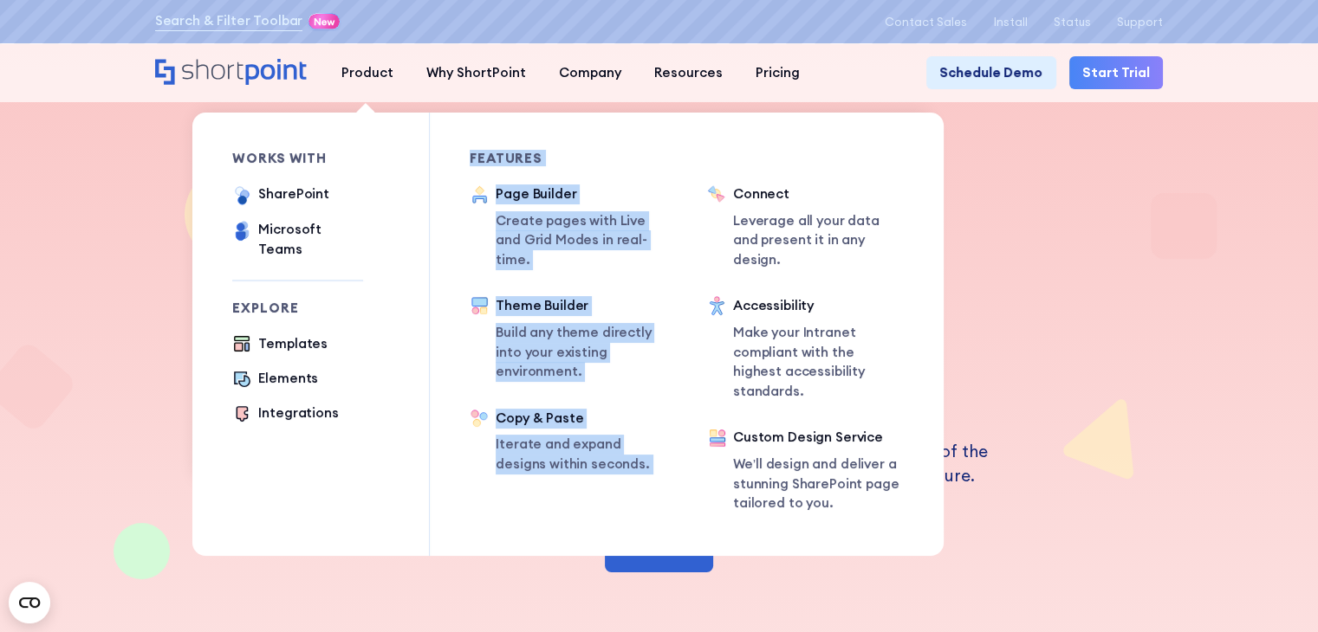
drag, startPoint x: 428, startPoint y: 125, endPoint x: 777, endPoint y: 136, distance: 349.4
click at [777, 136] on div "works with SharePoint Microsoft Teams SAP Explore Templates Elements Integratio…" at bounding box center [567, 335] width 751 height 444
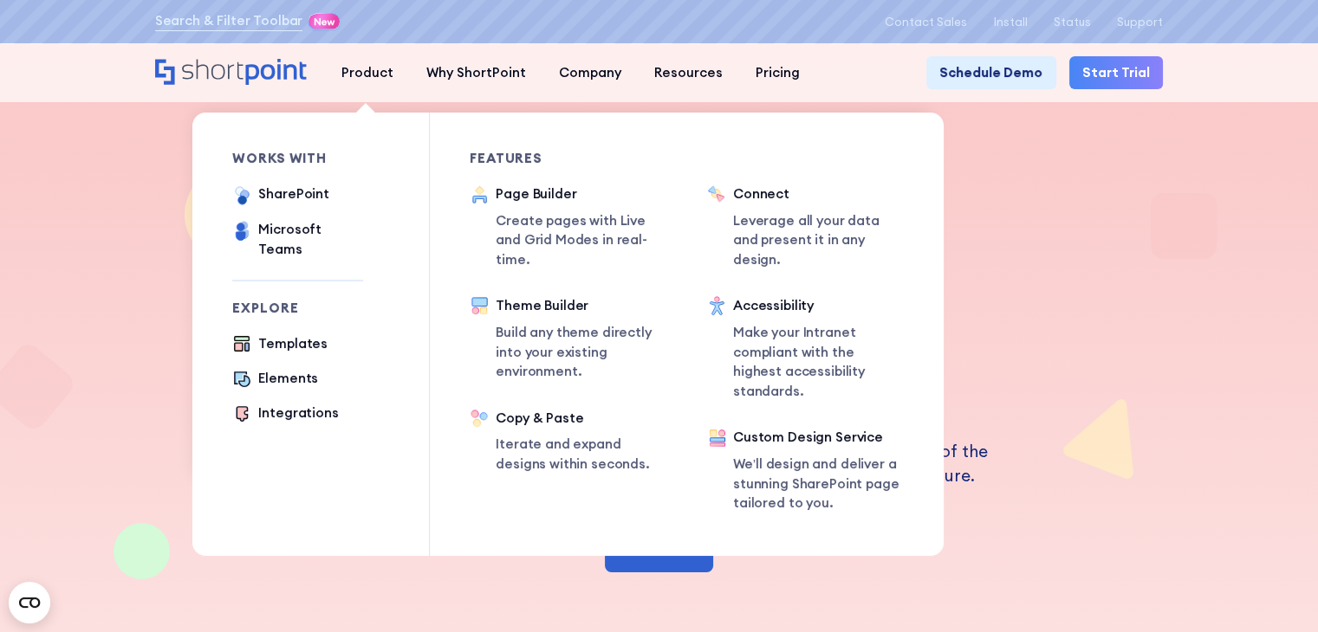
drag, startPoint x: 912, startPoint y: 464, endPoint x: 879, endPoint y: 495, distance: 44.8
click at [893, 485] on div "works with SharePoint Microsoft Teams SAP Explore Templates Elements Integratio…" at bounding box center [567, 335] width 751 height 444
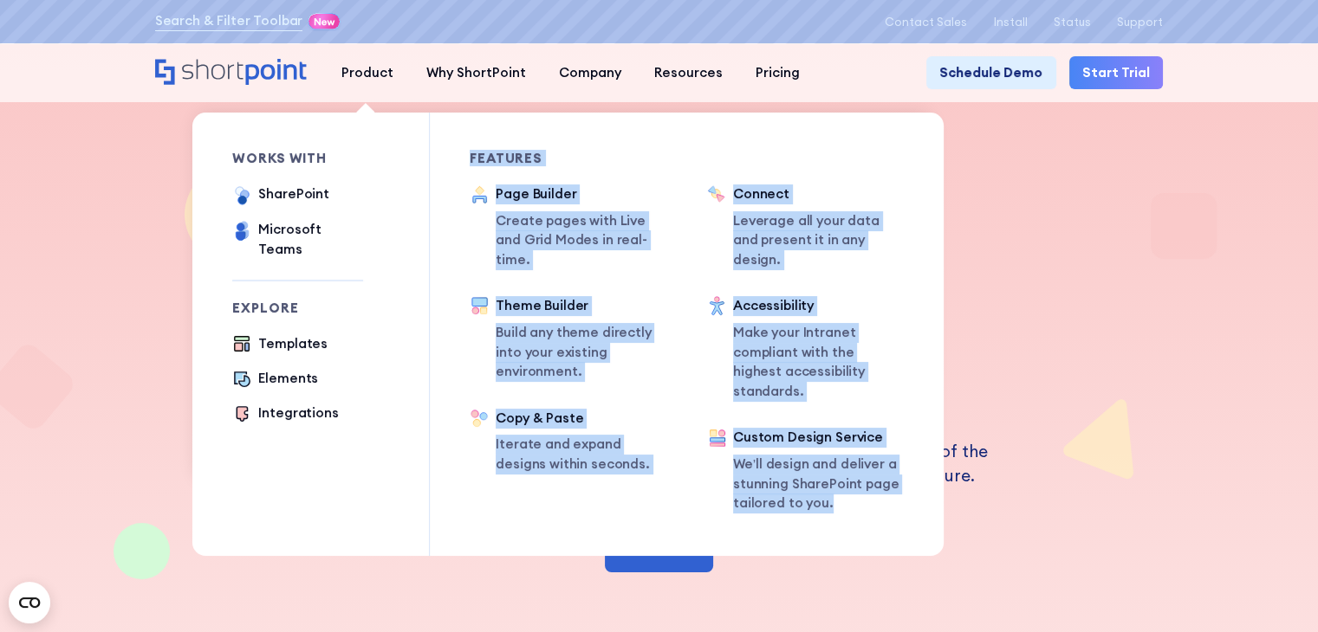
drag, startPoint x: 457, startPoint y: 164, endPoint x: 853, endPoint y: 493, distance: 514.3
click at [853, 493] on div "works with SharePoint Microsoft Teams SAP Explore Templates Elements Integratio…" at bounding box center [567, 335] width 751 height 444
click at [843, 480] on p "We’ll design and deliver a stunning SharePoint page tailored to you." at bounding box center [819, 484] width 172 height 59
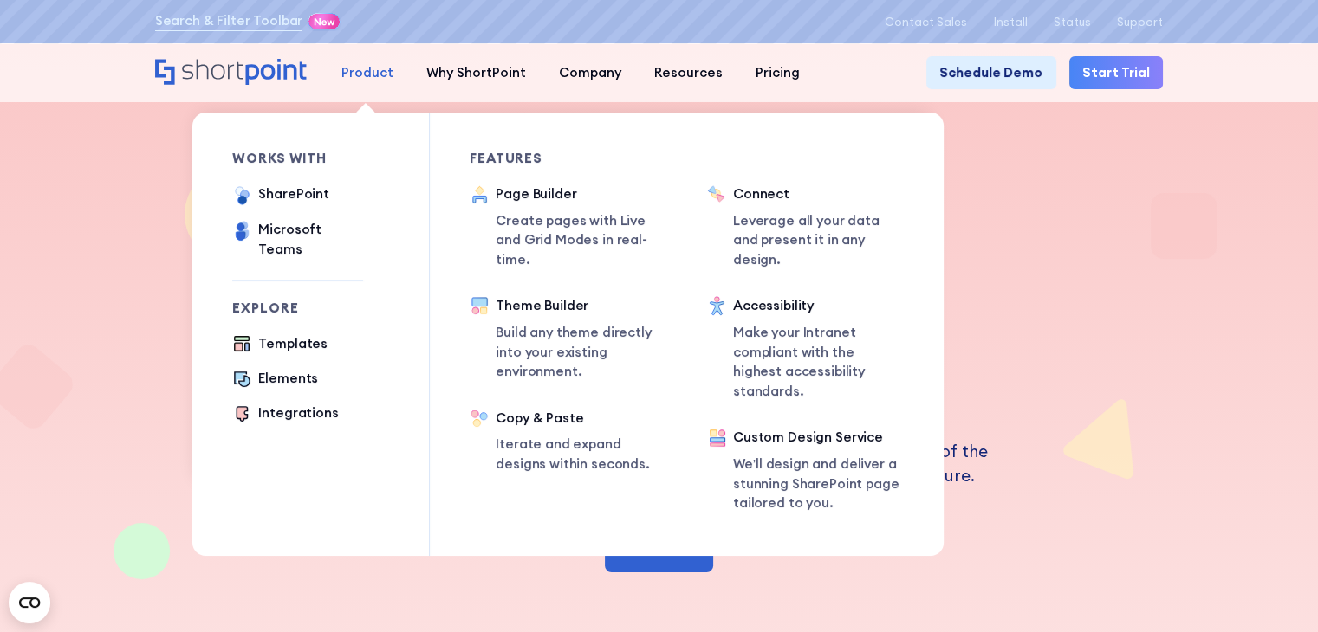
click at [379, 83] on div "Product" at bounding box center [367, 73] width 52 height 20
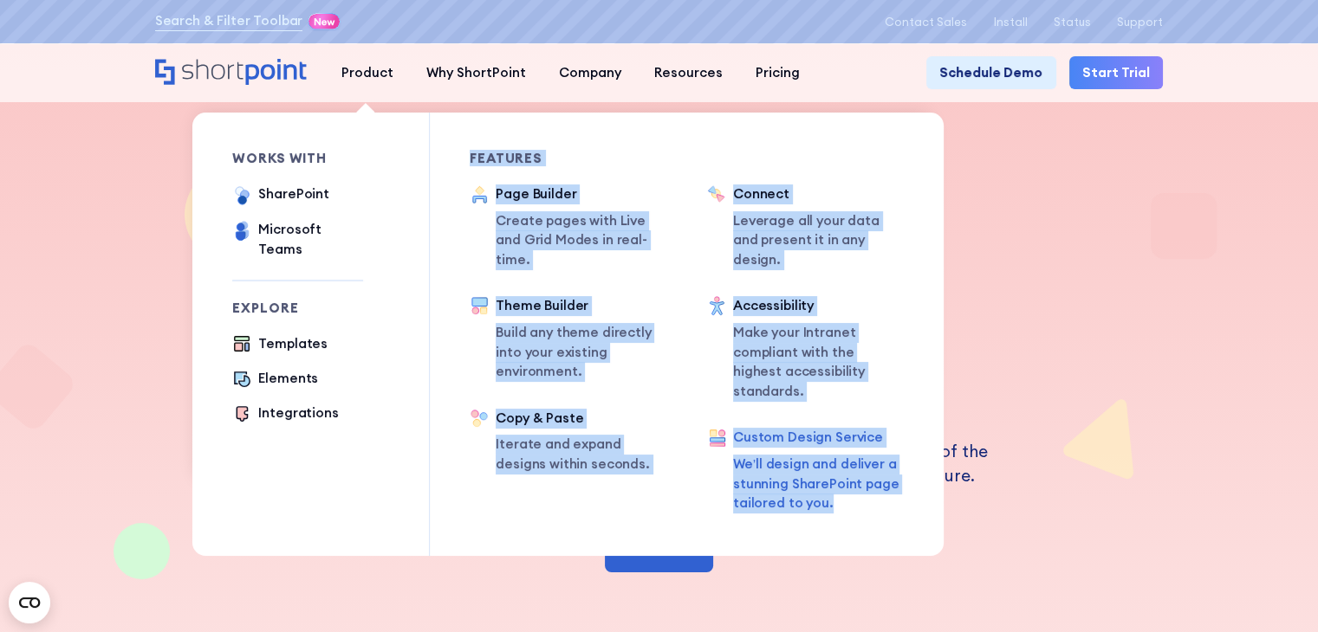
drag, startPoint x: 461, startPoint y: 153, endPoint x: 840, endPoint y: 478, distance: 499.6
click at [840, 478] on div "works with SharePoint Microsoft Teams SAP Explore Templates Elements Integratio…" at bounding box center [567, 335] width 751 height 444
click at [707, 146] on div "Features Connect Leverage all your data and present it in any design. Accessibi…" at bounding box center [785, 335] width 237 height 444
click at [641, 153] on div "Features" at bounding box center [569, 158] width 198 height 13
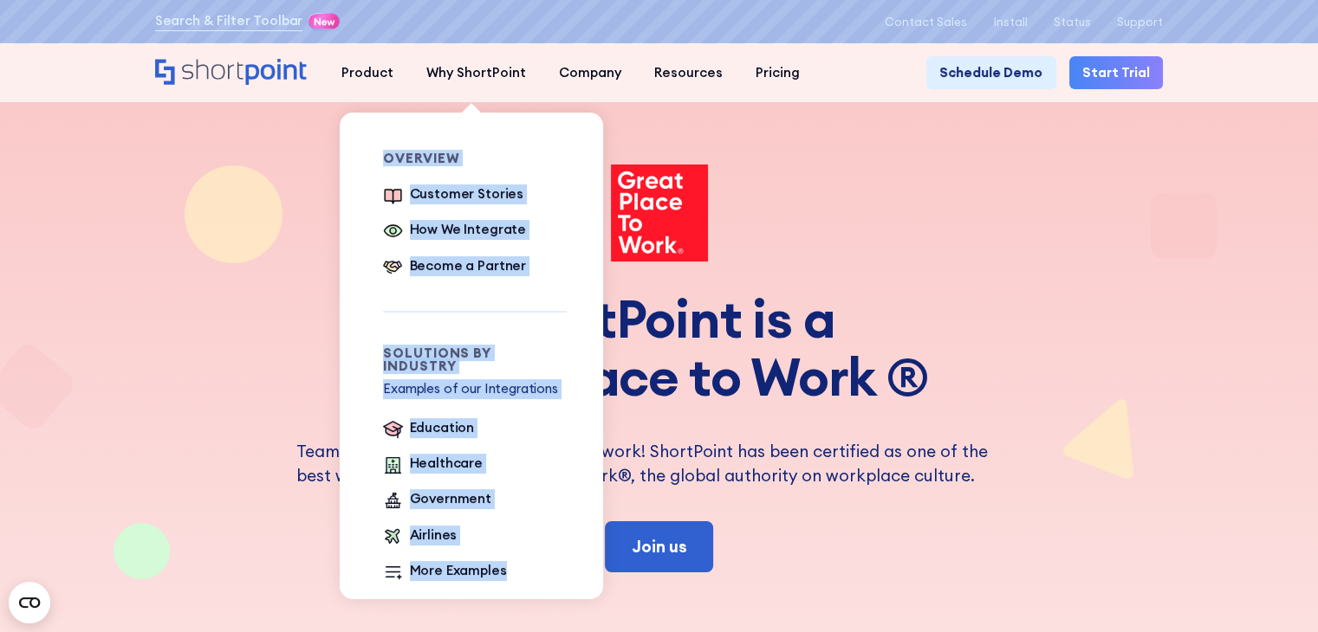
drag, startPoint x: 363, startPoint y: 164, endPoint x: 548, endPoint y: 555, distance: 432.9
click at [546, 575] on div "Overview Customer Stories How We Integrate Become a Partner Solutions by Indust…" at bounding box center [461, 368] width 237 height 511
click at [541, 497] on ul "Education Healthcare Government Airlines More Examples" at bounding box center [475, 500] width 184 height 165
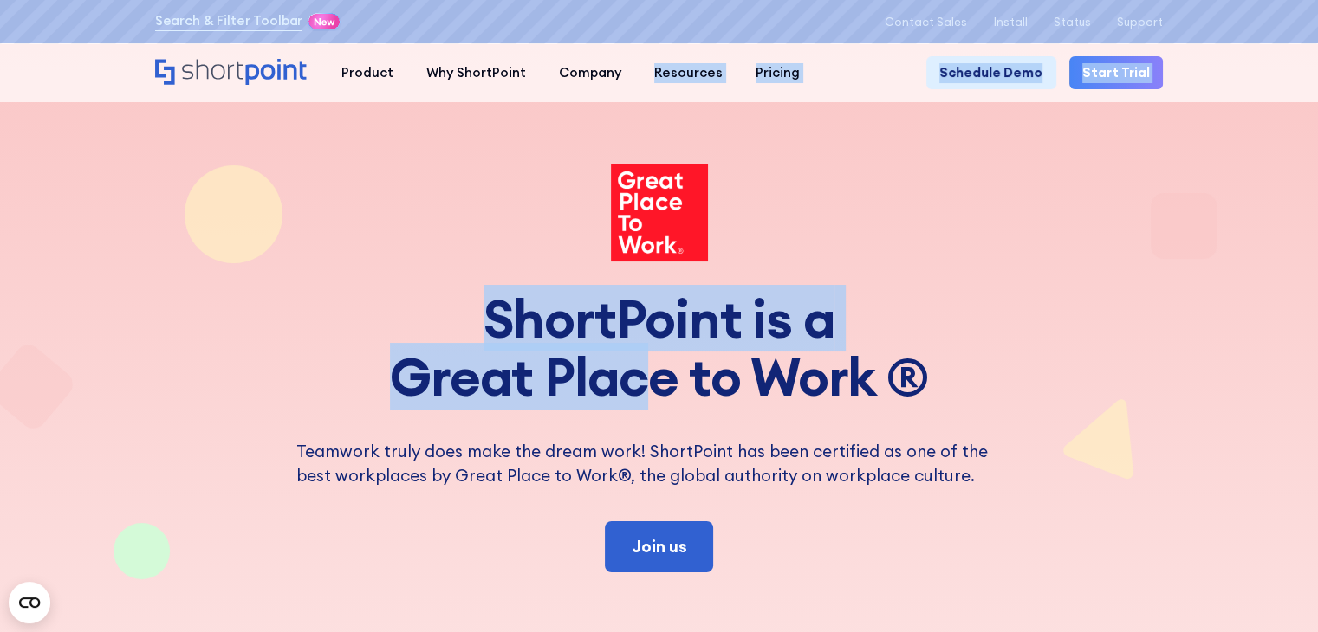
drag, startPoint x: 515, startPoint y: 155, endPoint x: 659, endPoint y: 385, distance: 271.4
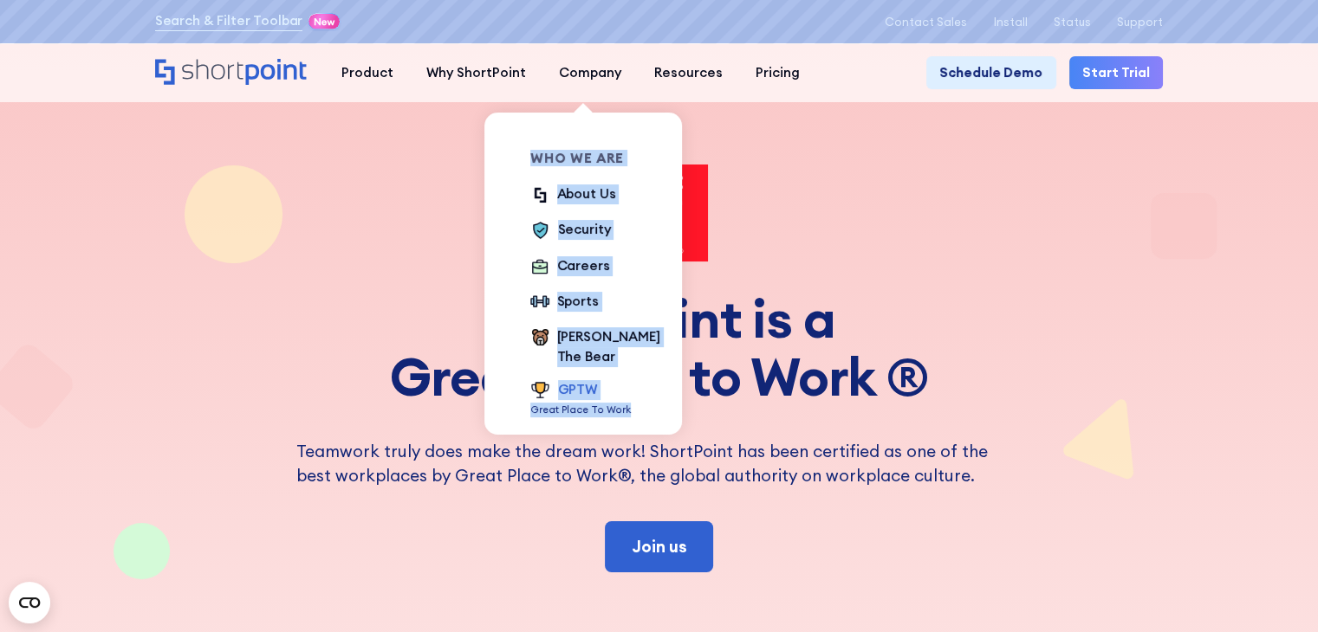
drag, startPoint x: 512, startPoint y: 160, endPoint x: 644, endPoint y: 397, distance: 270.7
click at [644, 397] on div "Who we are About Us Security Careers Sports [PERSON_NAME] The Bear GPTW Great P…" at bounding box center [582, 285] width 182 height 345
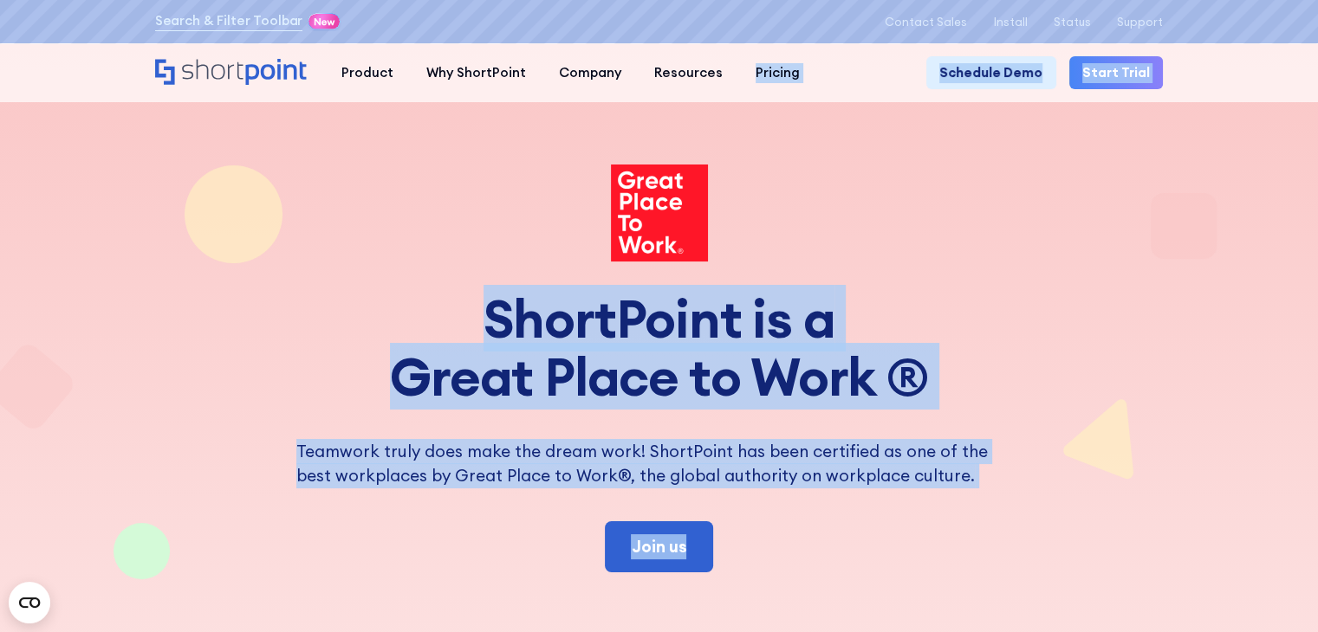
drag, startPoint x: 585, startPoint y: 157, endPoint x: 761, endPoint y: 490, distance: 377.1
click at [826, 246] on div at bounding box center [659, 214] width 1009 height 99
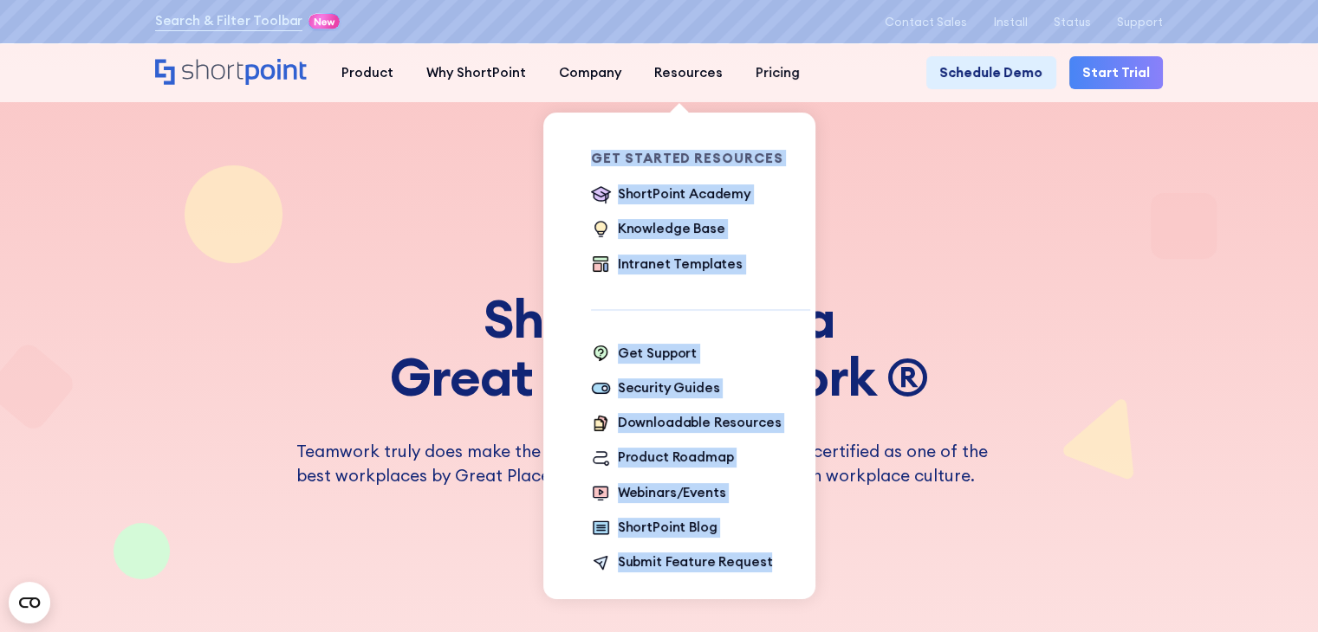
drag, startPoint x: 577, startPoint y: 157, endPoint x: 798, endPoint y: 559, distance: 458.7
click at [798, 559] on div "Get Started Resources ShortPoint Academy The Basics Beginner Exercises Knowledg…" at bounding box center [688, 364] width 272 height 502
click at [794, 441] on ul "Get Support Security Guides Downloadable Resources Product Roadmap Webinars/Eve…" at bounding box center [700, 459] width 219 height 230
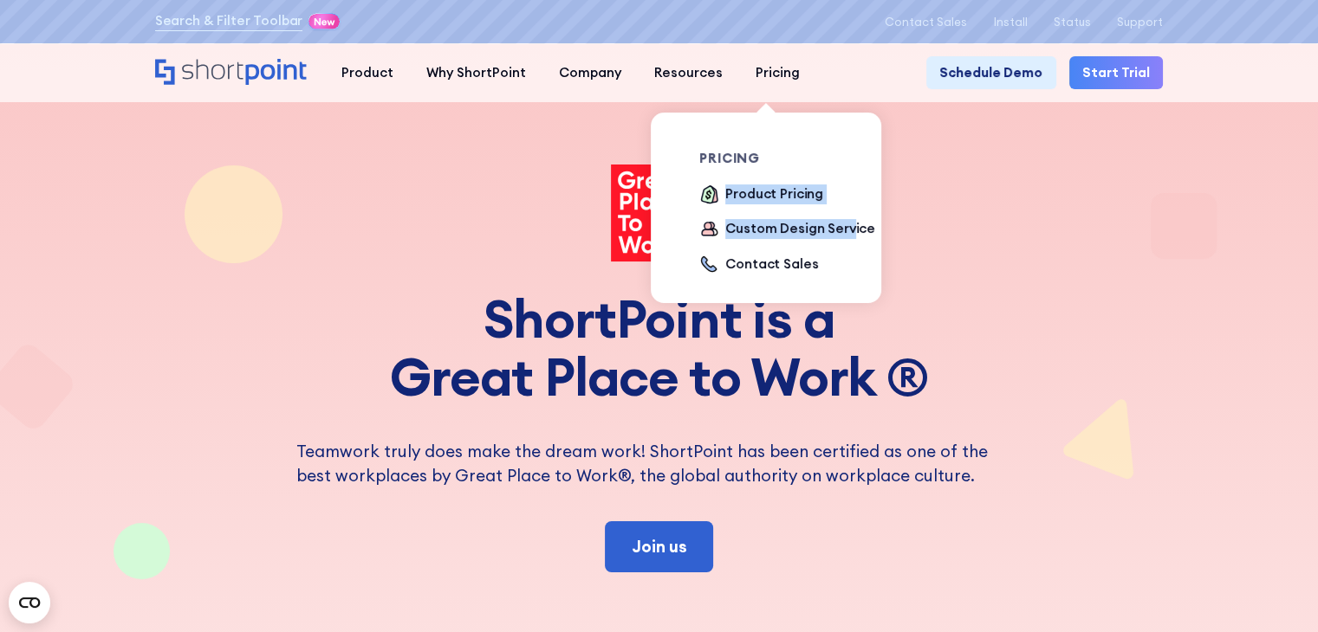
drag, startPoint x: 676, startPoint y: 171, endPoint x: 839, endPoint y: 275, distance: 193.2
click at [839, 275] on div "pricing Product Pricing Custom Design Service Contact Sales" at bounding box center [777, 215] width 237 height 204
click at [837, 280] on div "pricing Product Pricing Custom Design Service Contact Sales" at bounding box center [791, 215] width 185 height 204
drag, startPoint x: 687, startPoint y: 157, endPoint x: 821, endPoint y: 274, distance: 178.1
click at [821, 274] on div "pricing Product Pricing Custom Design Service Contact Sales" at bounding box center [791, 214] width 185 height 124
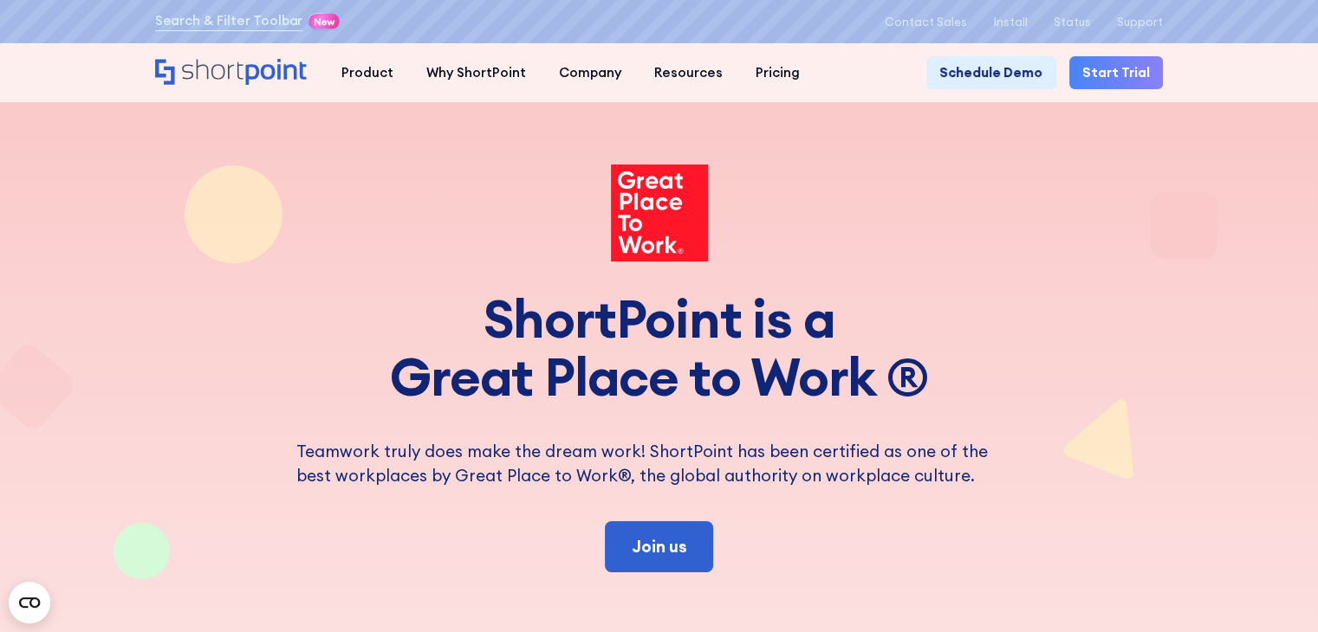
click at [464, 186] on div at bounding box center [659, 214] width 1009 height 99
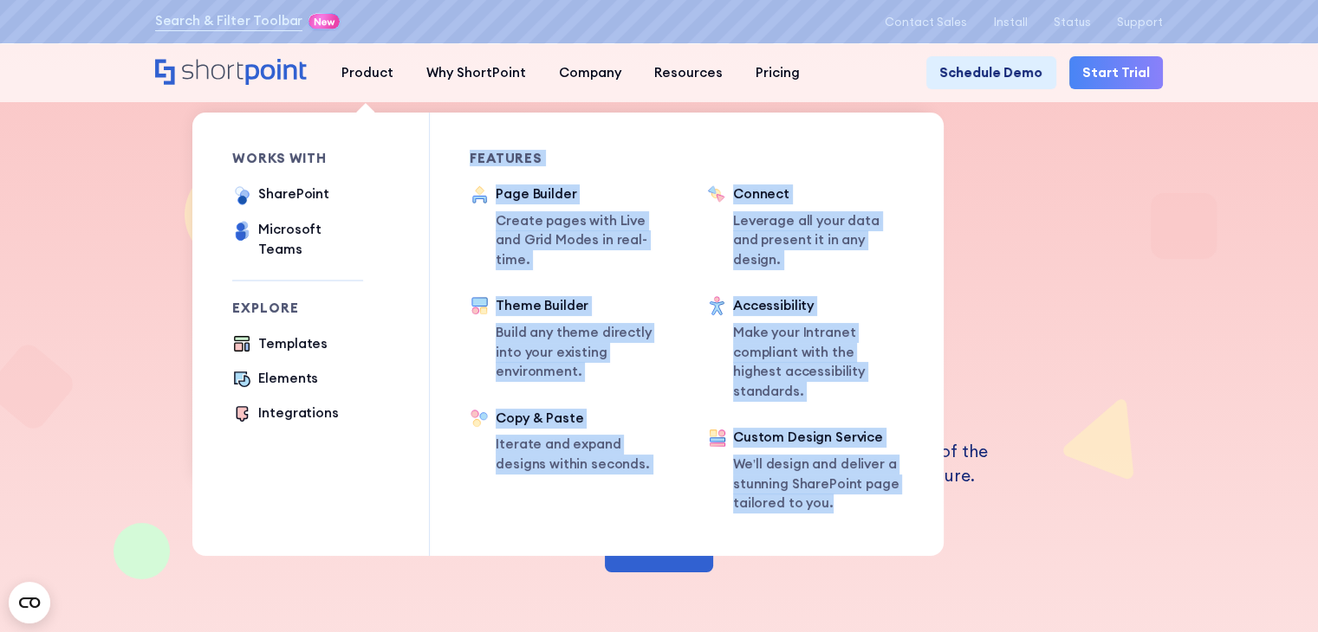
drag, startPoint x: 467, startPoint y: 161, endPoint x: 863, endPoint y: 485, distance: 511.7
click at [863, 485] on div "works with SharePoint Microsoft Teams SAP Explore Templates Elements Integratio…" at bounding box center [567, 335] width 751 height 444
click at [656, 168] on div "Features Page Builder Create pages with Live and Grid Modes in real-time. Theme…" at bounding box center [569, 313] width 198 height 322
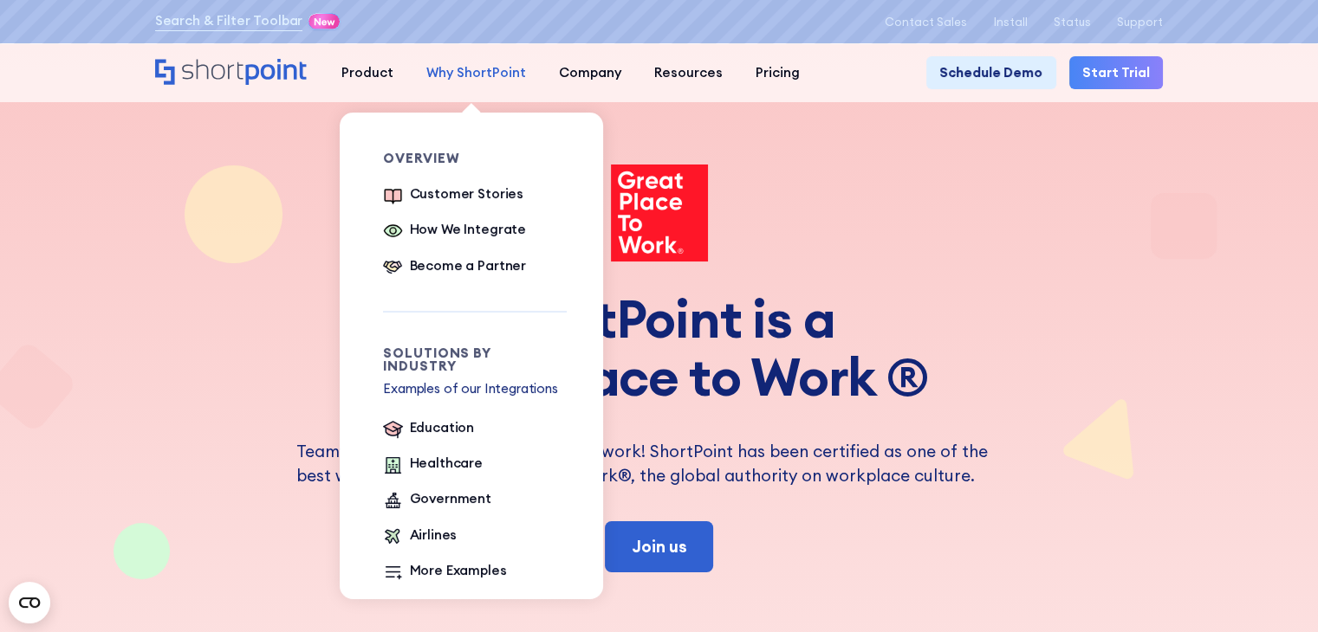
click at [477, 68] on div "Why ShortPoint" at bounding box center [476, 73] width 100 height 20
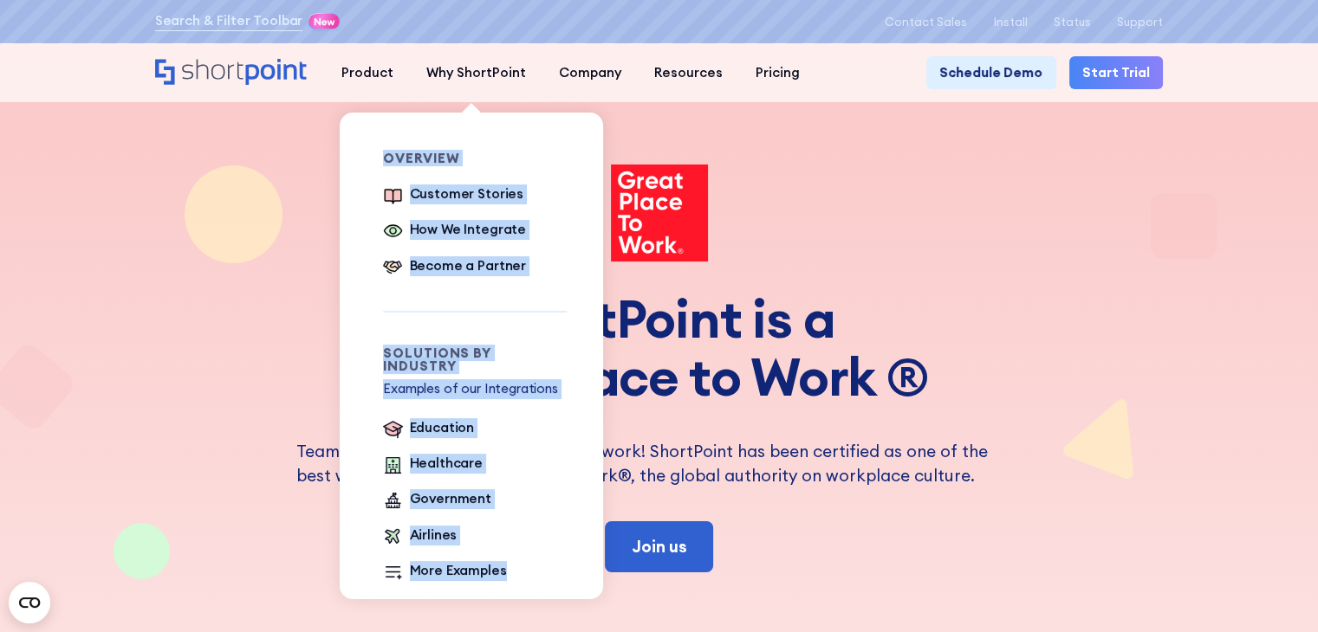
drag, startPoint x: 365, startPoint y: 164, endPoint x: 521, endPoint y: 576, distance: 440.9
click at [521, 576] on div "Overview Customer Stories How We Integrate Become a Partner Solutions by Indust…" at bounding box center [461, 368] width 237 height 511
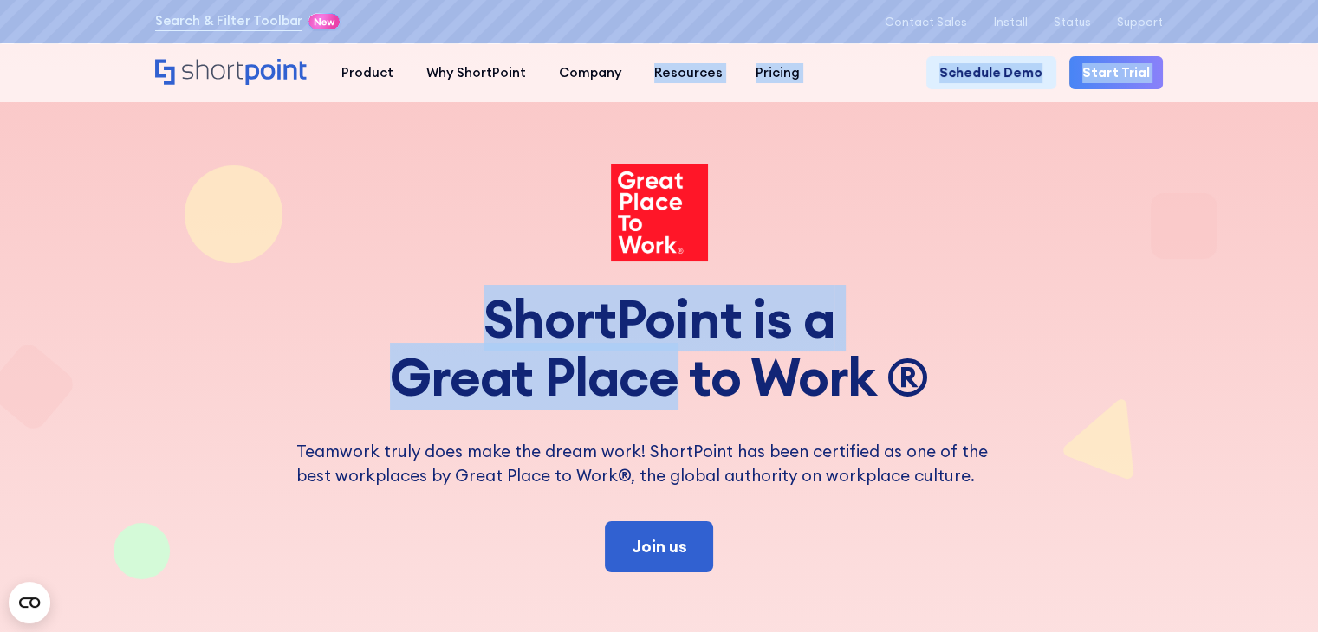
drag, startPoint x: 512, startPoint y: 160, endPoint x: 668, endPoint y: 393, distance: 280.4
click at [825, 179] on div at bounding box center [659, 214] width 1009 height 99
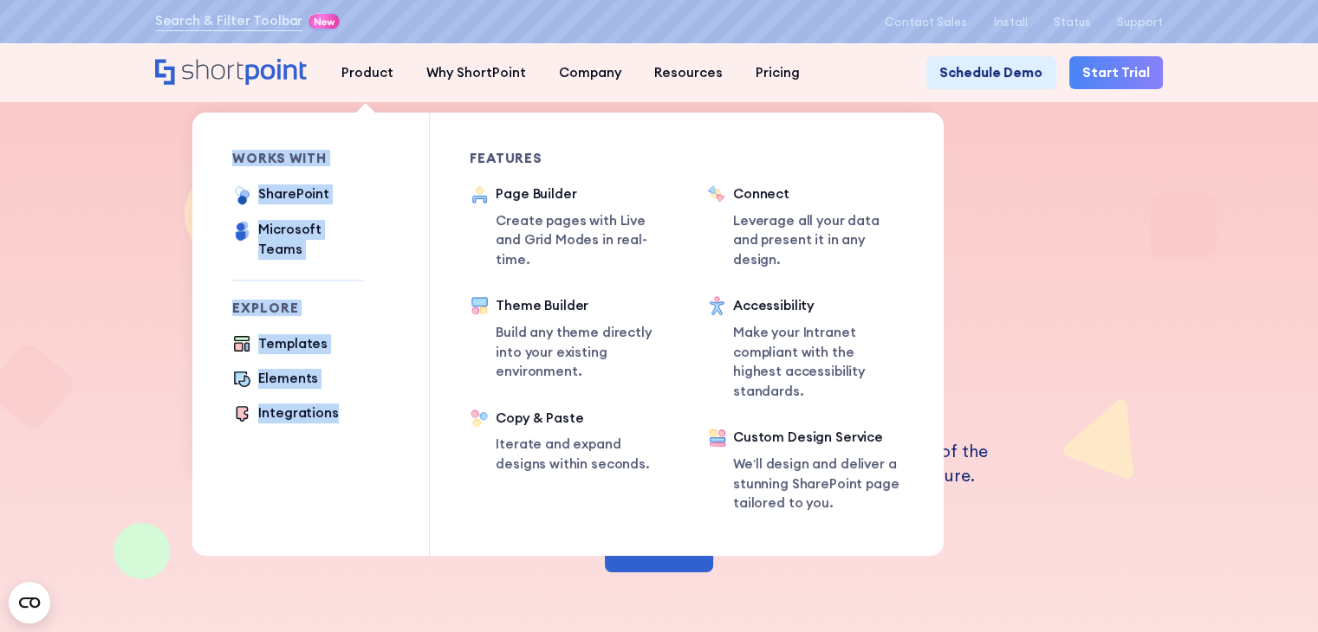
drag, startPoint x: 224, startPoint y: 164, endPoint x: 391, endPoint y: 417, distance: 303.3
click at [391, 417] on div "works with SharePoint Microsoft Teams SAP Explore Templates Elements Integratio…" at bounding box center [567, 335] width 751 height 444
click at [392, 412] on div "works with SharePoint Microsoft Teams SAP Explore Templates Elements Integratio…" at bounding box center [331, 335] width 198 height 444
click at [395, 293] on div "works with SharePoint Microsoft Teams SAP Explore Templates Elements Integratio…" at bounding box center [331, 335] width 198 height 444
click at [352, 313] on div "Explore Templates Elements Integrations" at bounding box center [297, 364] width 131 height 124
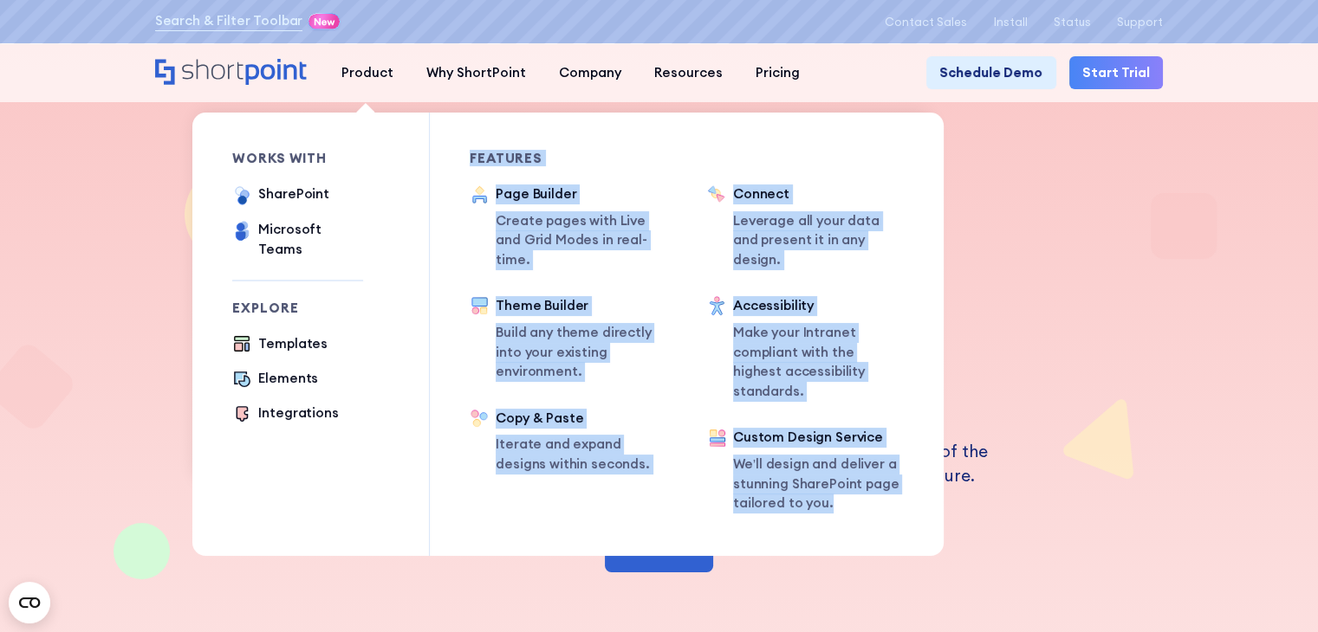
drag, startPoint x: 470, startPoint y: 161, endPoint x: 885, endPoint y: 486, distance: 527.1
click at [885, 486] on div "works with SharePoint Microsoft Teams SAP Explore Templates Elements Integratio…" at bounding box center [567, 335] width 751 height 444
click at [919, 283] on div "works with SharePoint Microsoft Teams SAP Explore Templates Elements Integratio…" at bounding box center [567, 335] width 751 height 444
drag, startPoint x: 466, startPoint y: 150, endPoint x: 874, endPoint y: 505, distance: 541.0
click at [874, 505] on div "works with SharePoint Microsoft Teams SAP Explore Templates Elements Integratio…" at bounding box center [567, 335] width 751 height 444
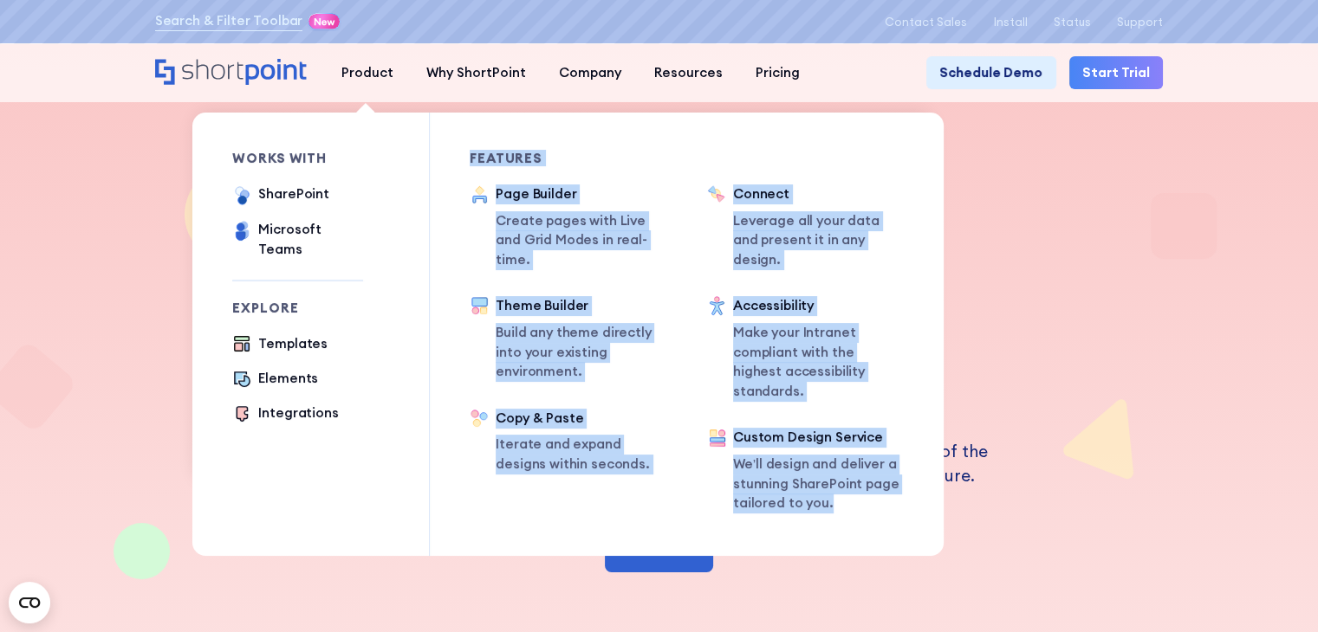
click at [881, 492] on div "Features Connect Leverage all your data and present it in any design. Accessibi…" at bounding box center [785, 335] width 237 height 444
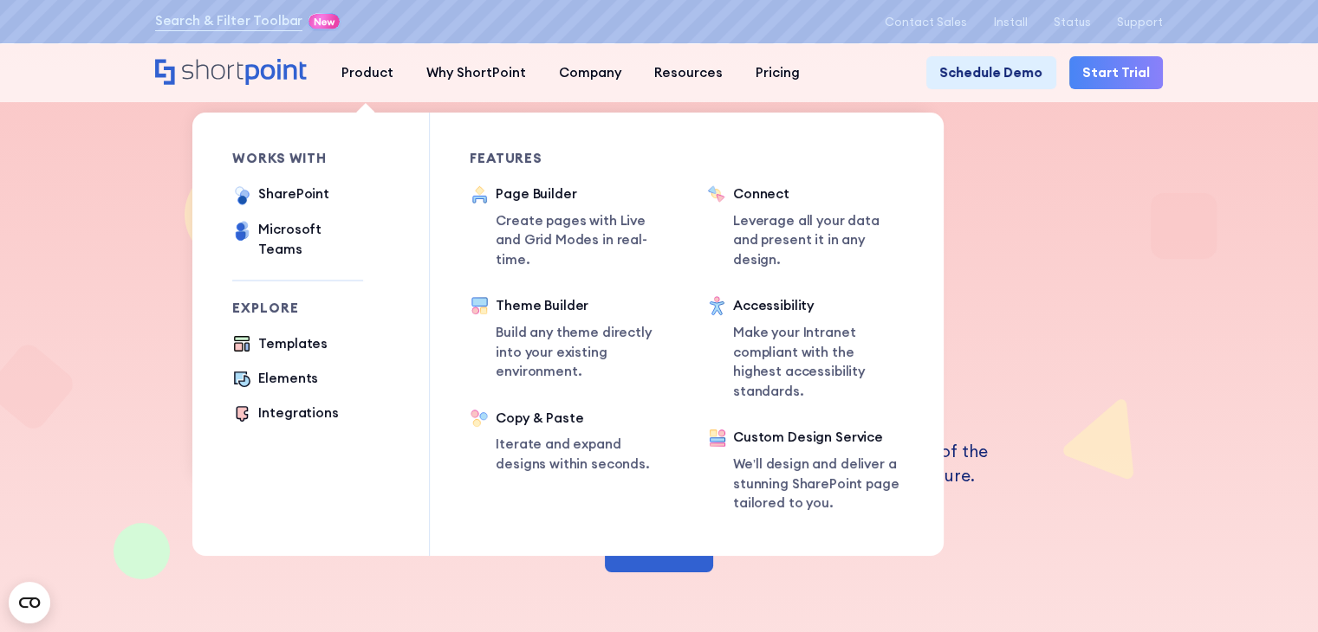
click at [626, 168] on div "Features Page Builder Create pages with Live and Grid Modes in real-time. Theme…" at bounding box center [569, 313] width 198 height 322
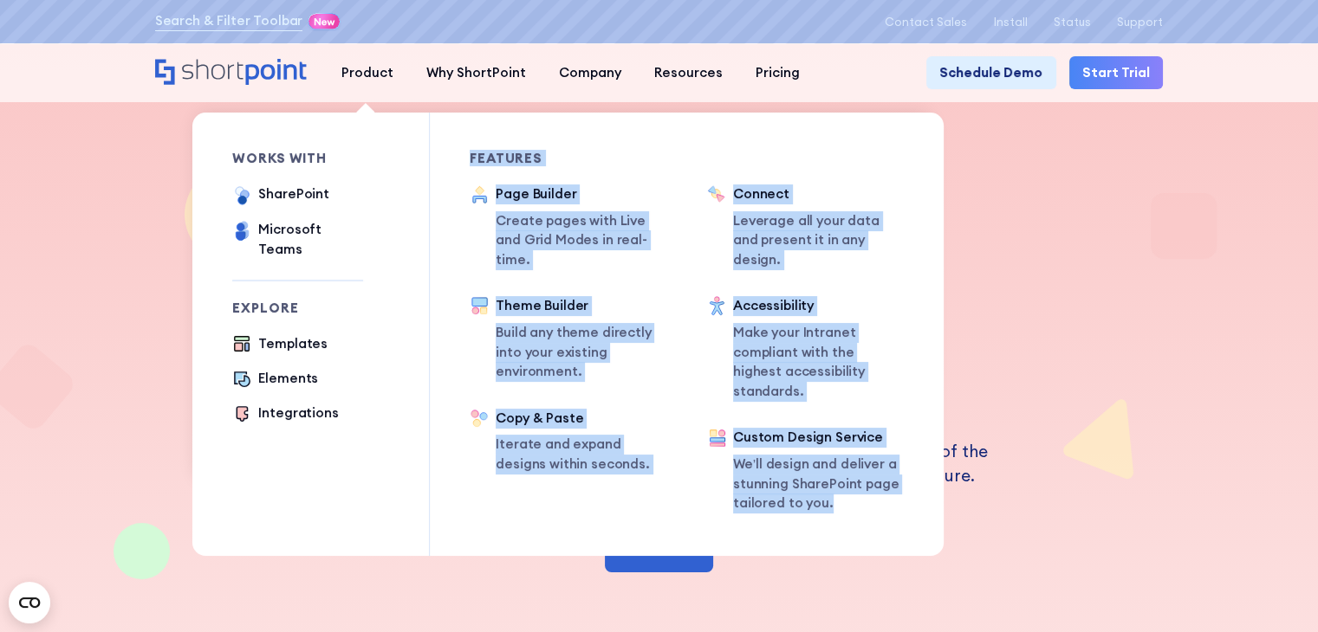
drag, startPoint x: 457, startPoint y: 165, endPoint x: 881, endPoint y: 494, distance: 536.6
click at [881, 494] on div "works with SharePoint Microsoft Teams SAP Explore Templates Elements Integratio…" at bounding box center [567, 335] width 751 height 444
click at [873, 496] on div "Features Connect Leverage all your data and present it in any design. Accessibi…" at bounding box center [785, 335] width 237 height 444
drag, startPoint x: 467, startPoint y: 159, endPoint x: 895, endPoint y: 493, distance: 542.7
click at [895, 493] on div "works with SharePoint Microsoft Teams SAP Explore Templates Elements Integratio…" at bounding box center [567, 335] width 751 height 444
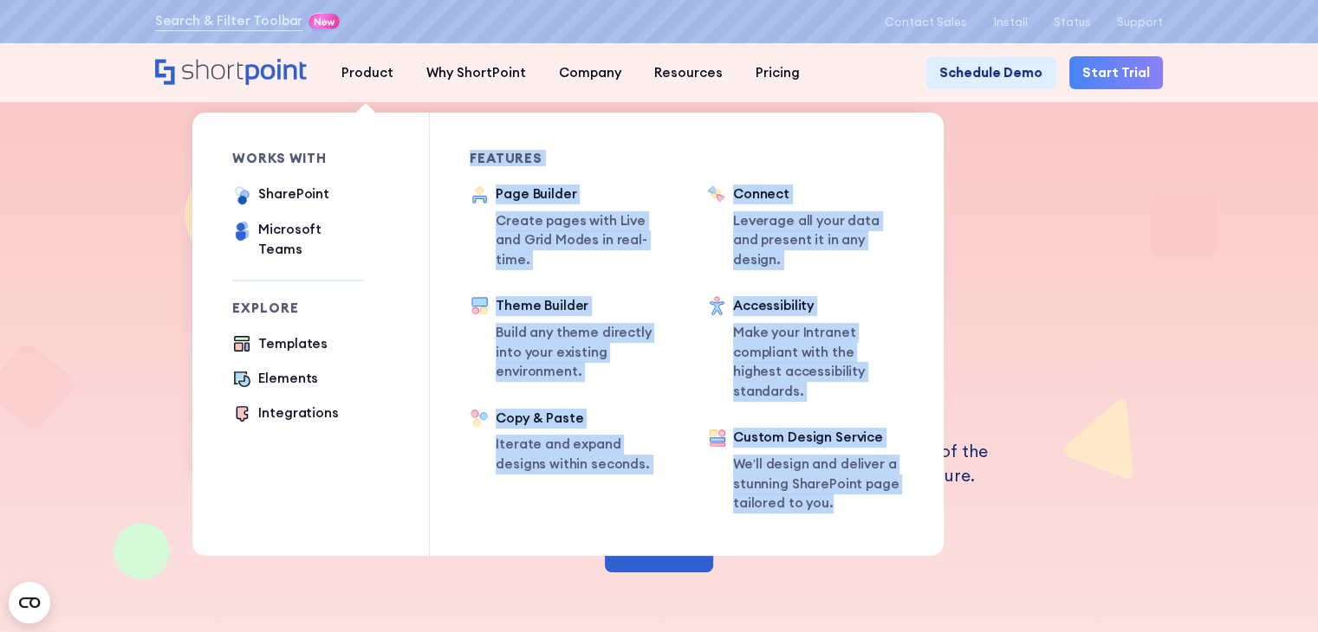
click at [860, 488] on div "Features Connect Leverage all your data and present it in any design. Accessibi…" at bounding box center [785, 335] width 237 height 444
drag, startPoint x: 466, startPoint y: 159, endPoint x: 861, endPoint y: 474, distance: 505.0
click at [861, 473] on div "works with SharePoint Microsoft Teams SAP Explore Templates Elements Integratio…" at bounding box center [567, 335] width 751 height 444
click at [832, 500] on div "Features Connect Leverage all your data and present it in any design. Accessibi…" at bounding box center [785, 335] width 237 height 444
drag, startPoint x: 469, startPoint y: 156, endPoint x: 872, endPoint y: 494, distance: 525.8
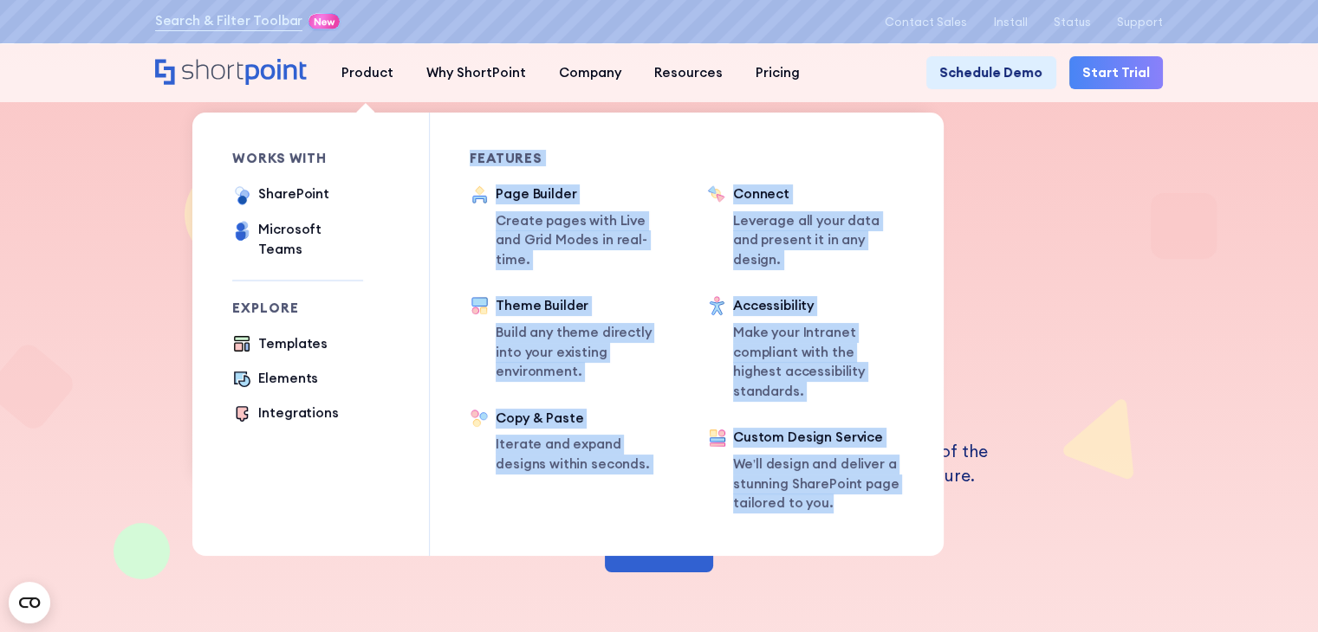
click at [876, 494] on div "works with SharePoint Microsoft Teams SAP Explore Templates Elements Integratio…" at bounding box center [567, 335] width 751 height 444
click at [872, 487] on div "Features Connect Leverage all your data and present it in any design. Accessibi…" at bounding box center [785, 335] width 237 height 444
click at [871, 487] on div "Features Connect Leverage all your data and present it in any design. Accessibi…" at bounding box center [785, 335] width 237 height 444
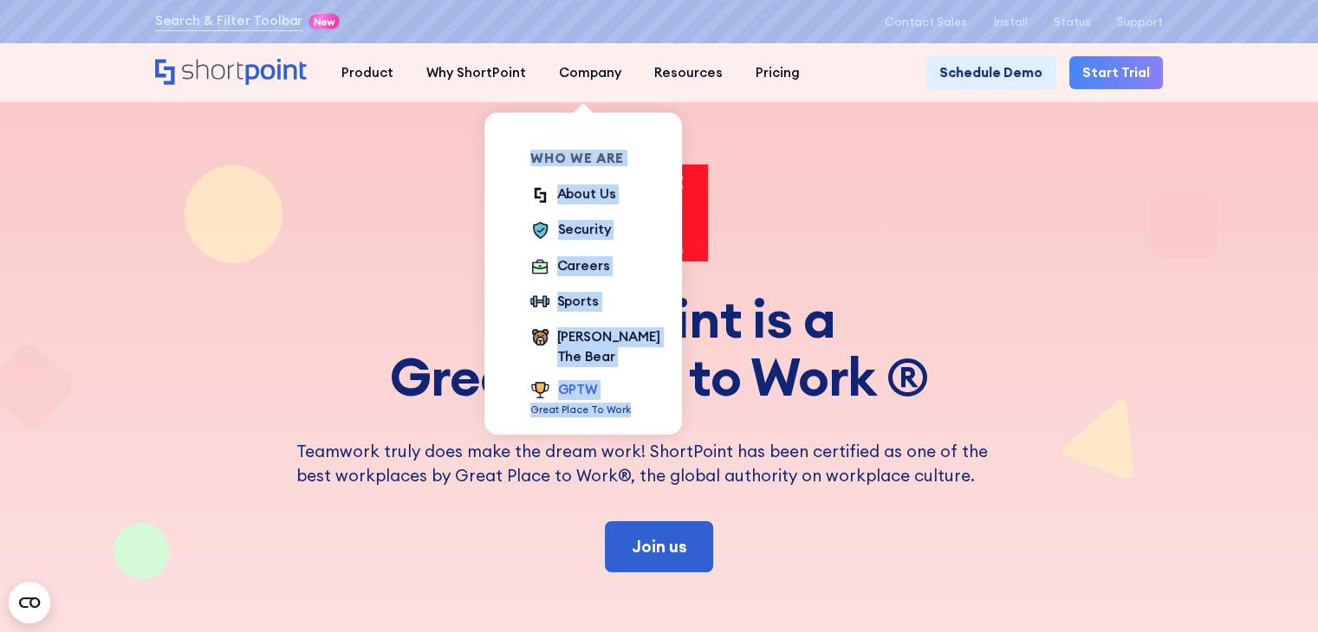
drag, startPoint x: 513, startPoint y: 163, endPoint x: 653, endPoint y: 404, distance: 278.8
click at [653, 404] on div "Who we are About Us Security Careers Sports [PERSON_NAME] The Bear GPTW Great P…" at bounding box center [582, 285] width 182 height 345
